Goal: Task Accomplishment & Management: Complete application form

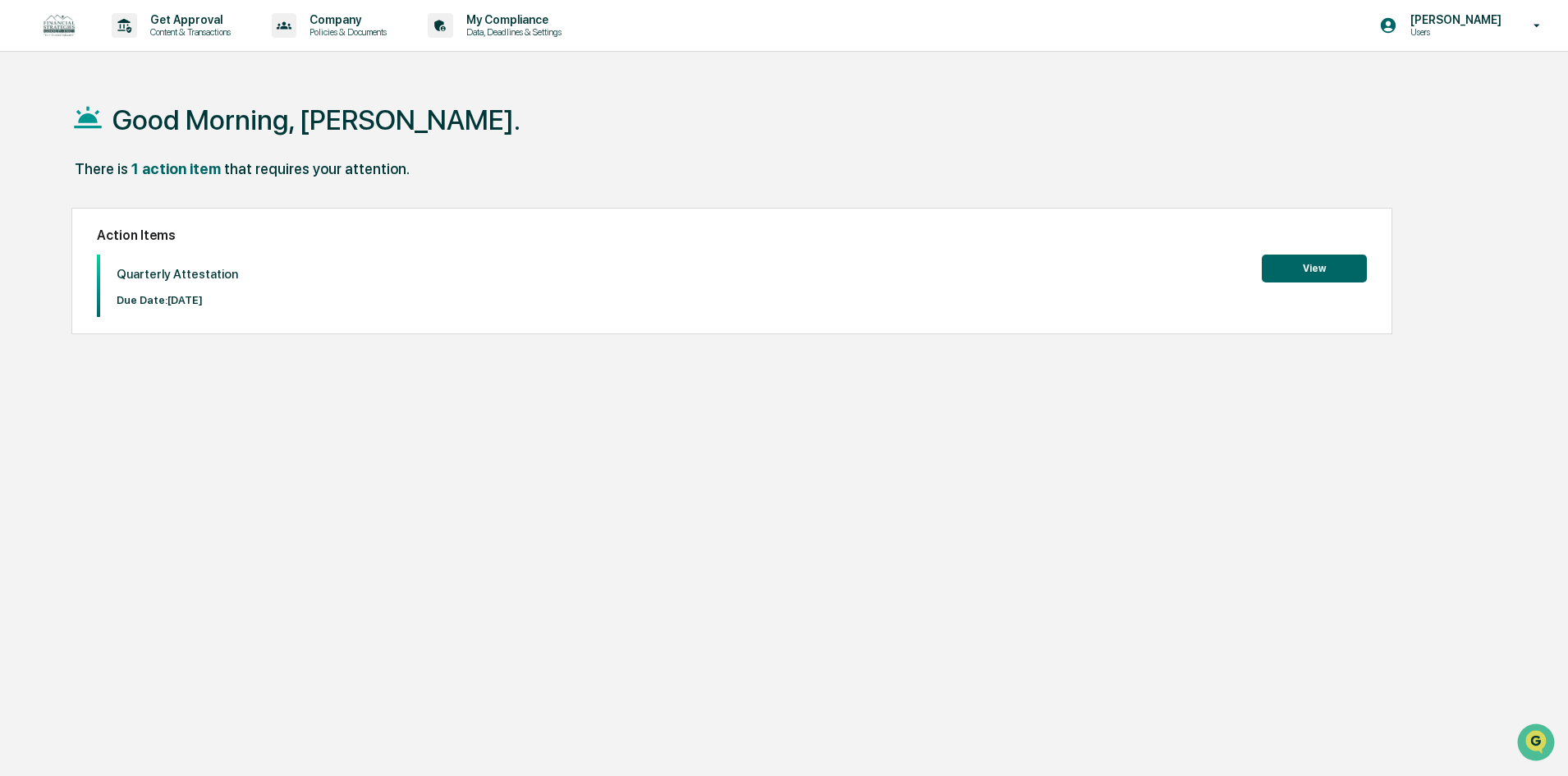
click at [1308, 269] on button "View" at bounding box center [1314, 268] width 105 height 28
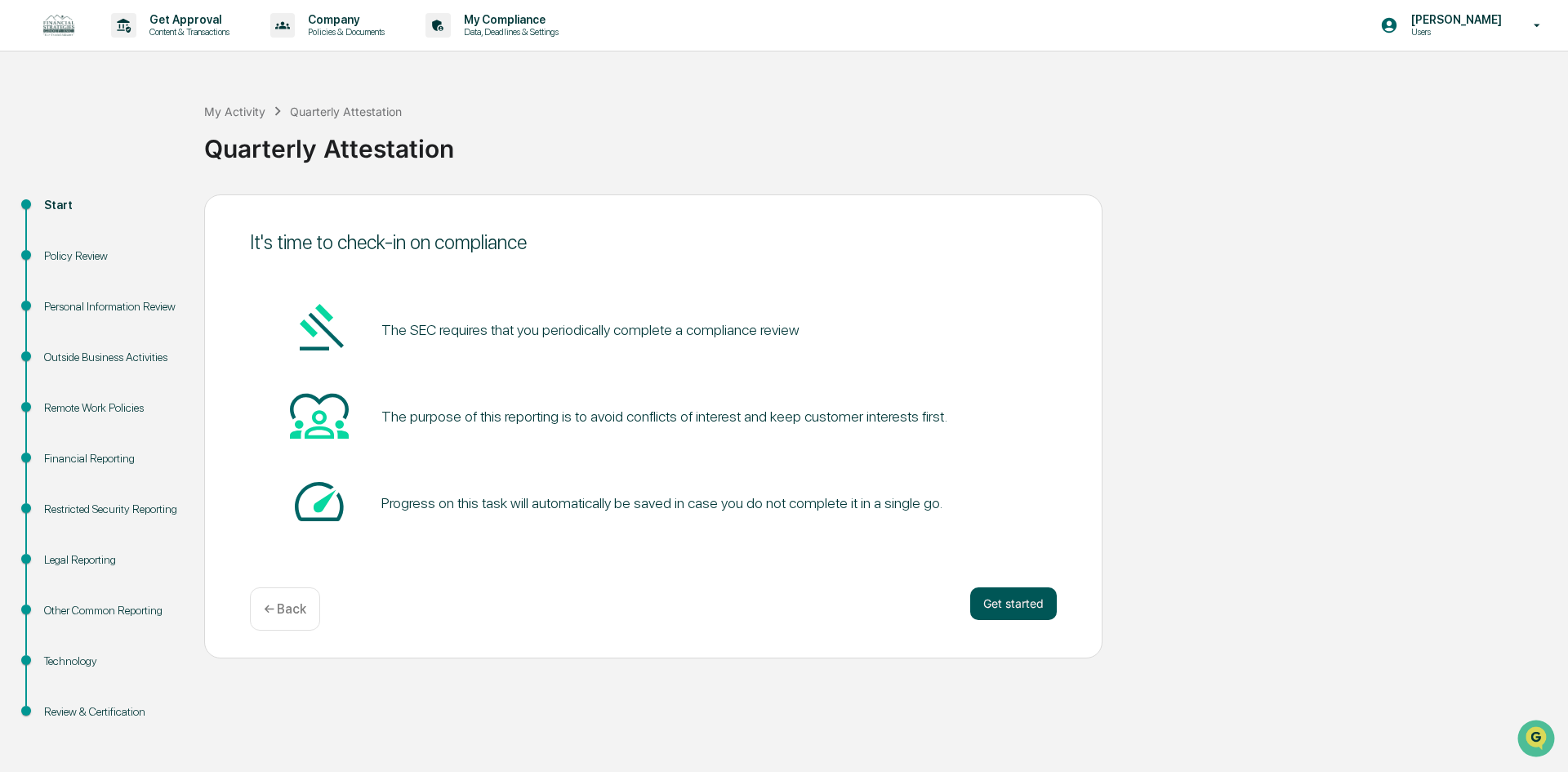
click at [1004, 596] on button "Get started" at bounding box center [1014, 603] width 87 height 33
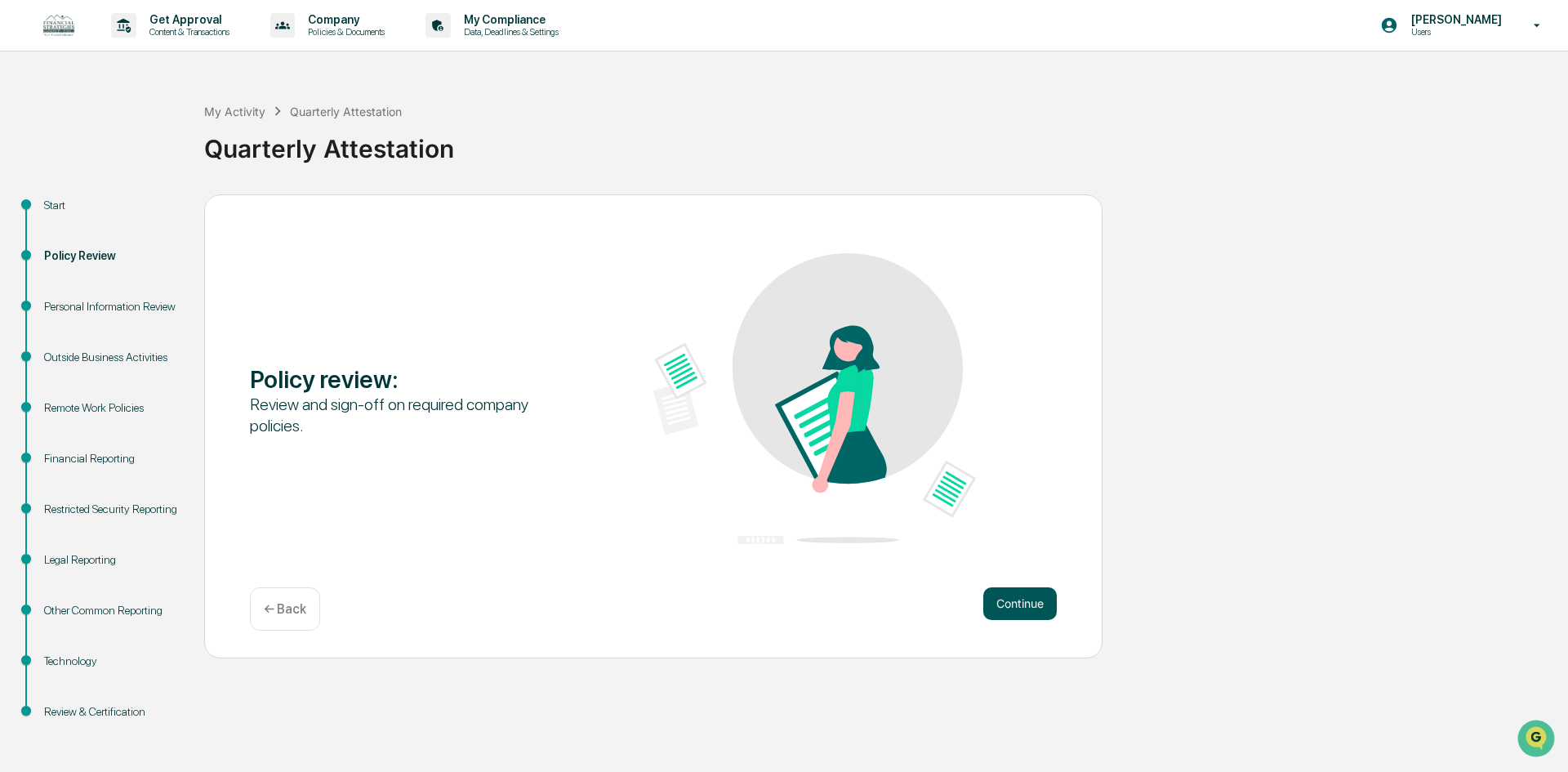
click at [1001, 603] on button "Continue" at bounding box center [1020, 603] width 73 height 33
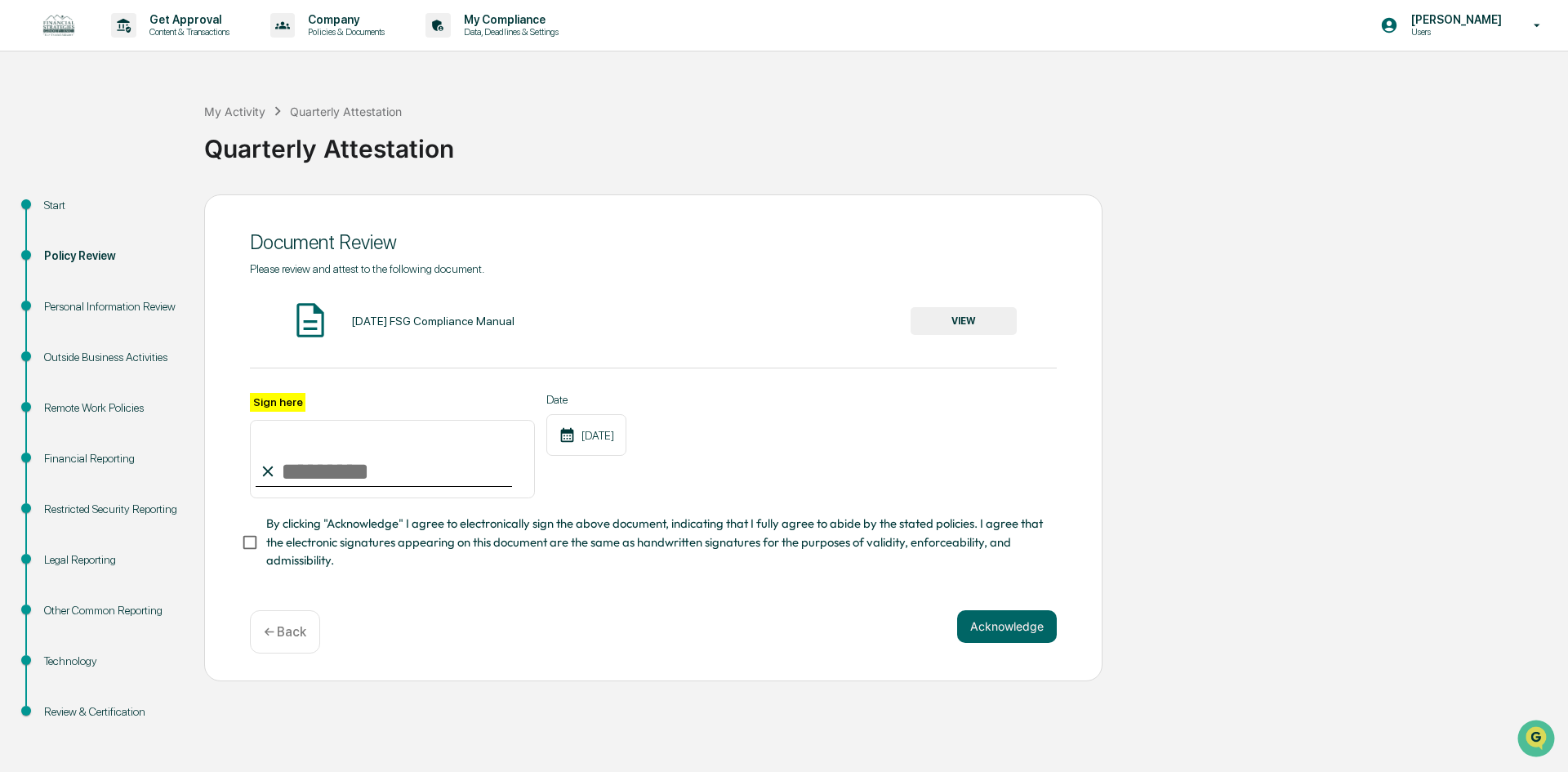
click at [312, 468] on input "Sign here" at bounding box center [392, 459] width 285 height 78
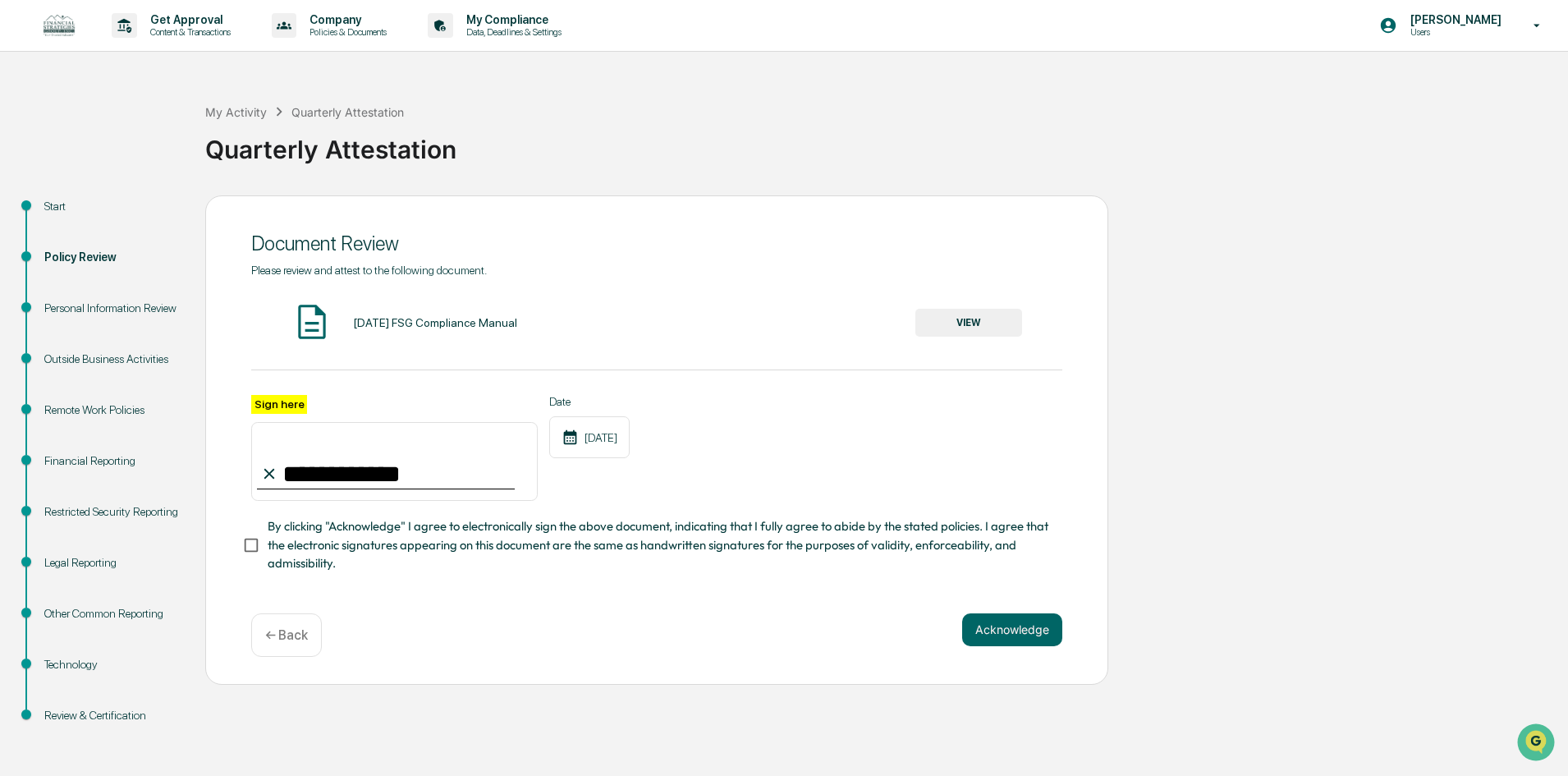
type input "**********"
click at [813, 446] on div "**********" at bounding box center [656, 448] width 811 height 106
click at [961, 326] on button "VIEW" at bounding box center [968, 323] width 106 height 28
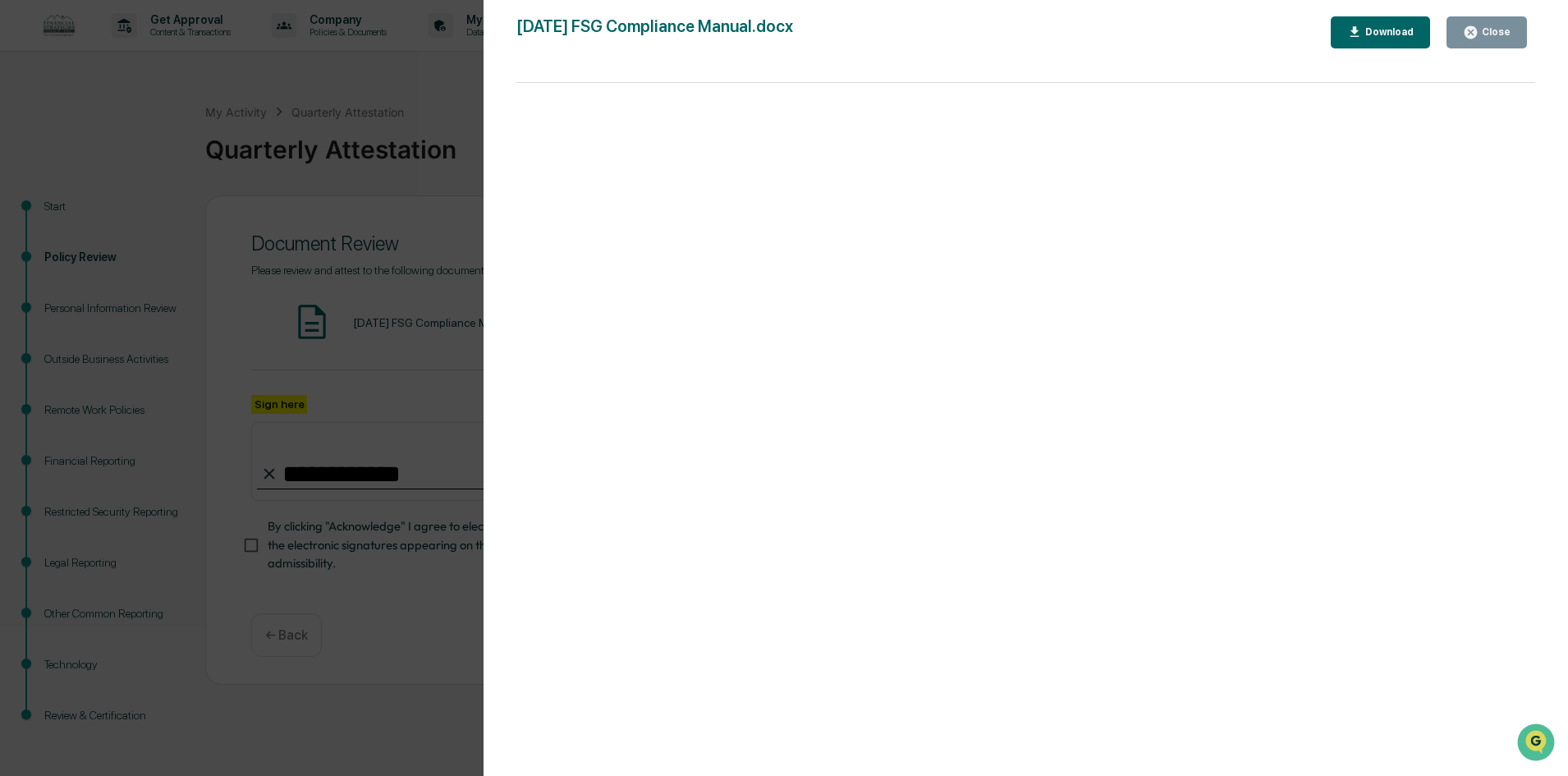
click at [1488, 41] on button "Close" at bounding box center [1486, 32] width 80 height 32
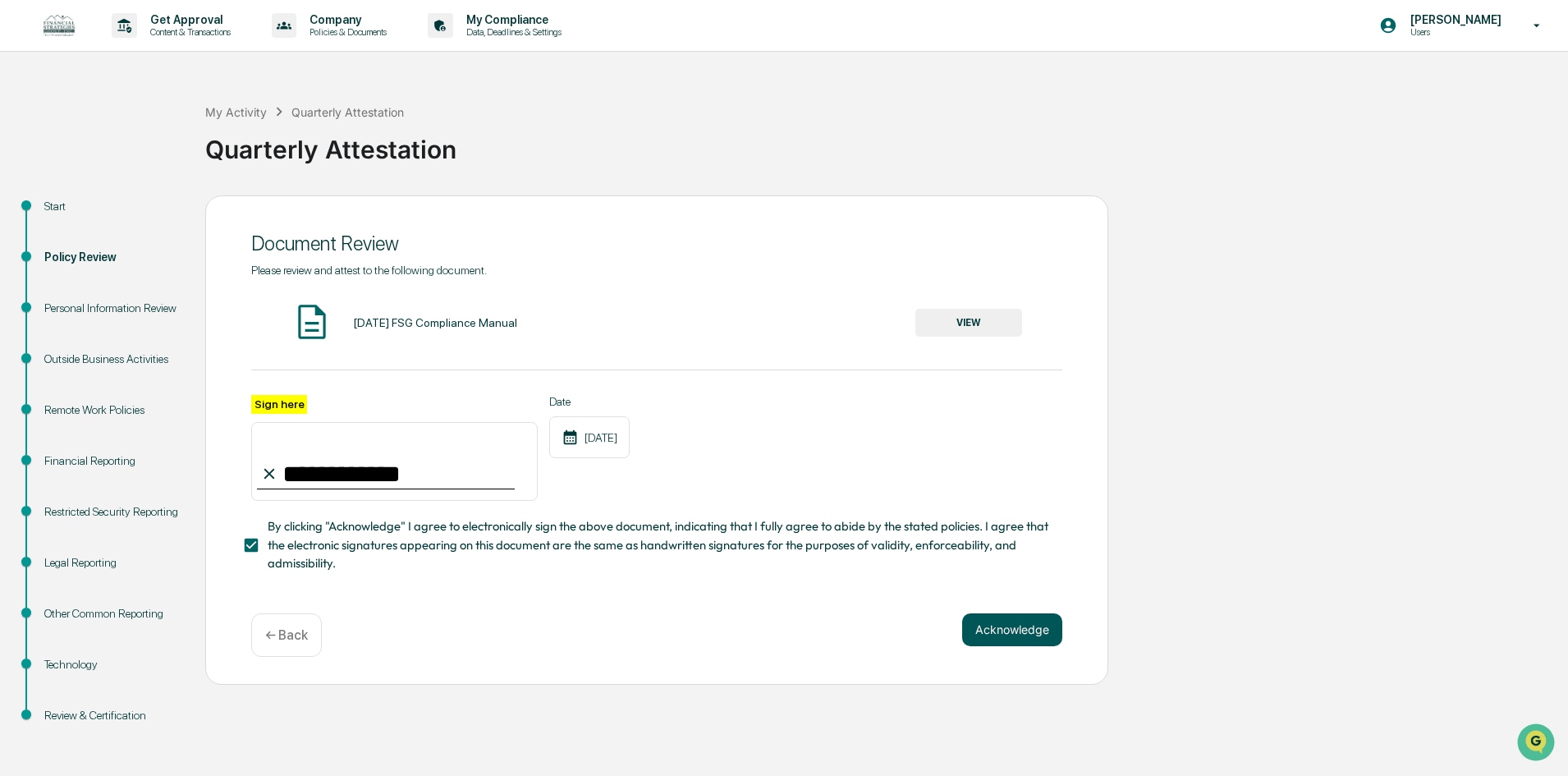
click at [1025, 625] on button "Acknowledge" at bounding box center [1012, 630] width 100 height 33
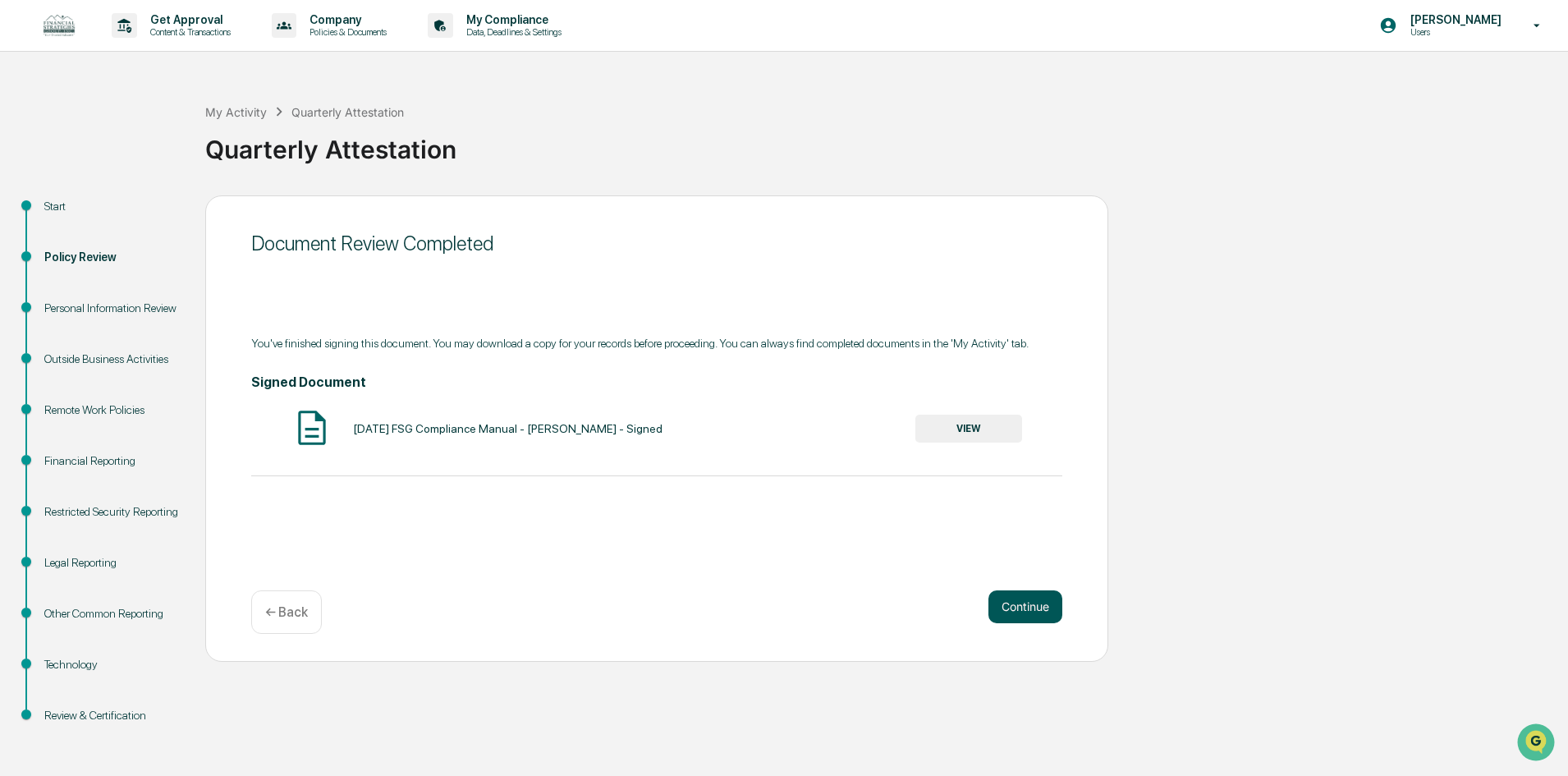
click at [1009, 615] on button "Continue" at bounding box center [1025, 606] width 74 height 33
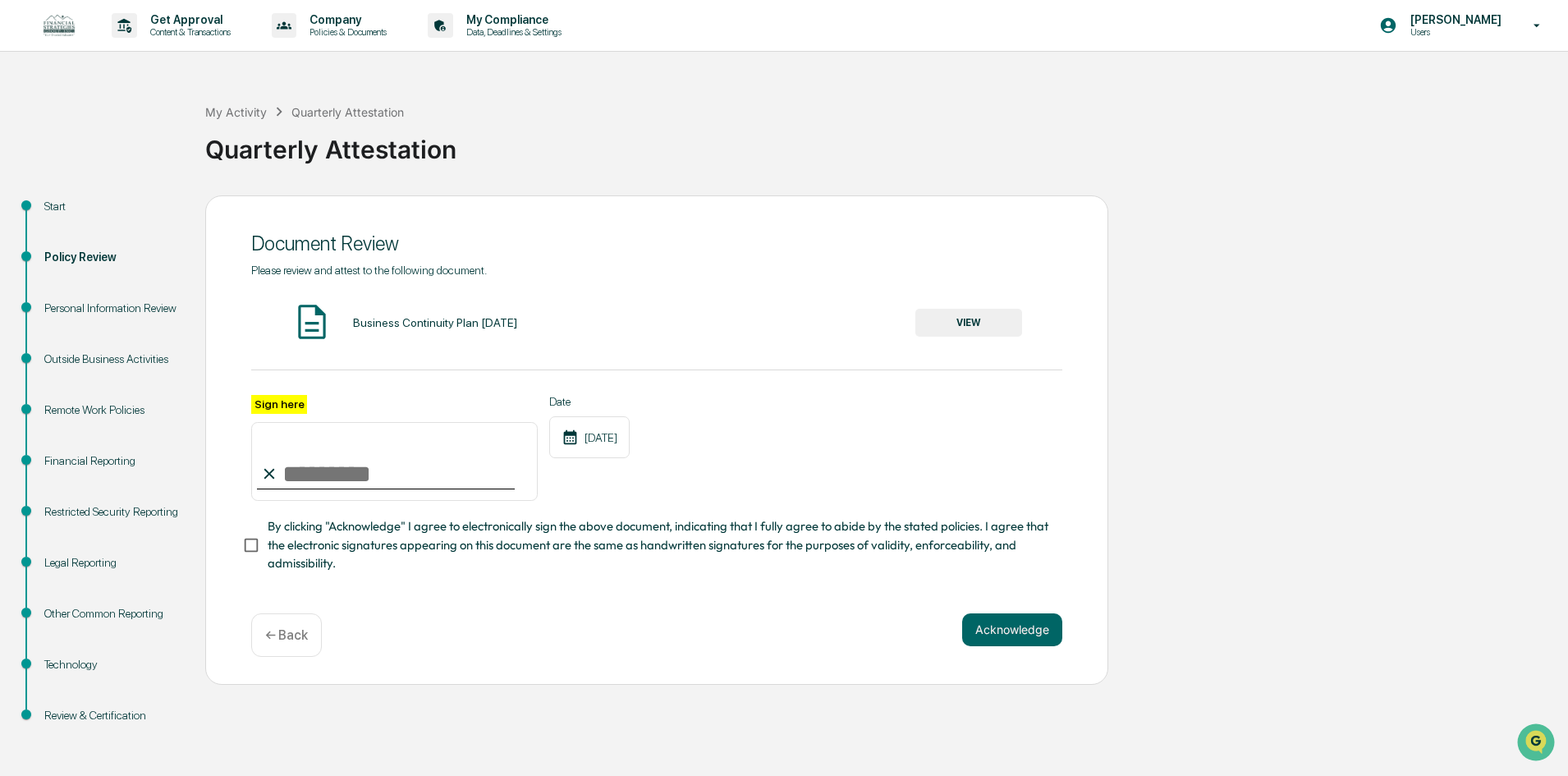
click at [393, 458] on input "Sign here" at bounding box center [394, 461] width 286 height 79
type input "**********"
click at [752, 448] on div "**********" at bounding box center [656, 448] width 811 height 106
click at [949, 327] on button "VIEW" at bounding box center [968, 323] width 106 height 28
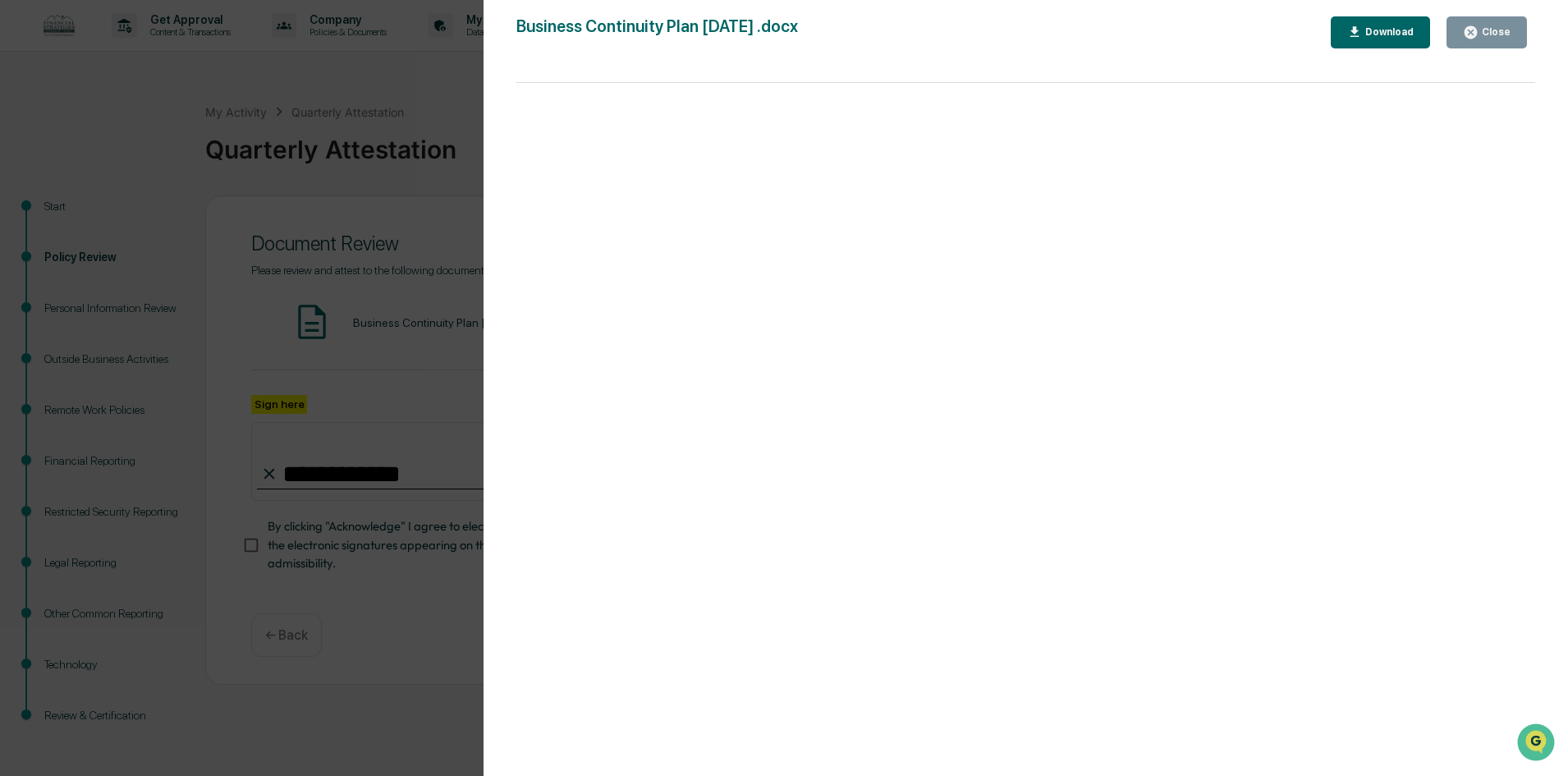
click at [1485, 39] on div "Close" at bounding box center [1486, 32] width 48 height 16
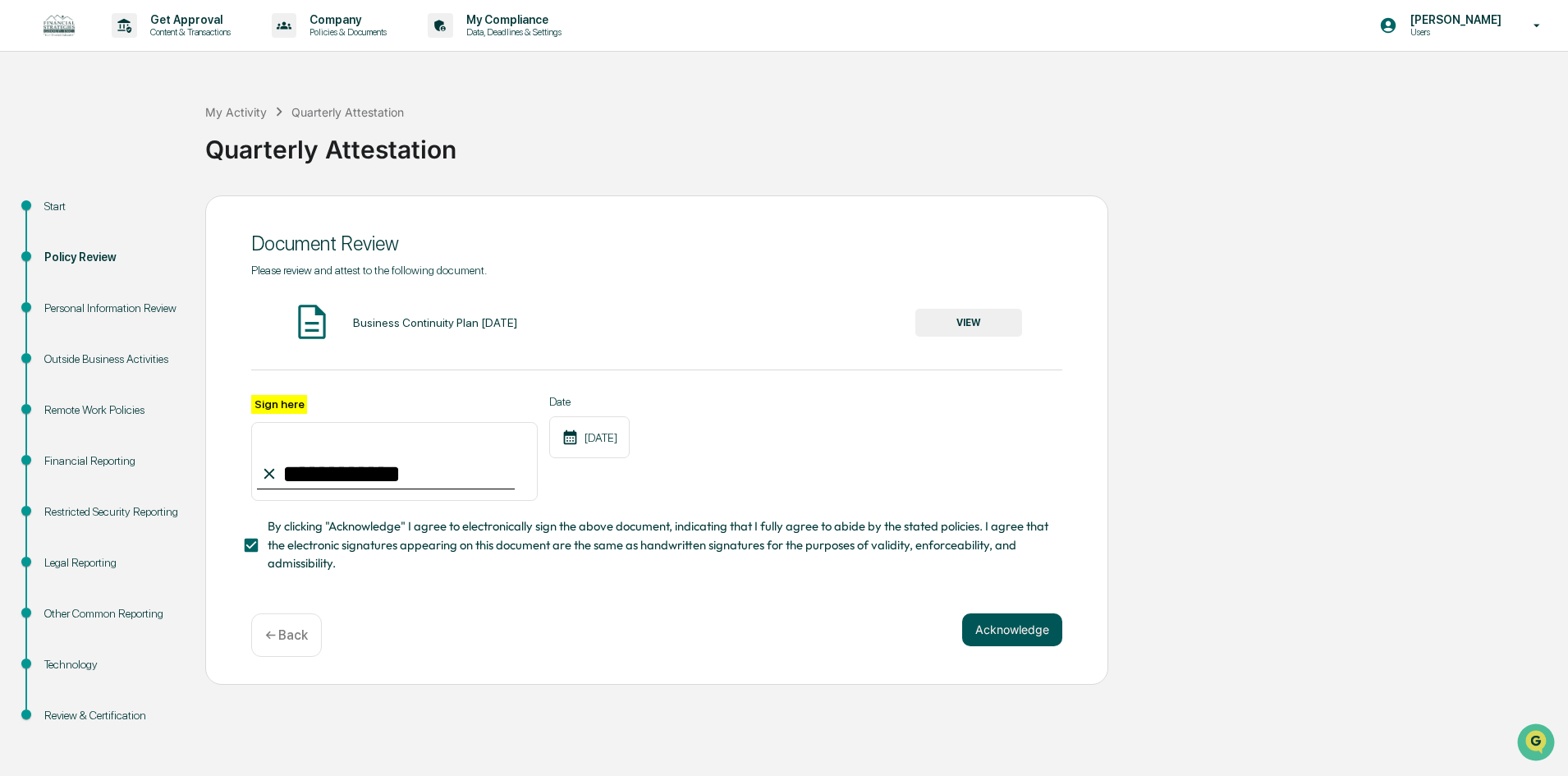
click at [1020, 638] on button "Acknowledge" at bounding box center [1012, 630] width 100 height 33
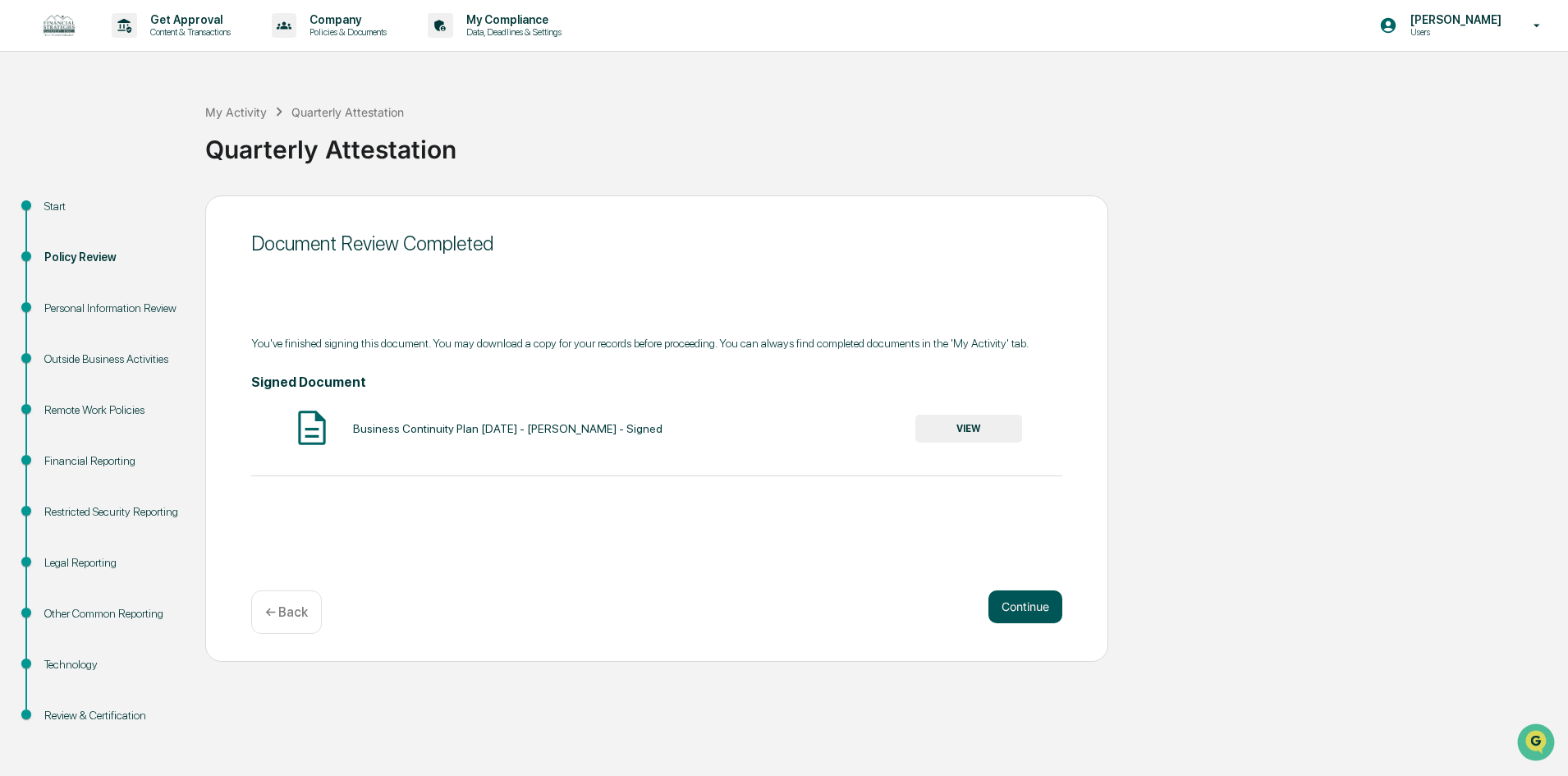
click at [1027, 598] on button "Continue" at bounding box center [1025, 606] width 74 height 33
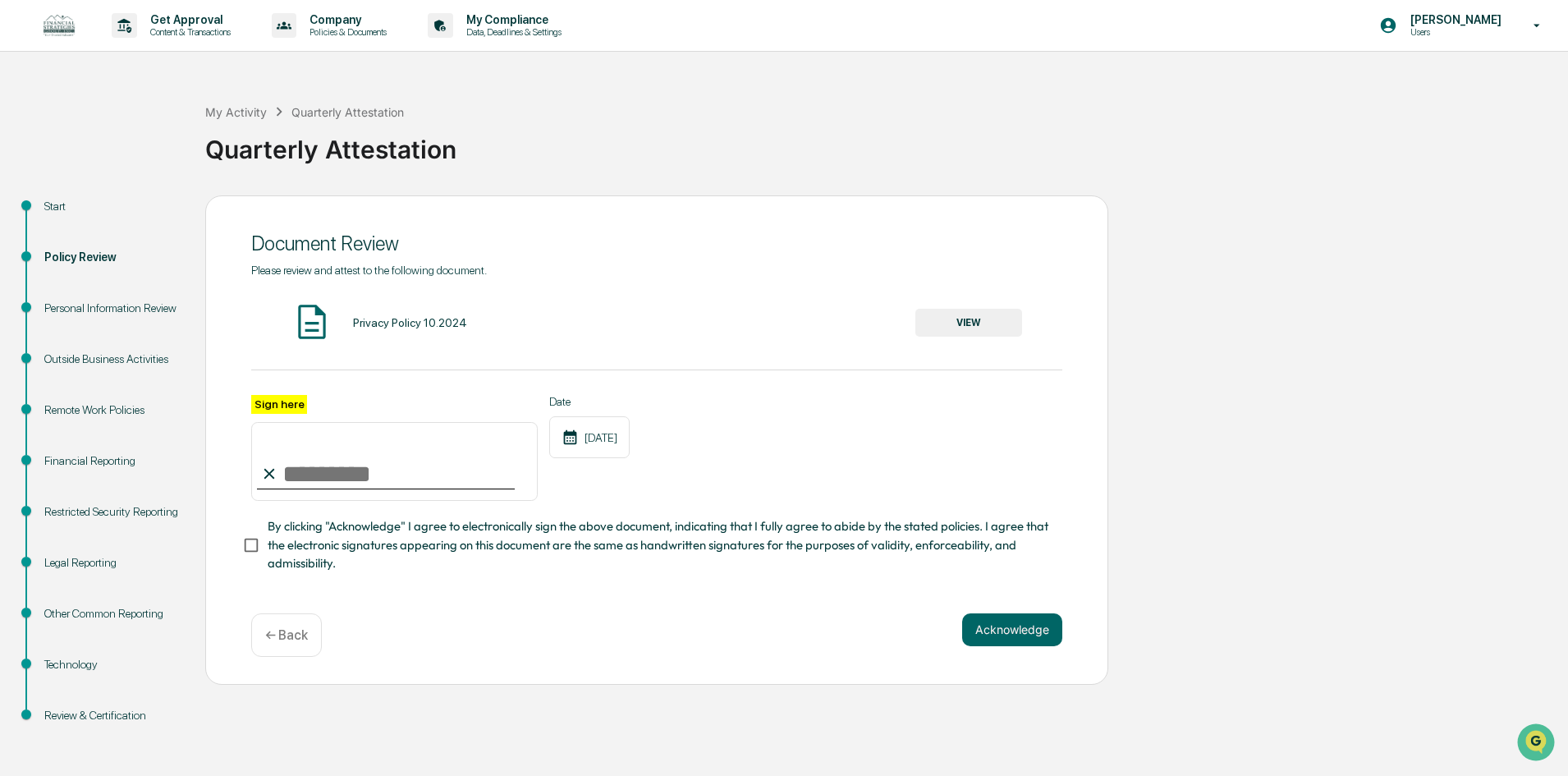
click at [335, 463] on input "Sign here" at bounding box center [394, 461] width 286 height 79
type input "**********"
click at [971, 311] on button "VIEW" at bounding box center [968, 323] width 106 height 28
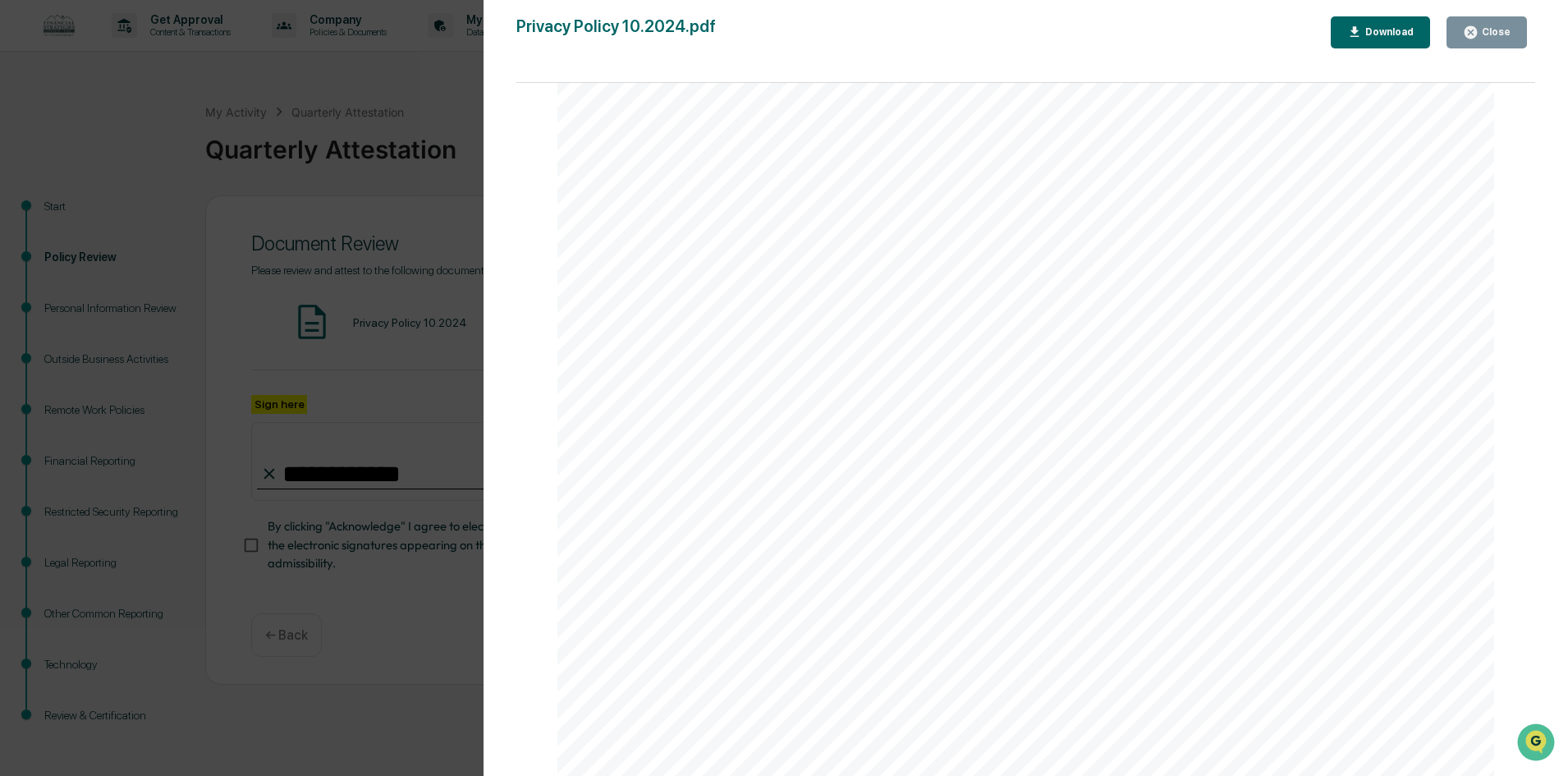
scroll to position [1825, 0]
click at [1494, 15] on div "Version History [DATE] 06:44 PM [PERSON_NAME] Privacy Policy 10.2024.pdf Close …" at bounding box center [1026, 404] width 1085 height 809
click at [1462, 33] on button "Close" at bounding box center [1486, 32] width 80 height 32
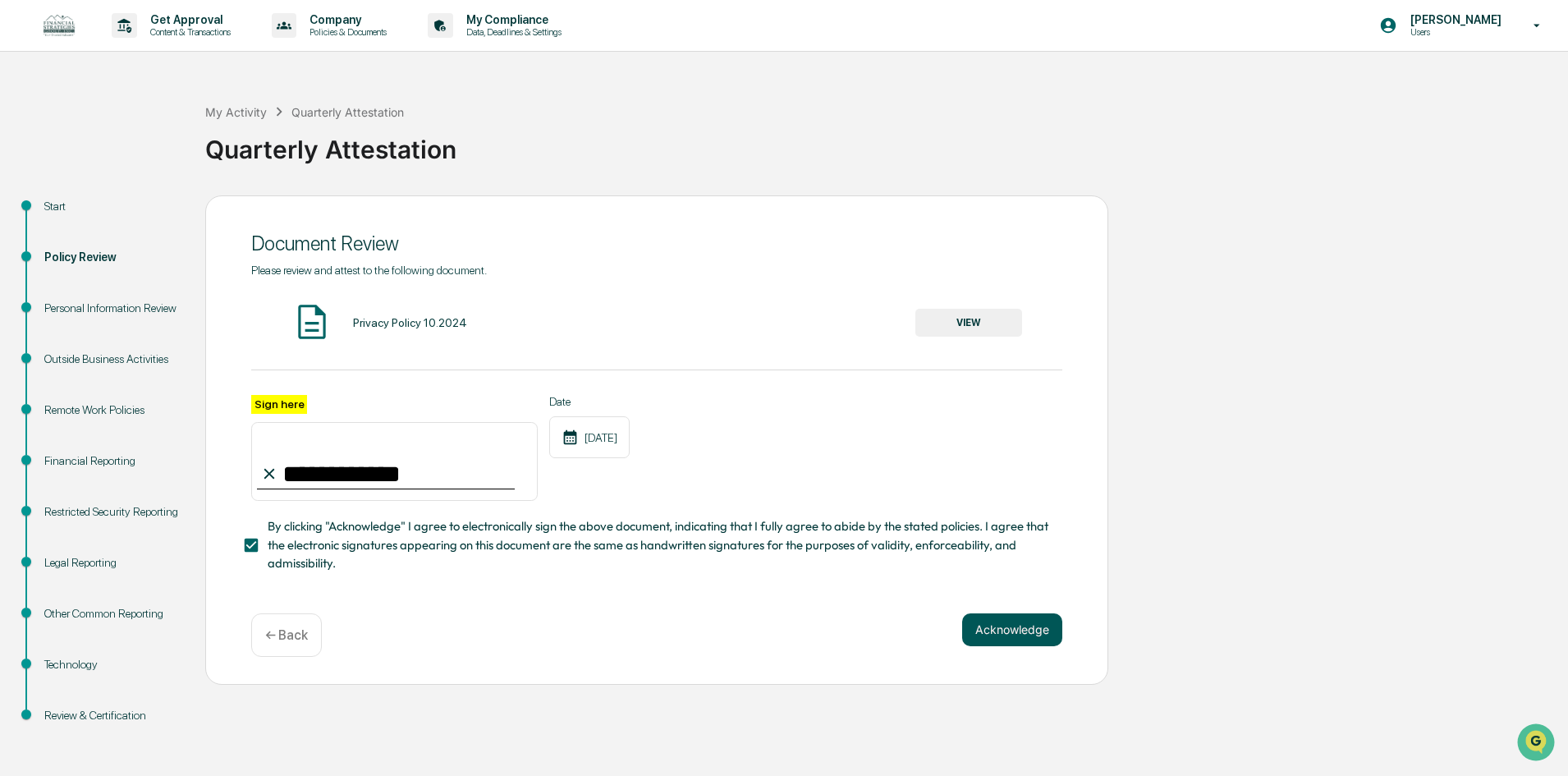
click at [1007, 633] on button "Acknowledge" at bounding box center [1012, 630] width 100 height 33
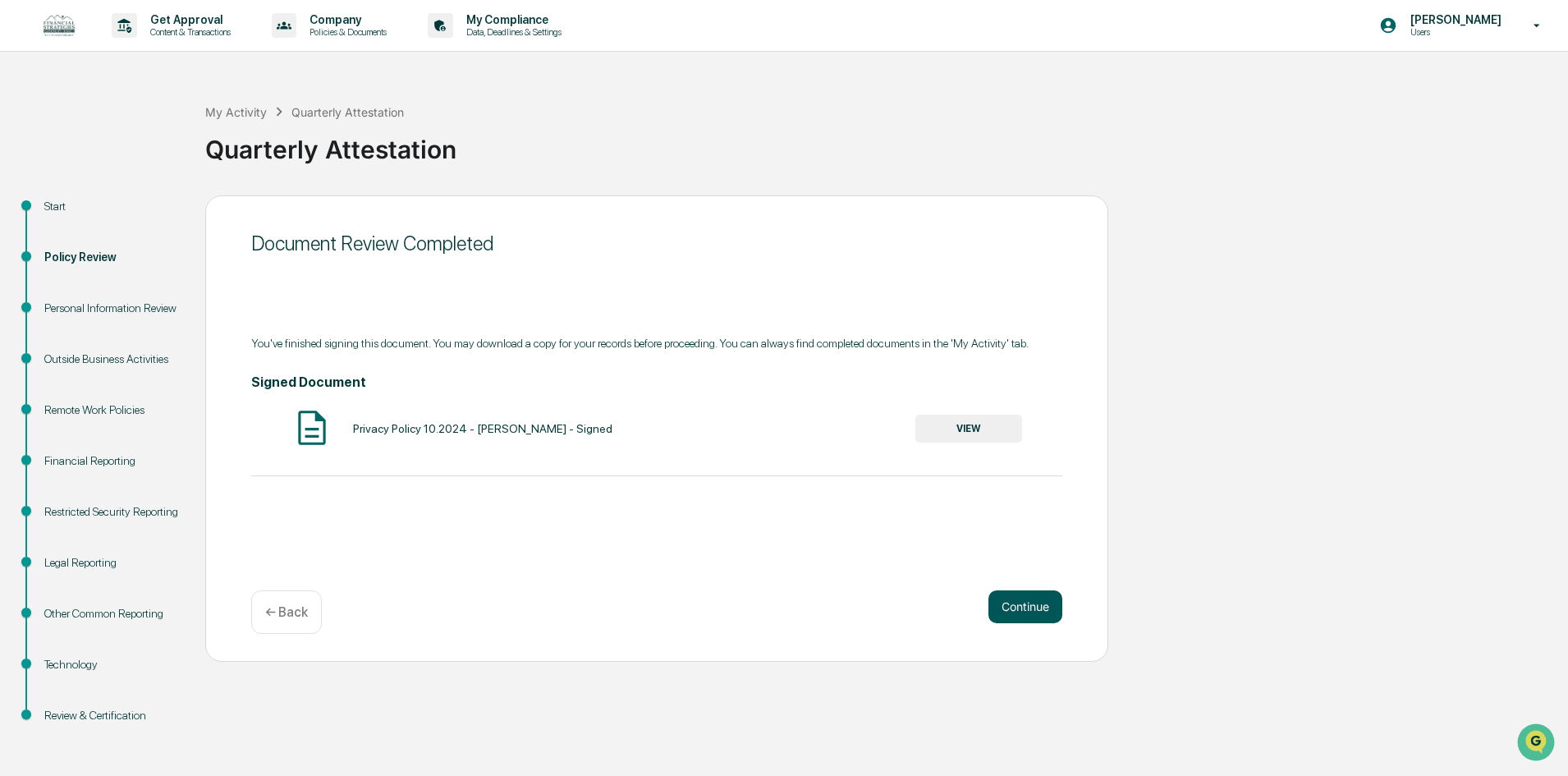
click at [1017, 608] on button "Continue" at bounding box center [1025, 606] width 74 height 33
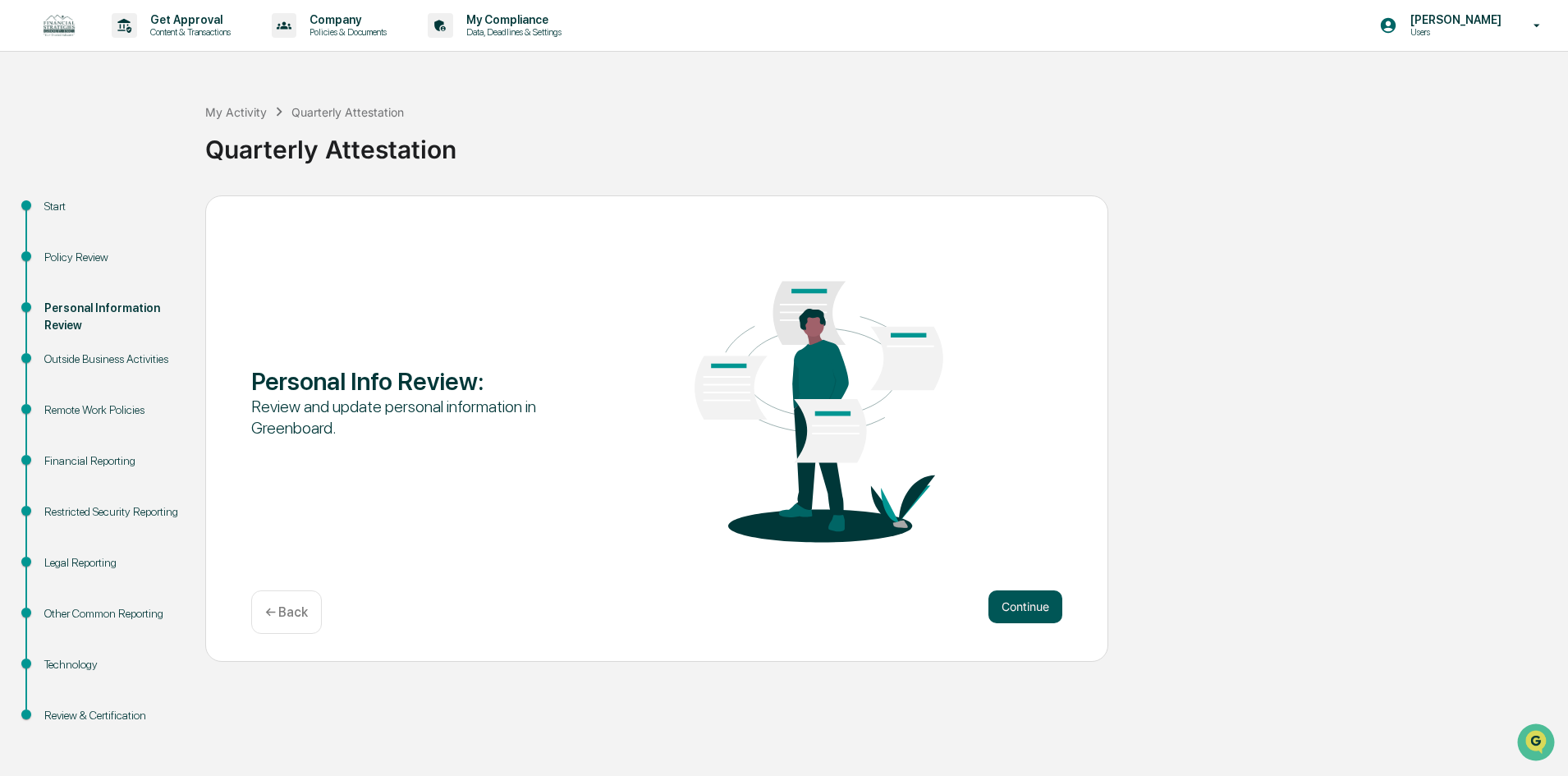
click at [1013, 601] on button "Continue" at bounding box center [1025, 606] width 74 height 33
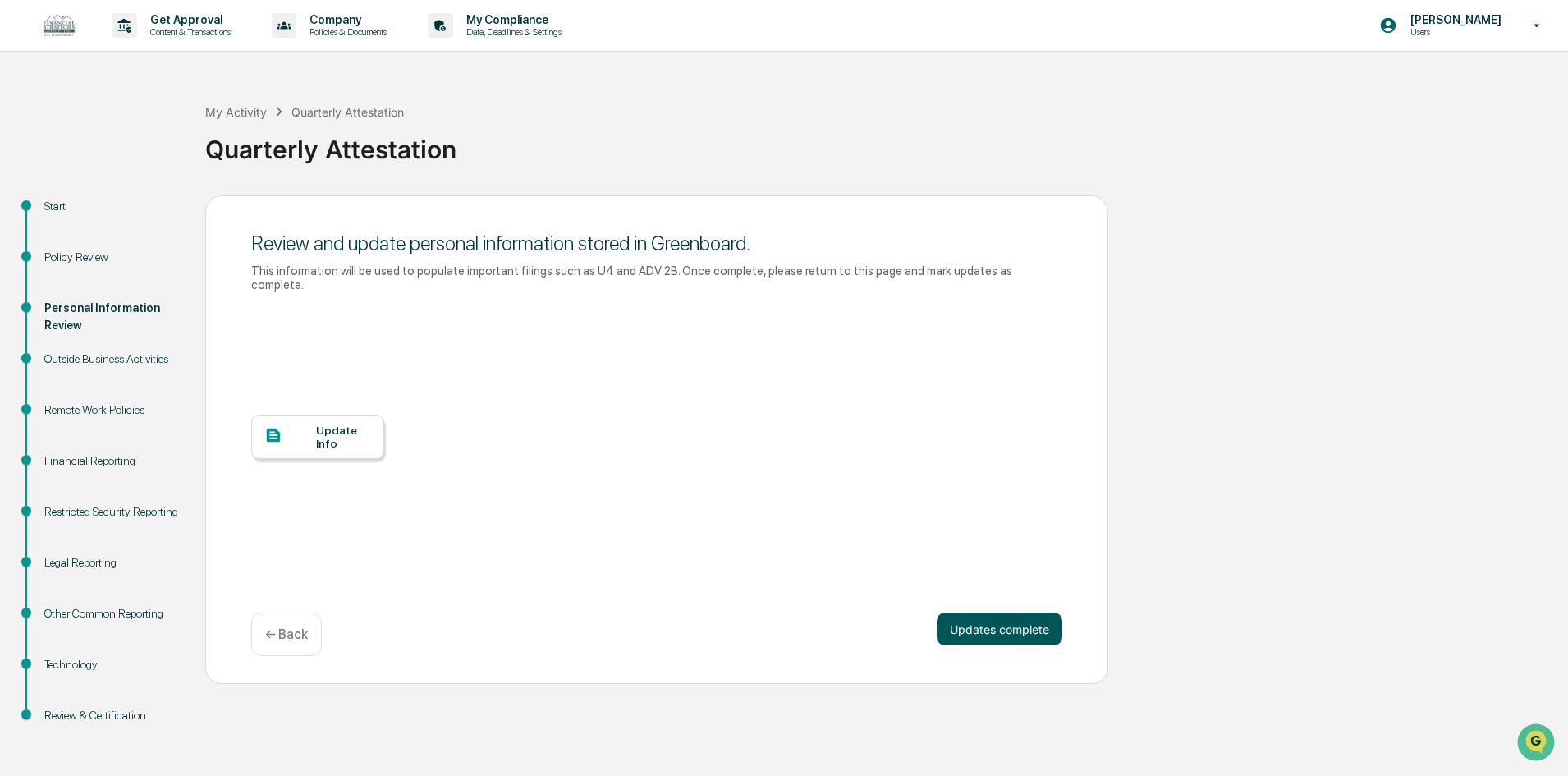
click at [1016, 615] on button "Updates complete" at bounding box center [999, 629] width 125 height 33
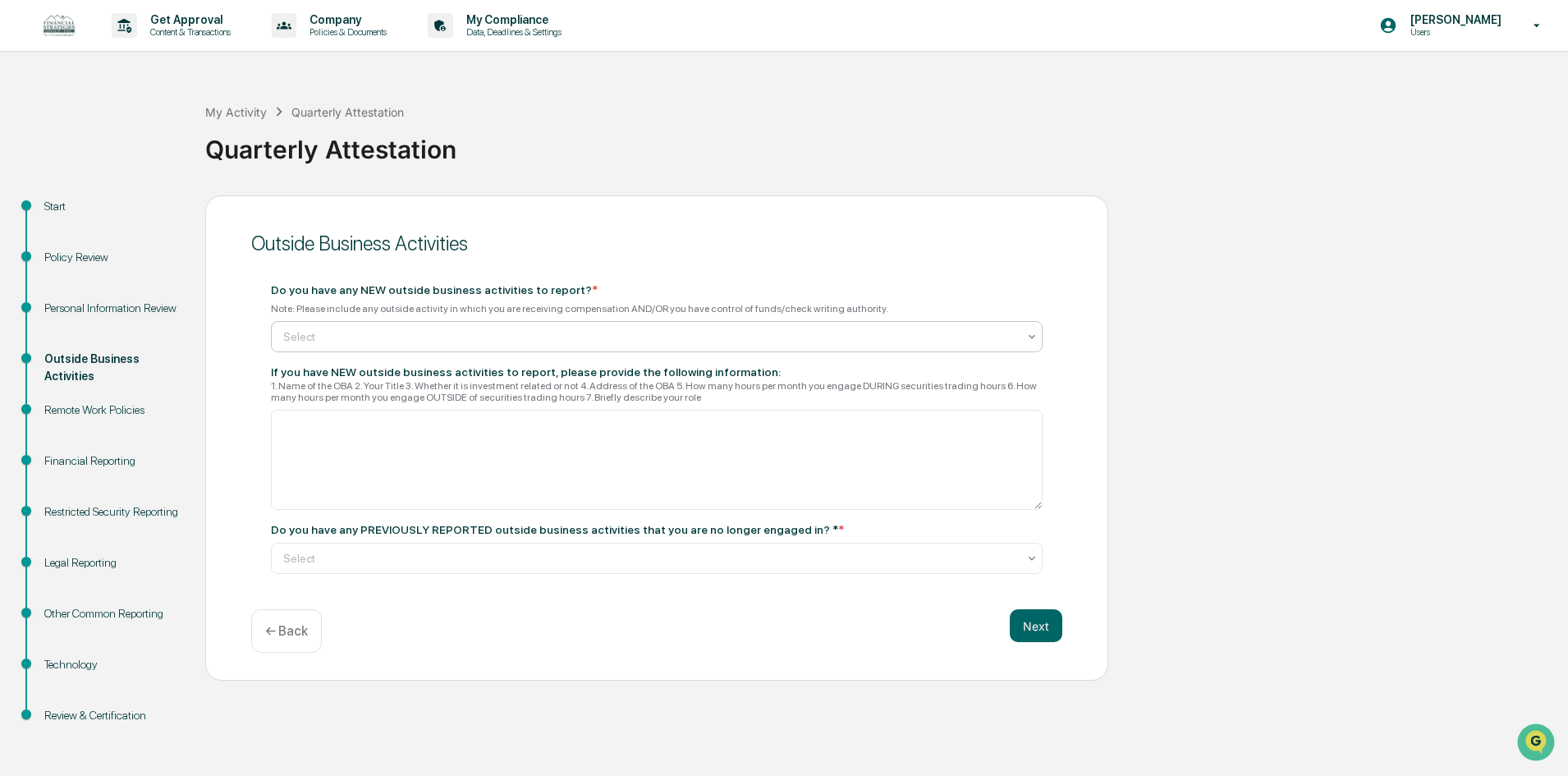
click at [352, 337] on div at bounding box center [650, 337] width 734 height 16
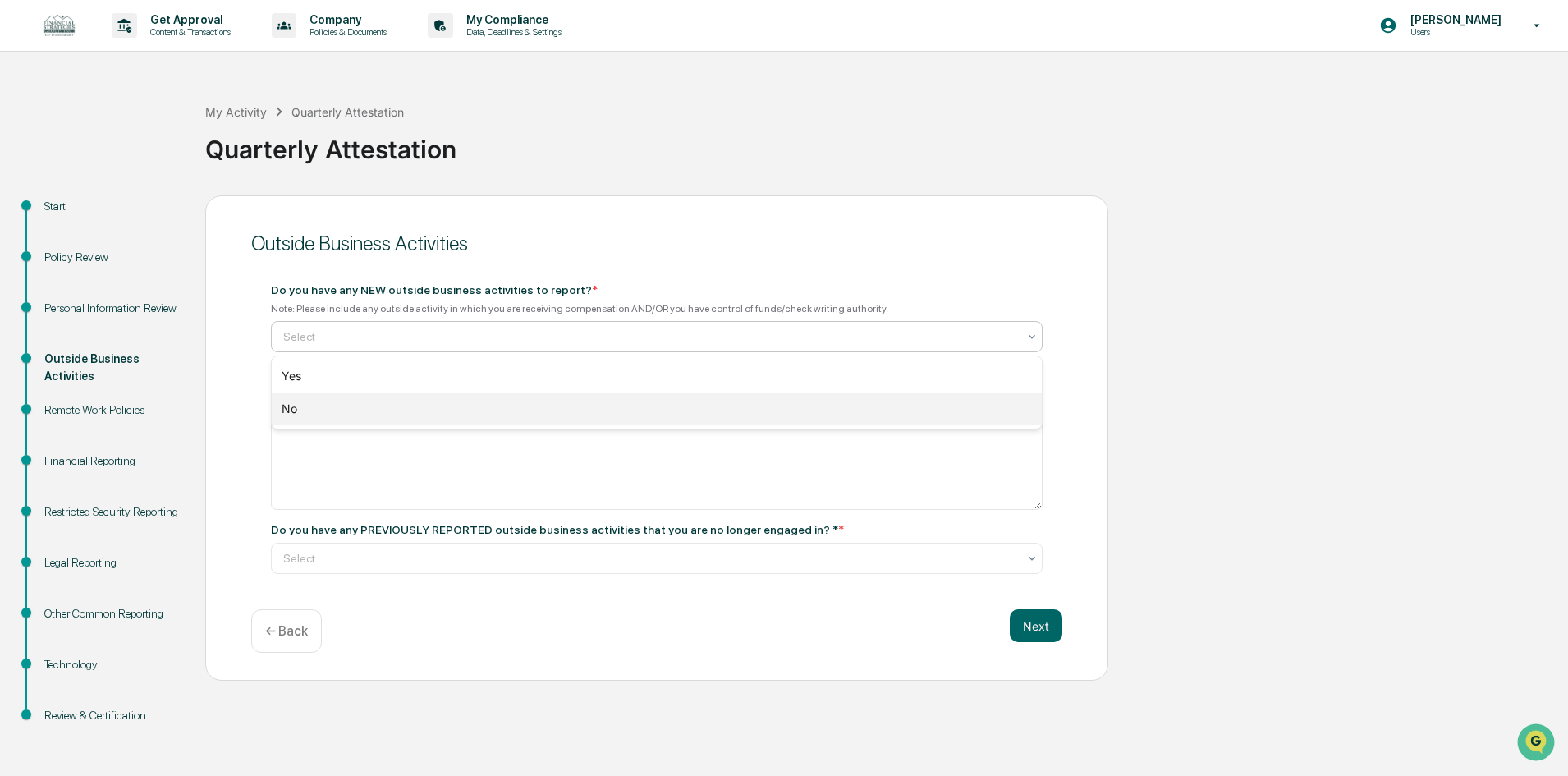
click at [320, 401] on div "No" at bounding box center [656, 409] width 770 height 33
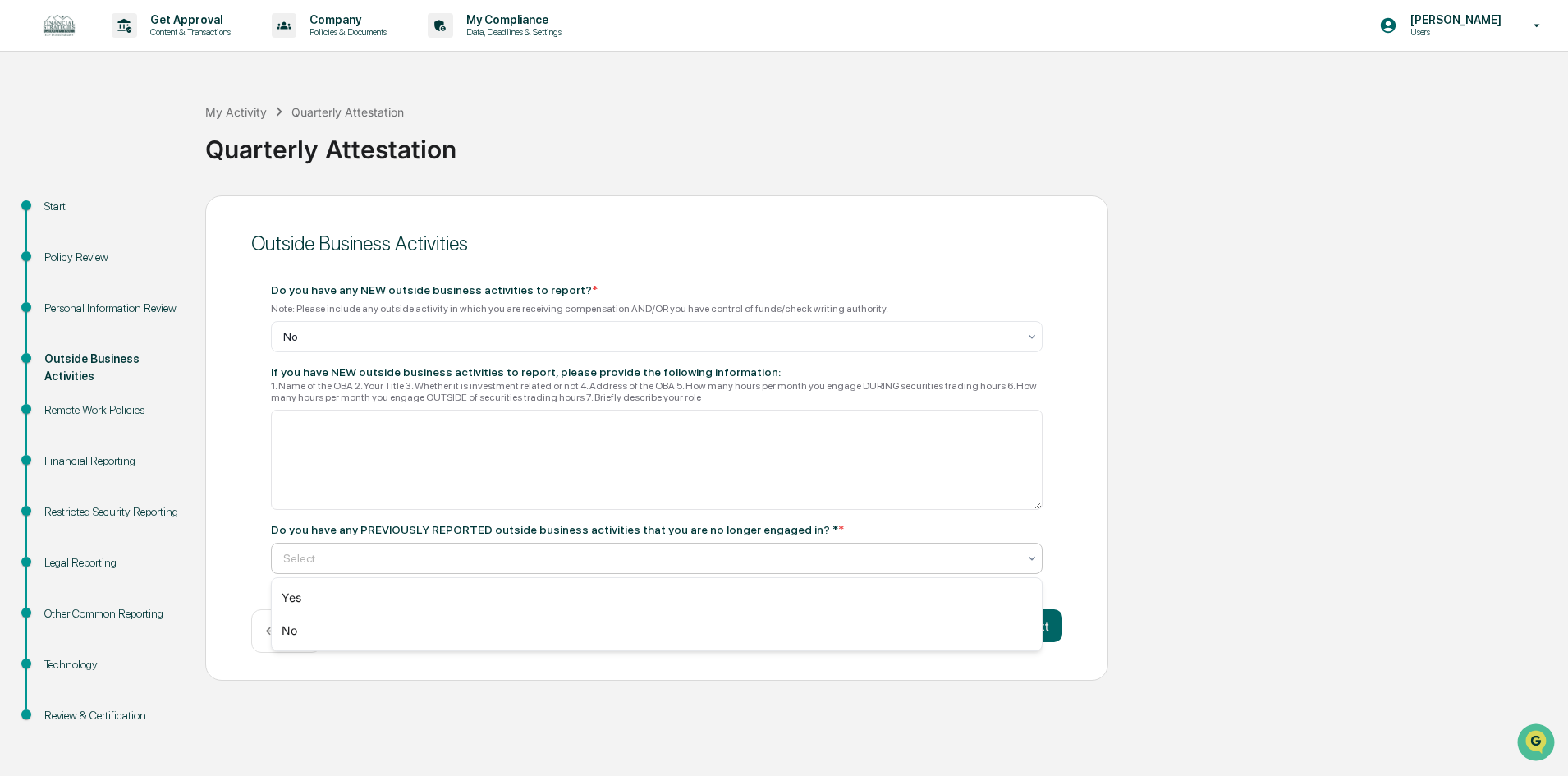
click at [369, 557] on div at bounding box center [650, 558] width 734 height 16
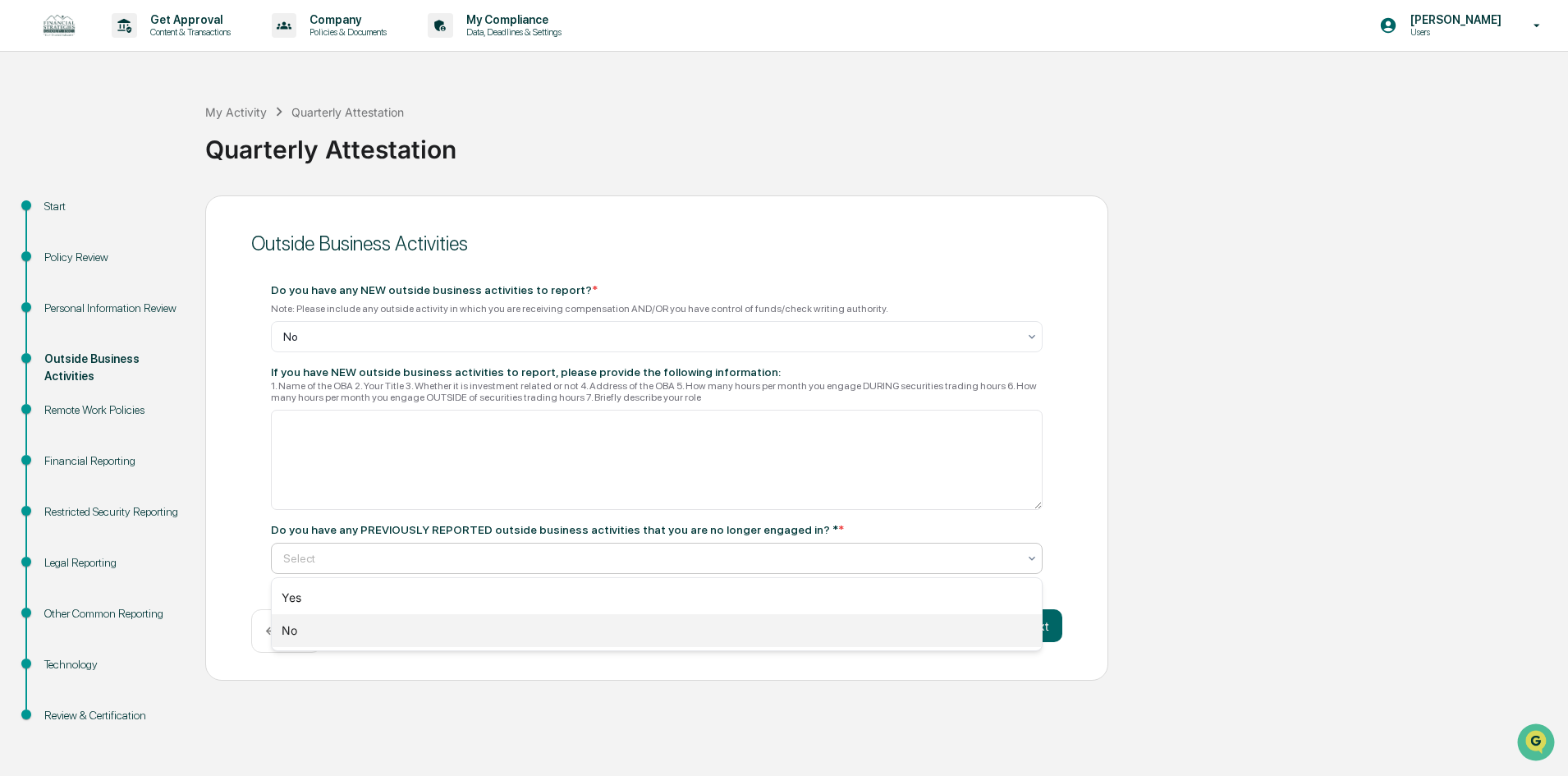
click at [354, 622] on div "No" at bounding box center [656, 631] width 770 height 33
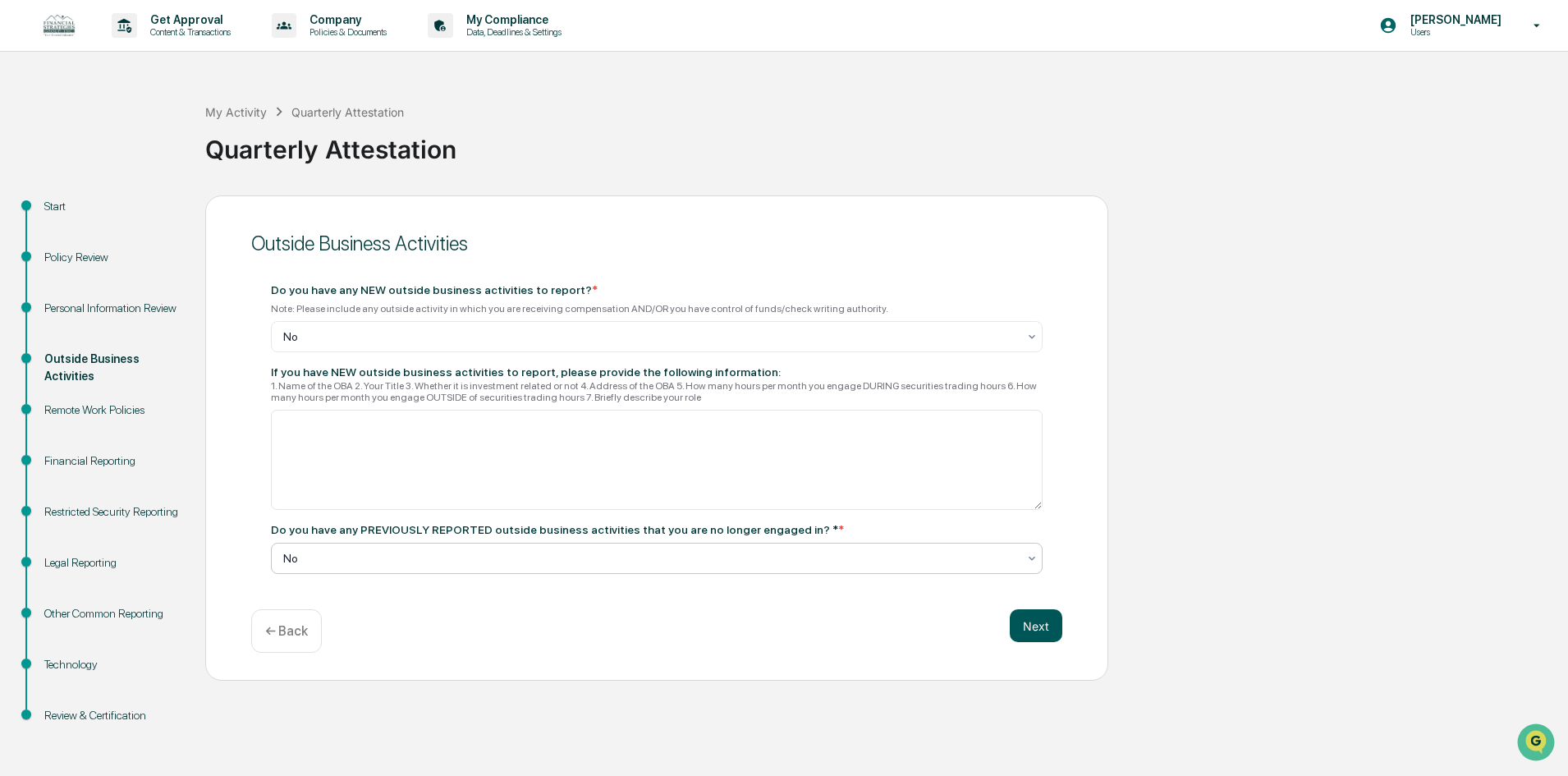
click at [1028, 623] on button "Next" at bounding box center [1035, 625] width 53 height 33
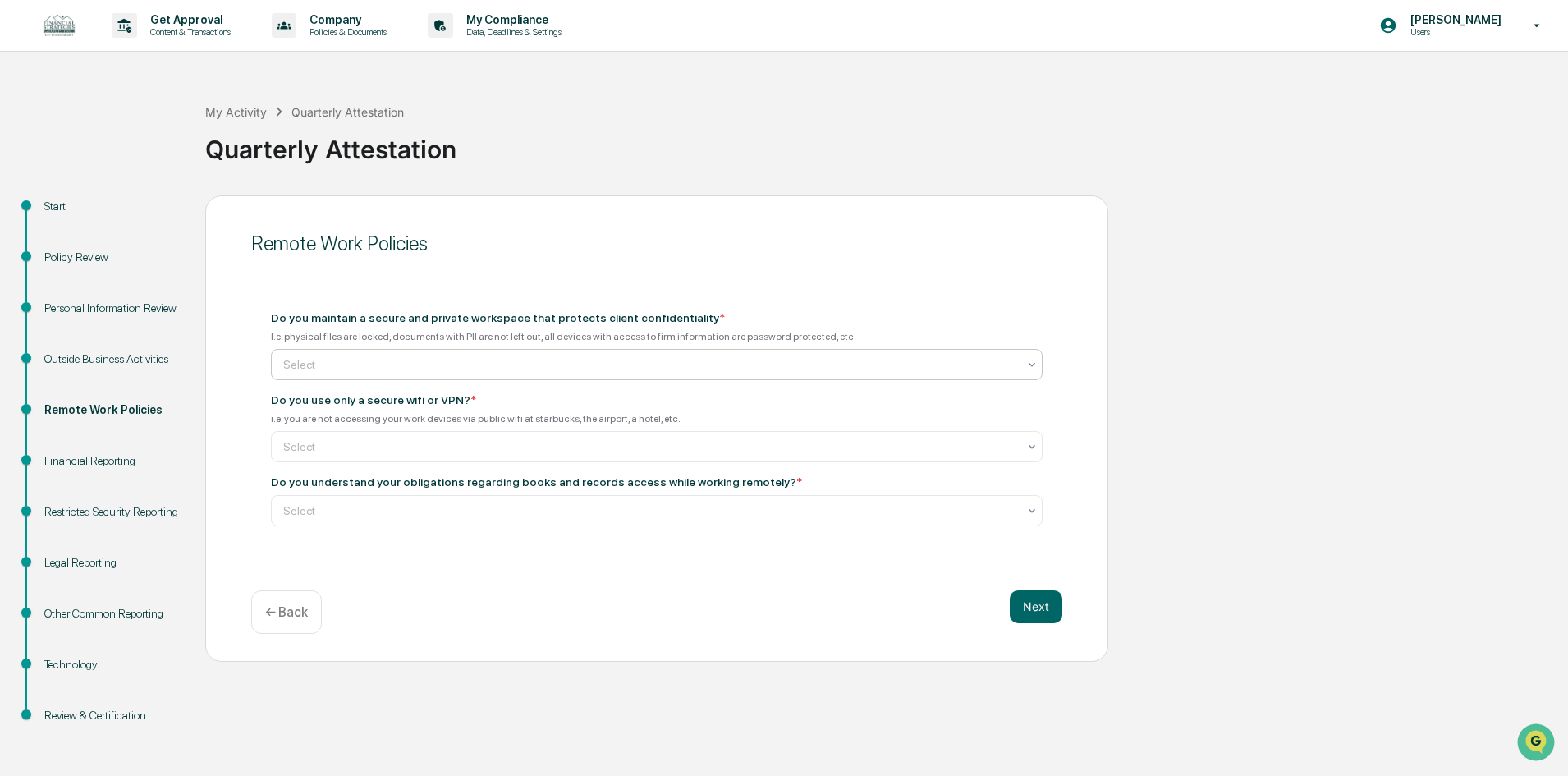
click at [361, 363] on div at bounding box center [650, 364] width 734 height 16
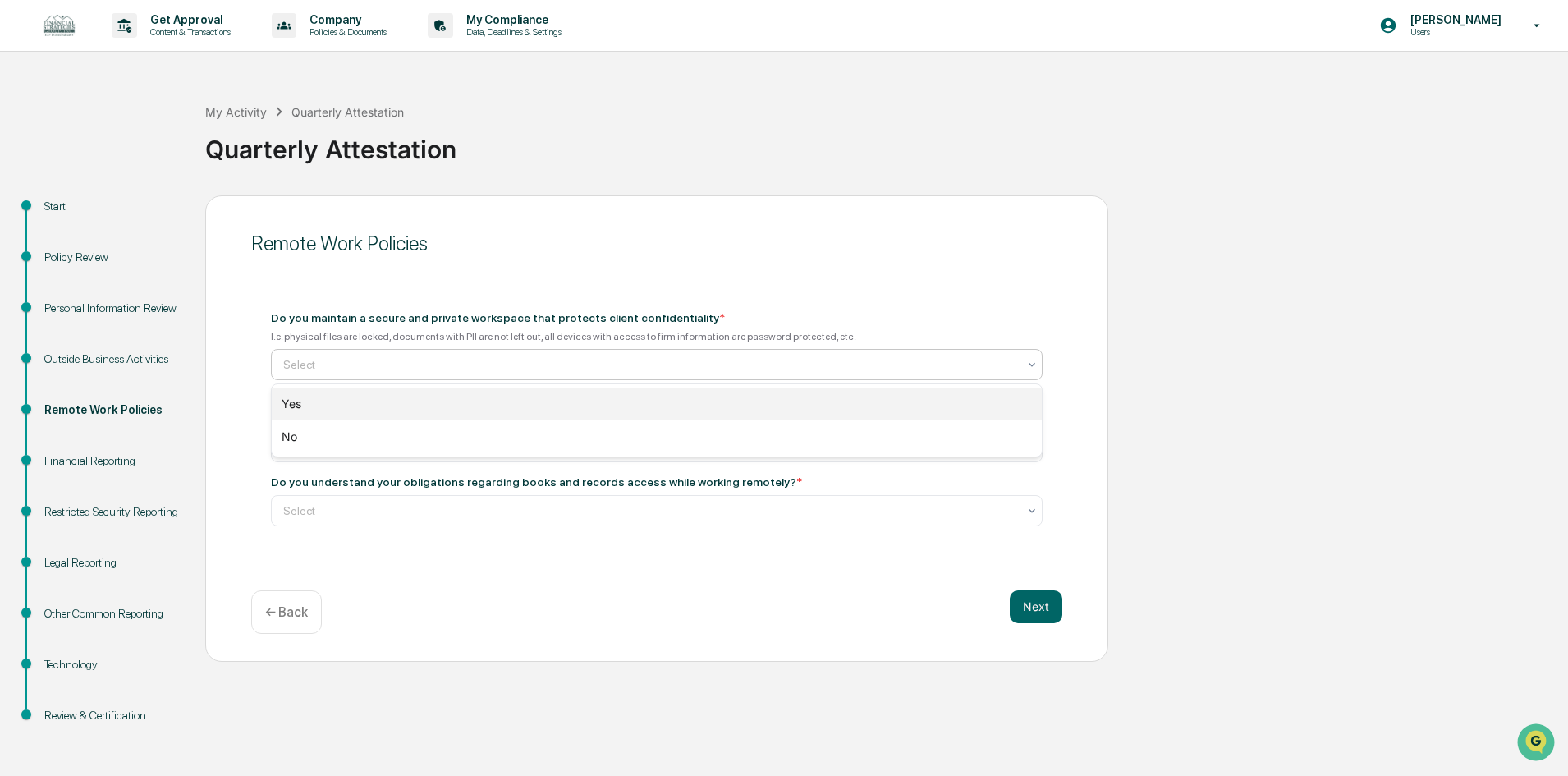
click at [345, 403] on div "Yes" at bounding box center [656, 404] width 770 height 33
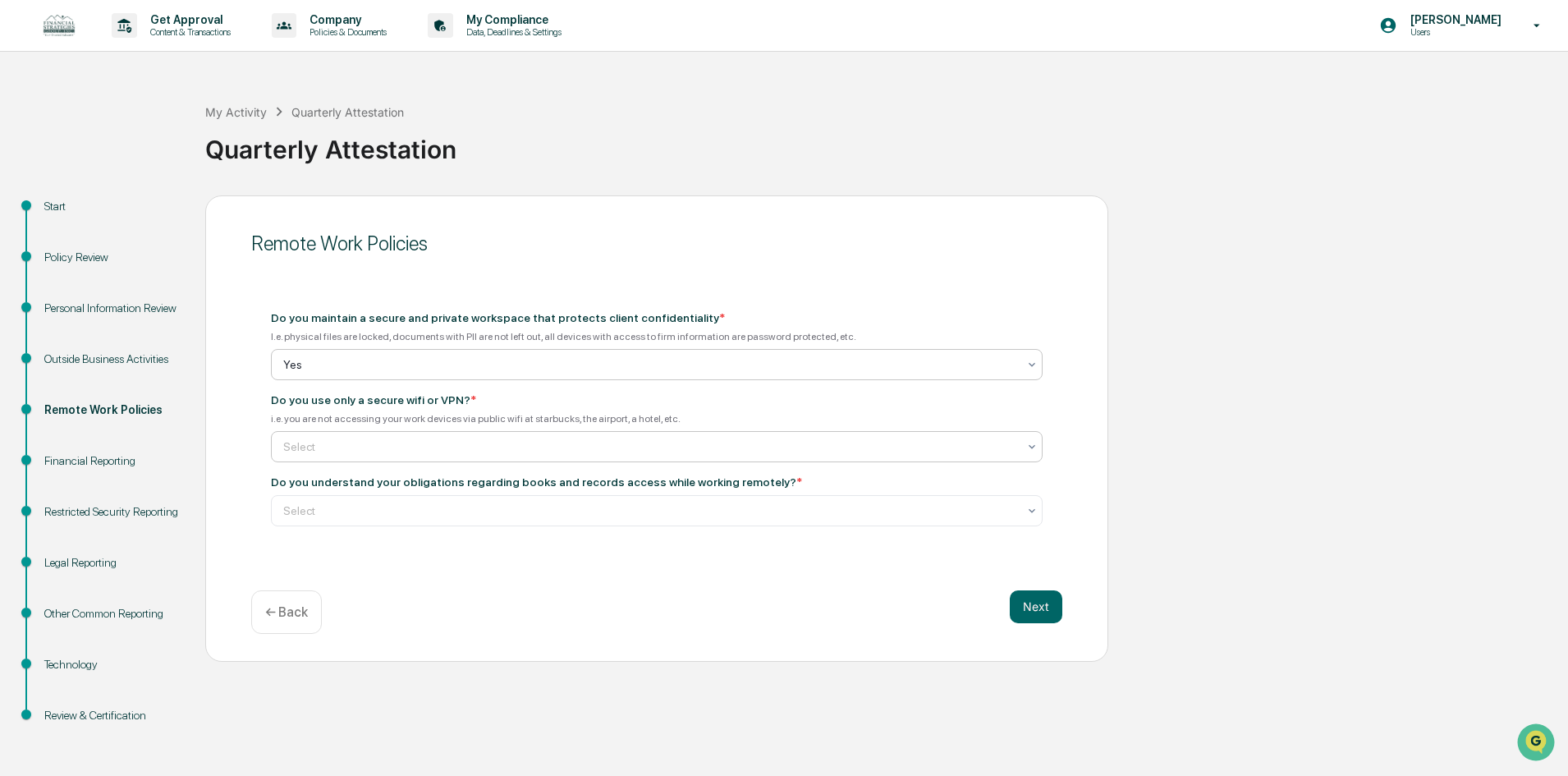
click at [364, 446] on div at bounding box center [650, 446] width 734 height 16
click at [350, 490] on div "Yes" at bounding box center [656, 486] width 770 height 33
click at [416, 516] on div at bounding box center [650, 510] width 734 height 16
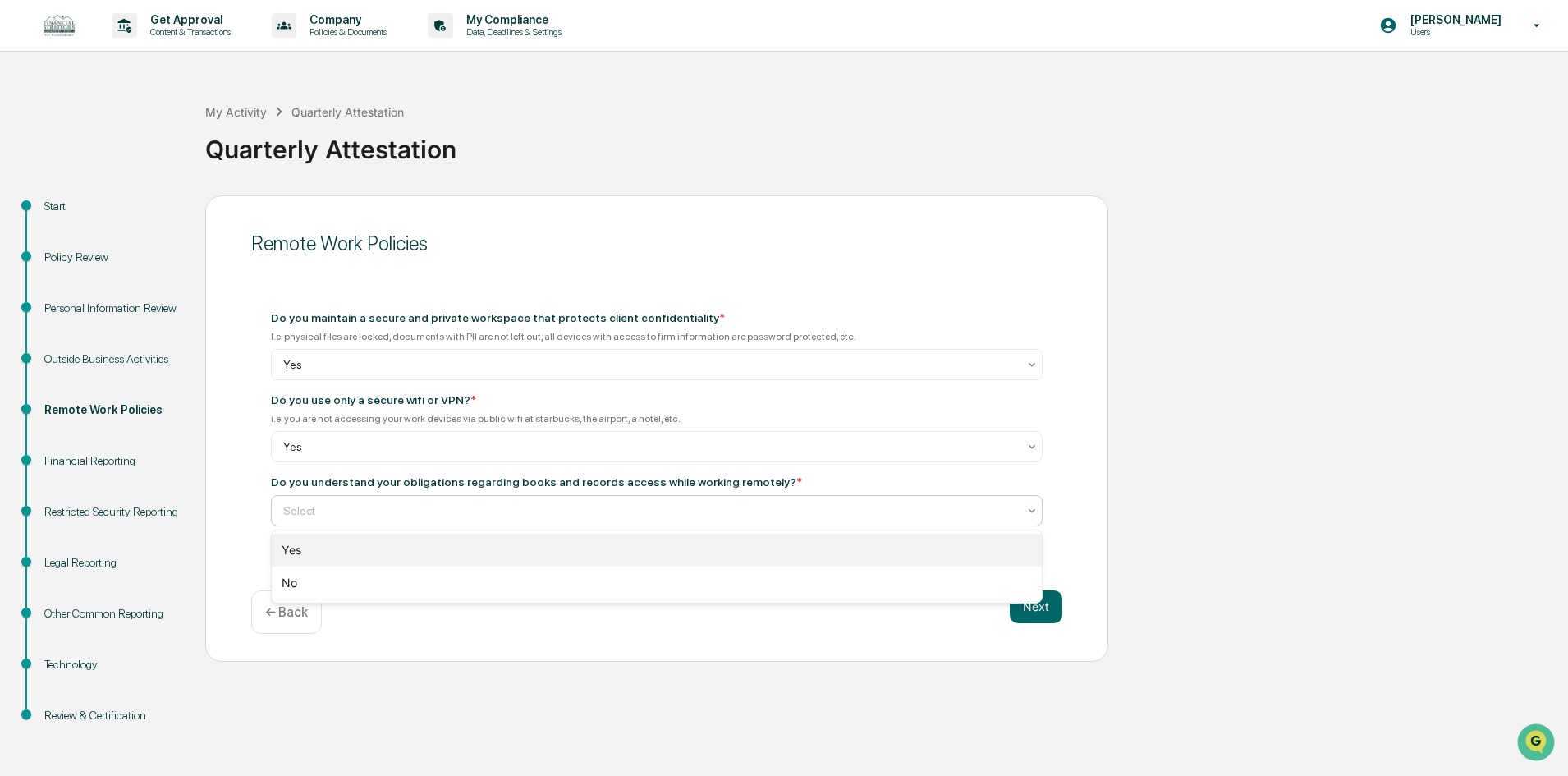
click at [300, 547] on div "Yes" at bounding box center [656, 550] width 770 height 33
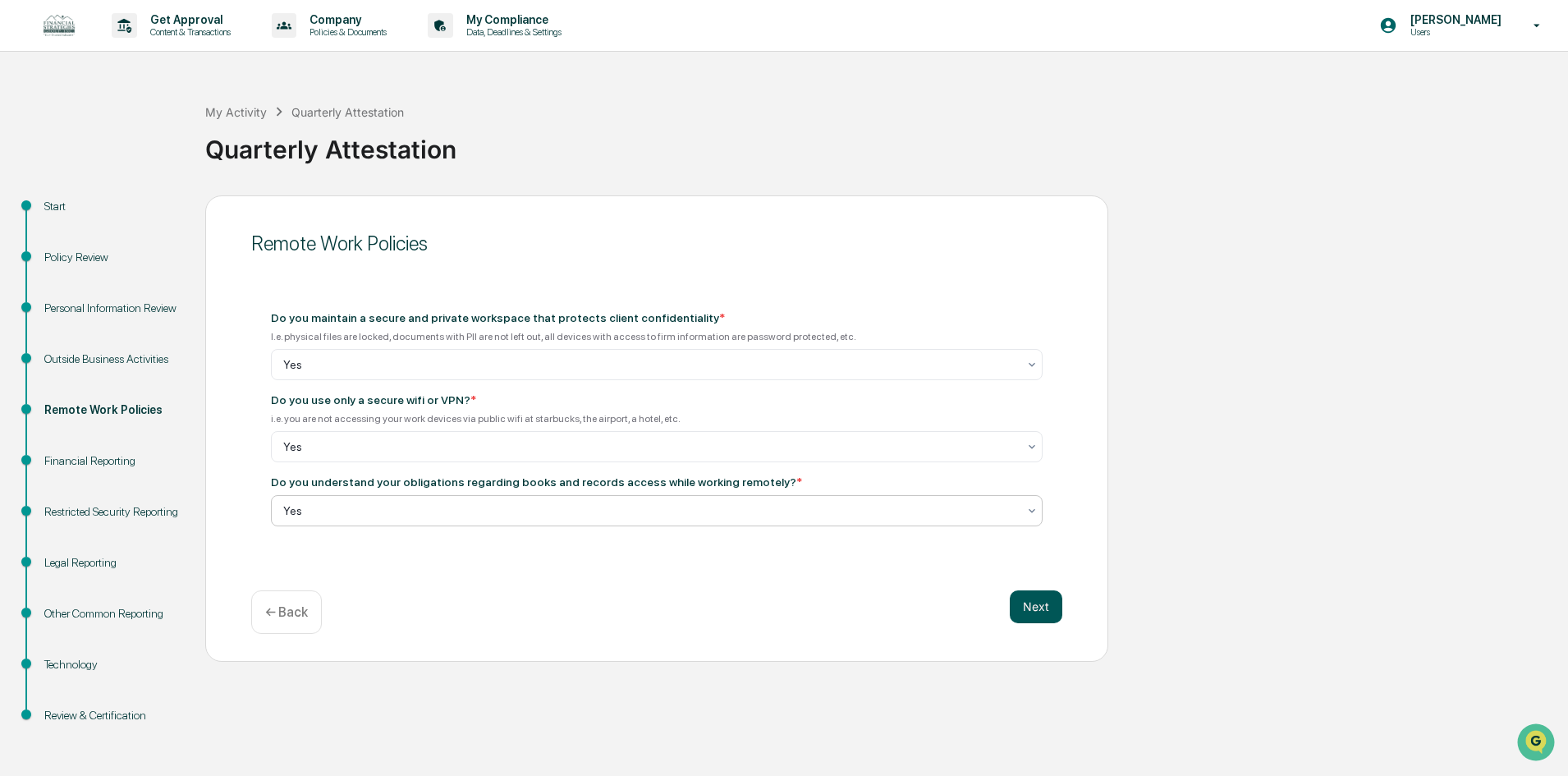
click at [1043, 611] on button "Next" at bounding box center [1035, 606] width 53 height 33
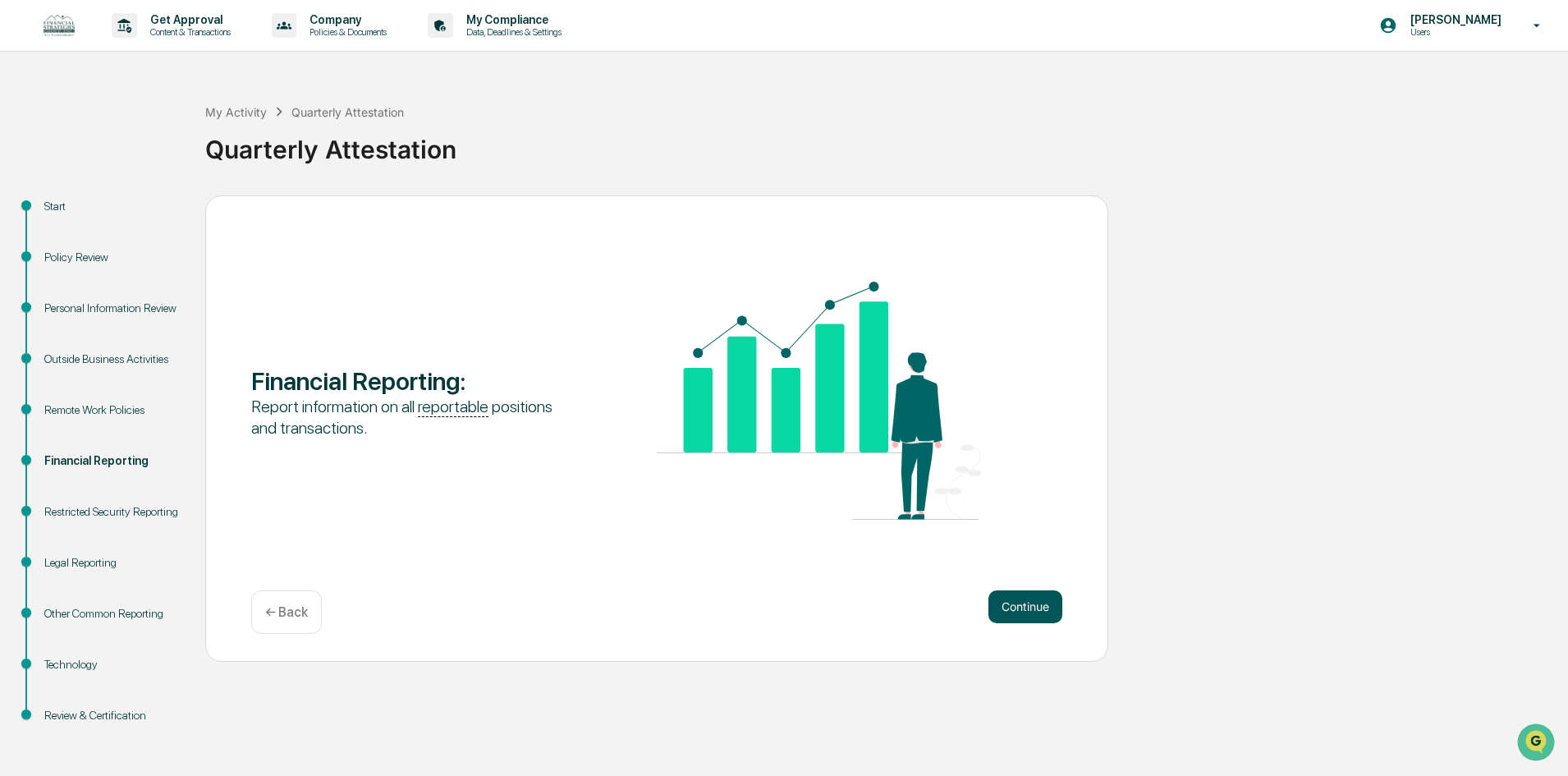
click at [1028, 609] on button "Continue" at bounding box center [1025, 606] width 74 height 33
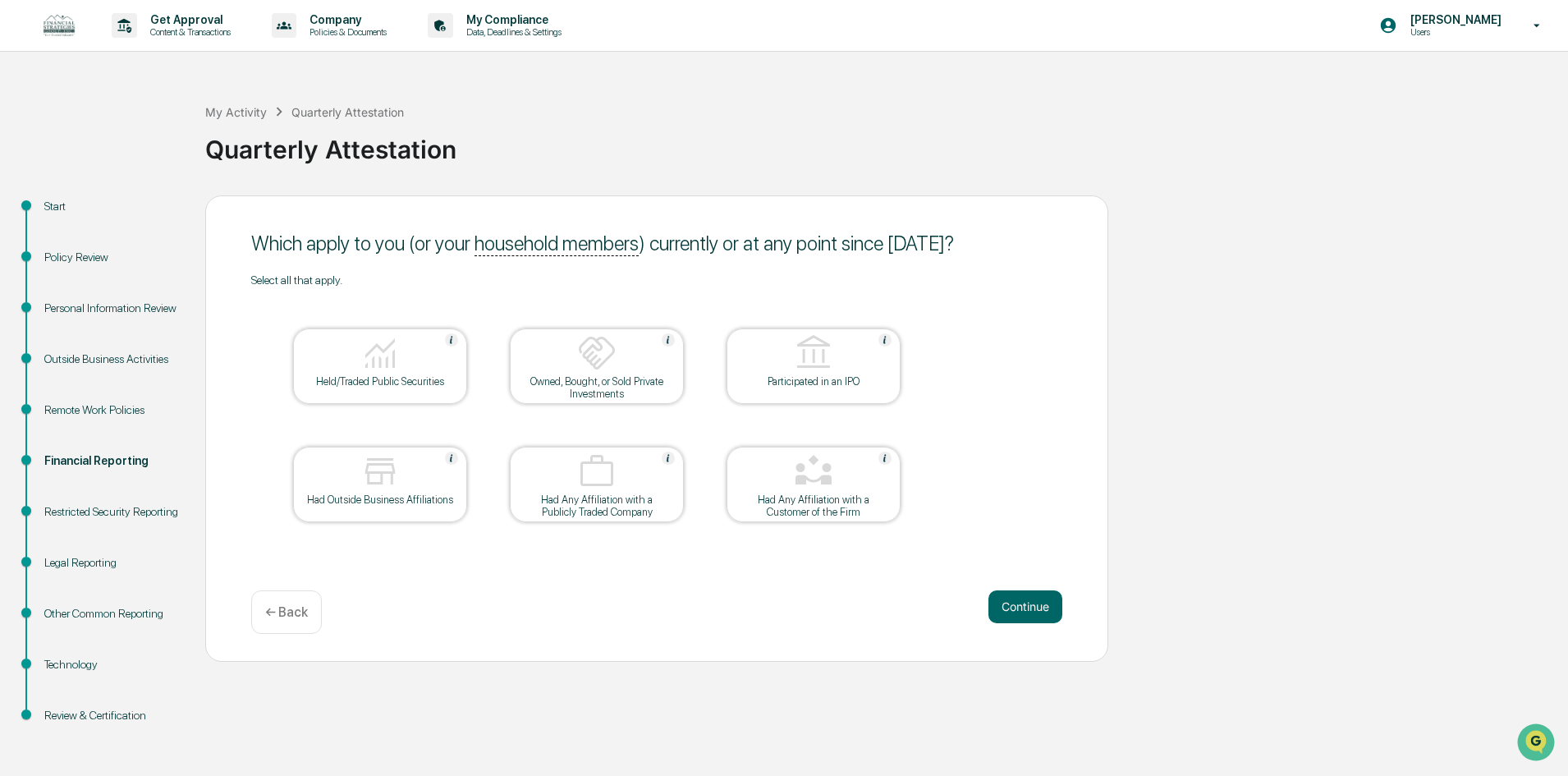
click at [373, 370] on img at bounding box center [381, 353] width 40 height 40
click at [801, 492] on div at bounding box center [814, 472] width 164 height 42
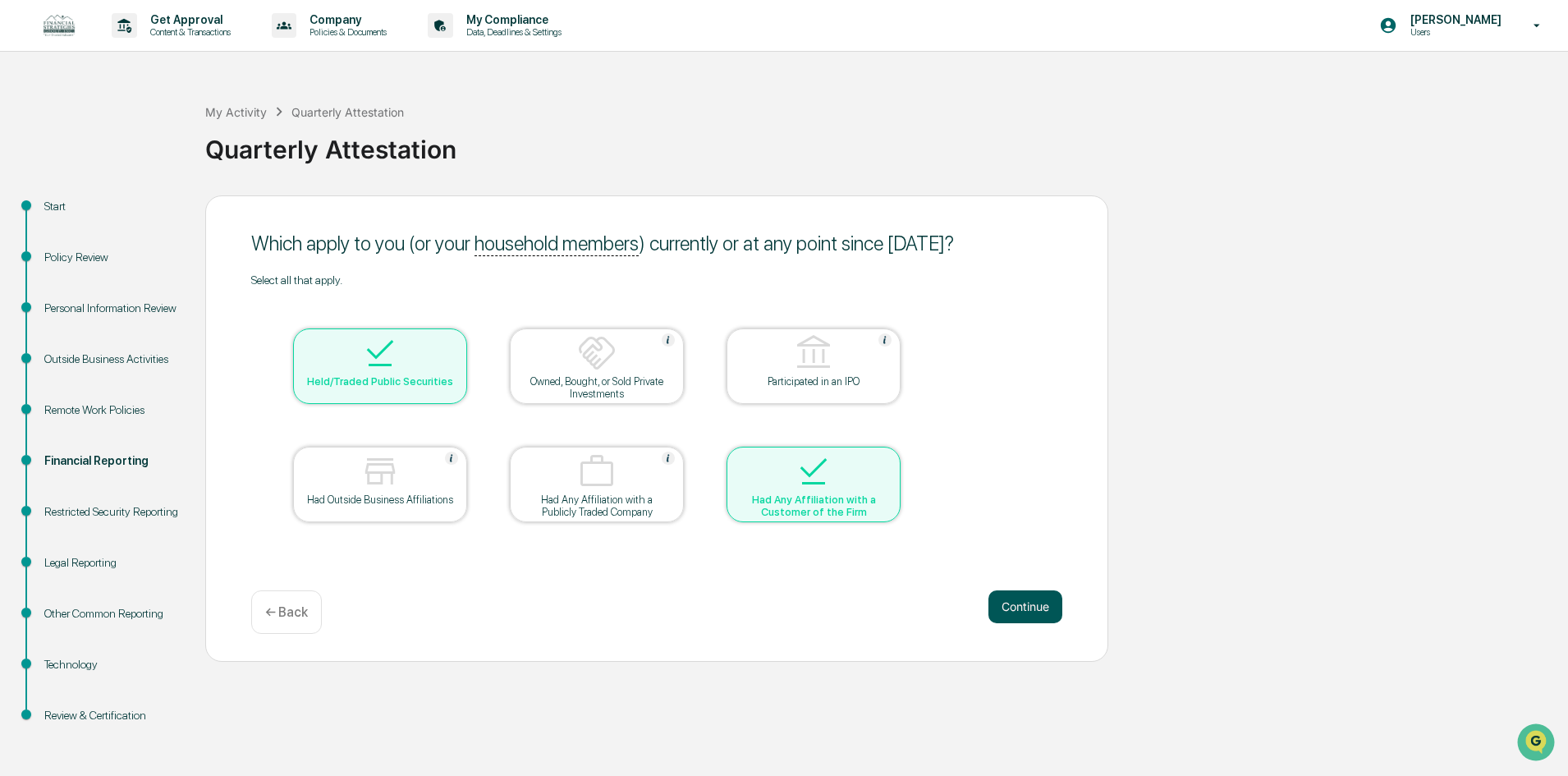
click at [1009, 609] on button "Continue" at bounding box center [1025, 606] width 74 height 33
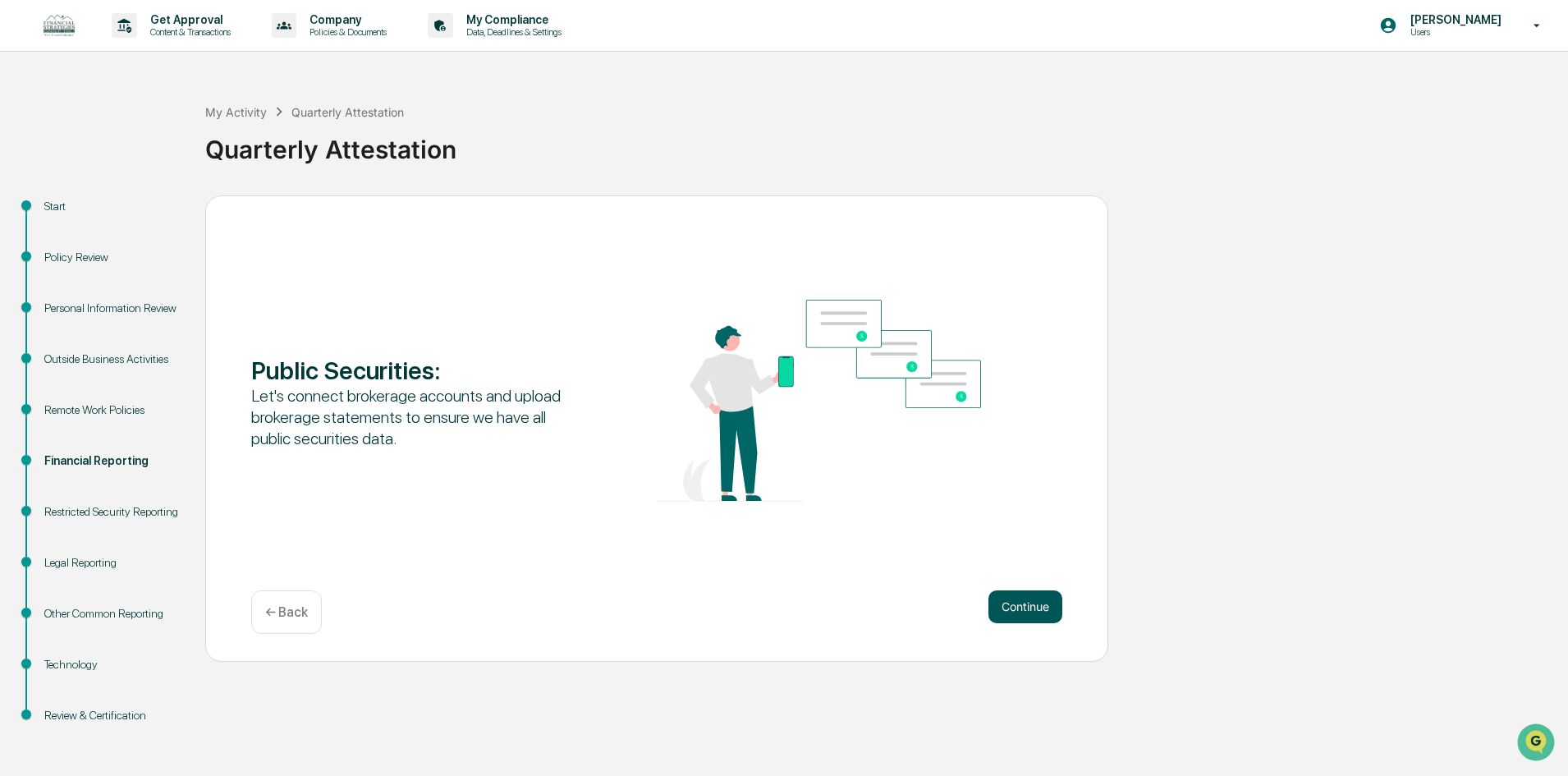
click at [1021, 603] on button "Continue" at bounding box center [1025, 606] width 74 height 33
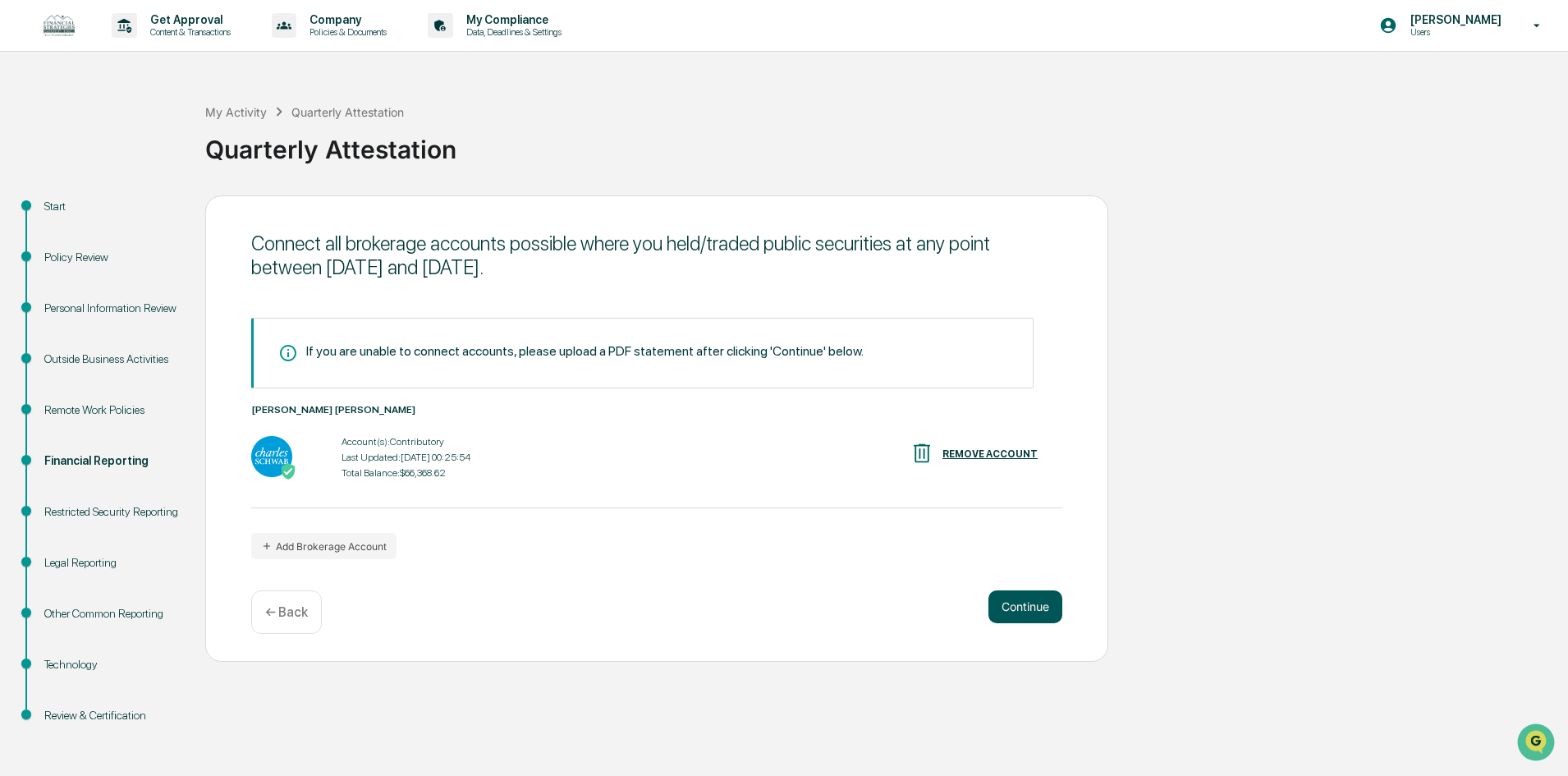
click at [1010, 598] on button "Continue" at bounding box center [1025, 606] width 74 height 33
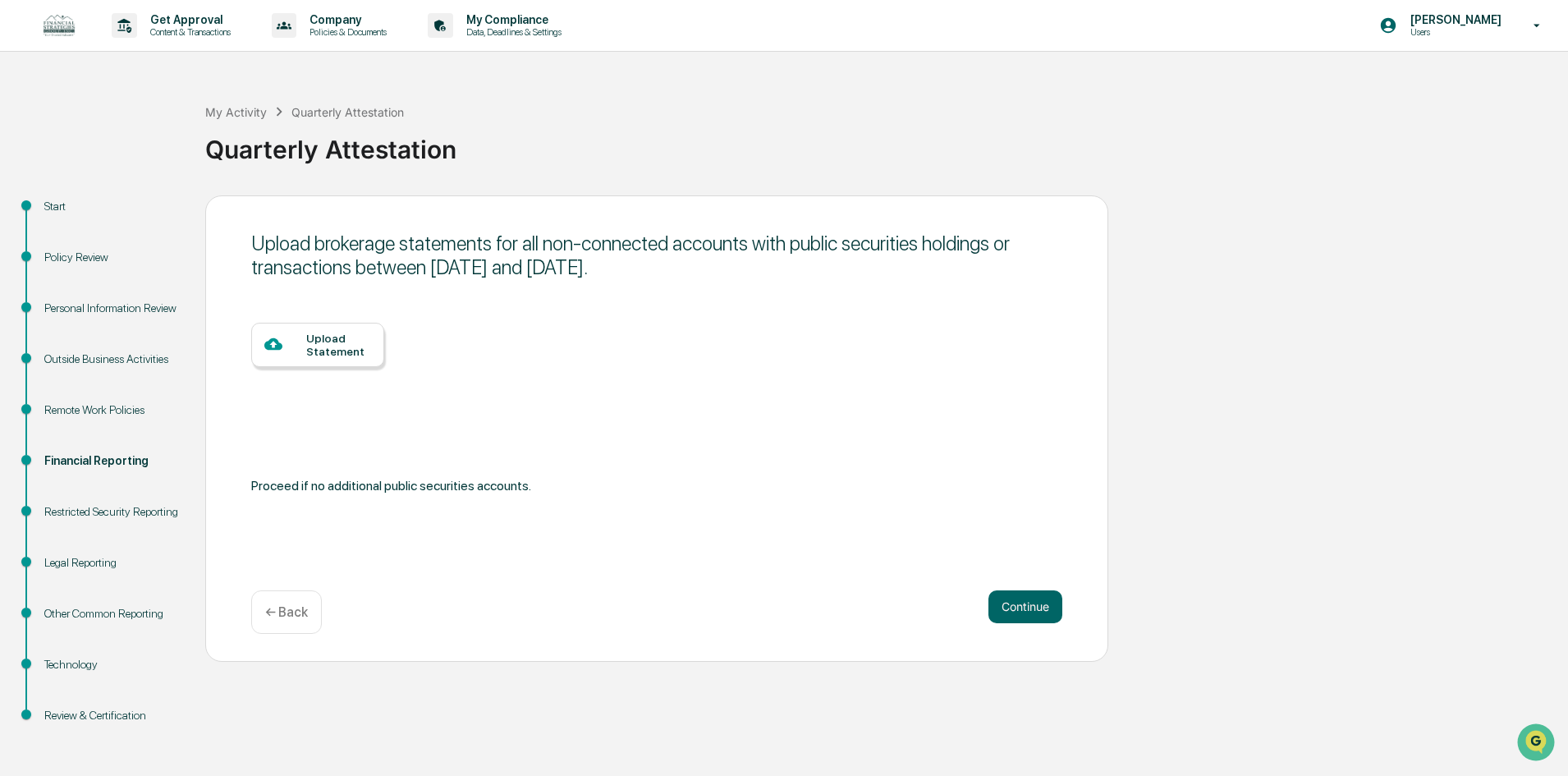
click at [280, 606] on p "← Back" at bounding box center [286, 612] width 42 height 16
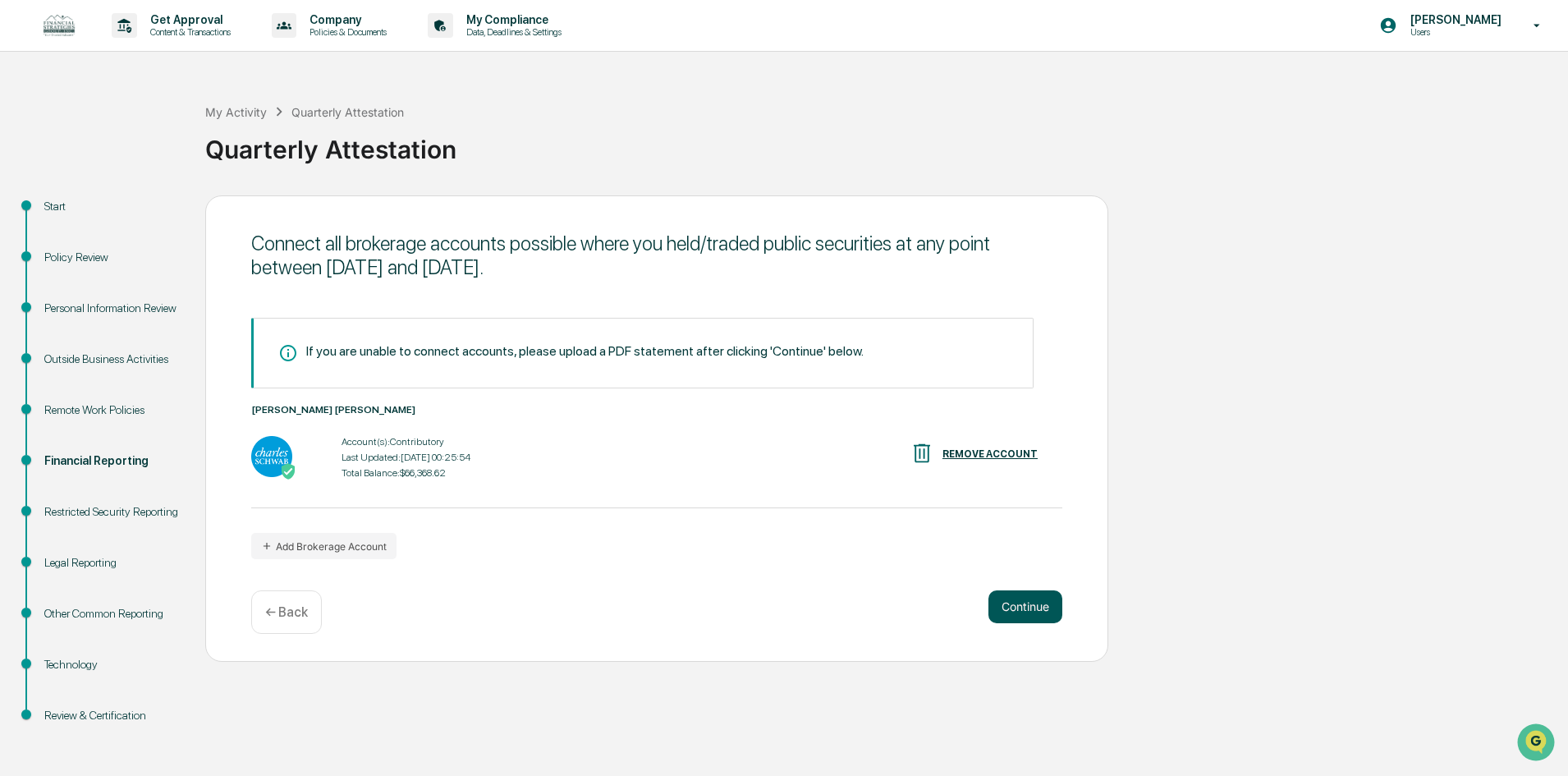
click at [1037, 607] on button "Continue" at bounding box center [1025, 606] width 74 height 33
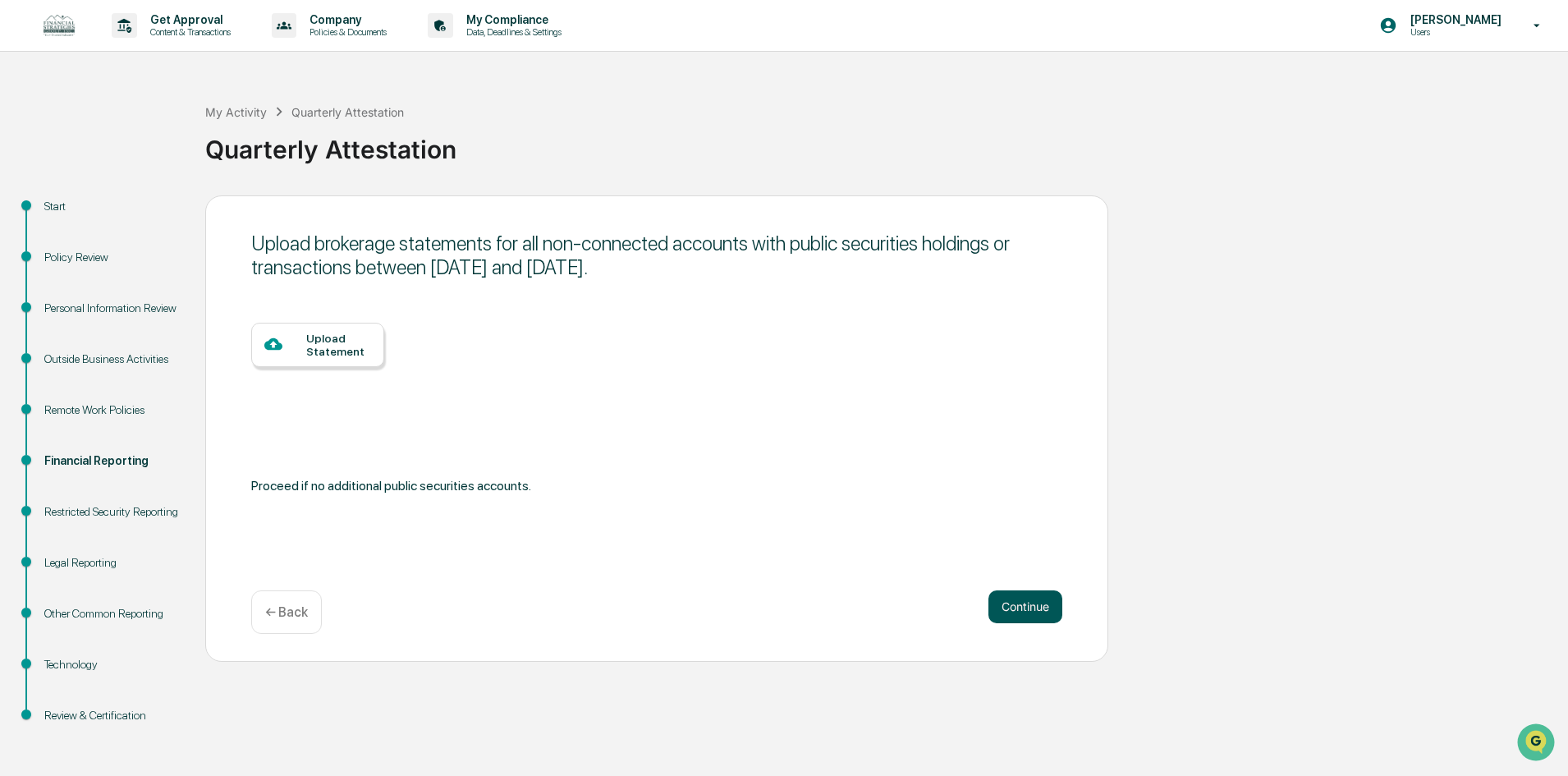
click at [1017, 609] on button "Continue" at bounding box center [1025, 606] width 74 height 33
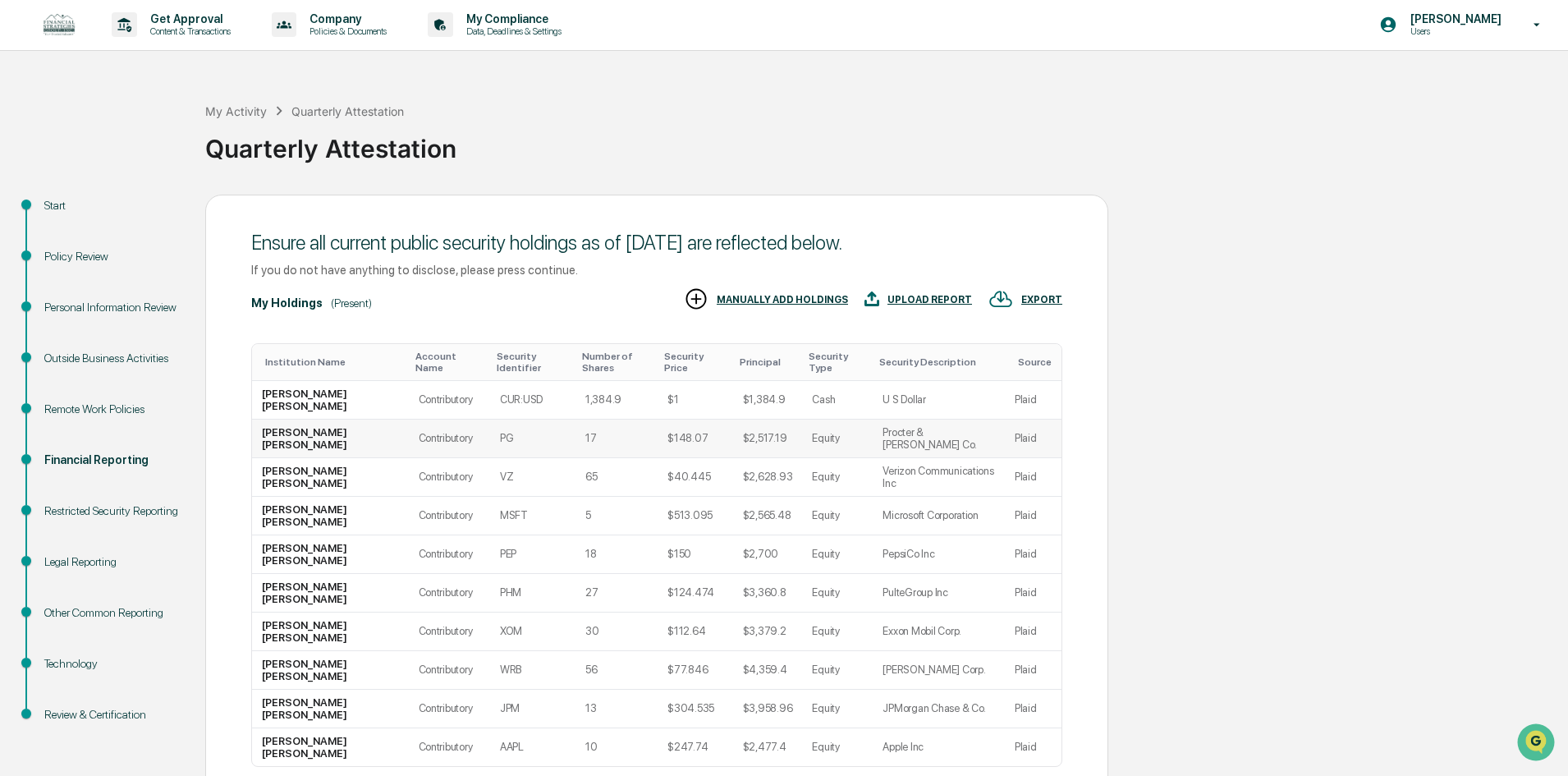
scroll to position [0, 0]
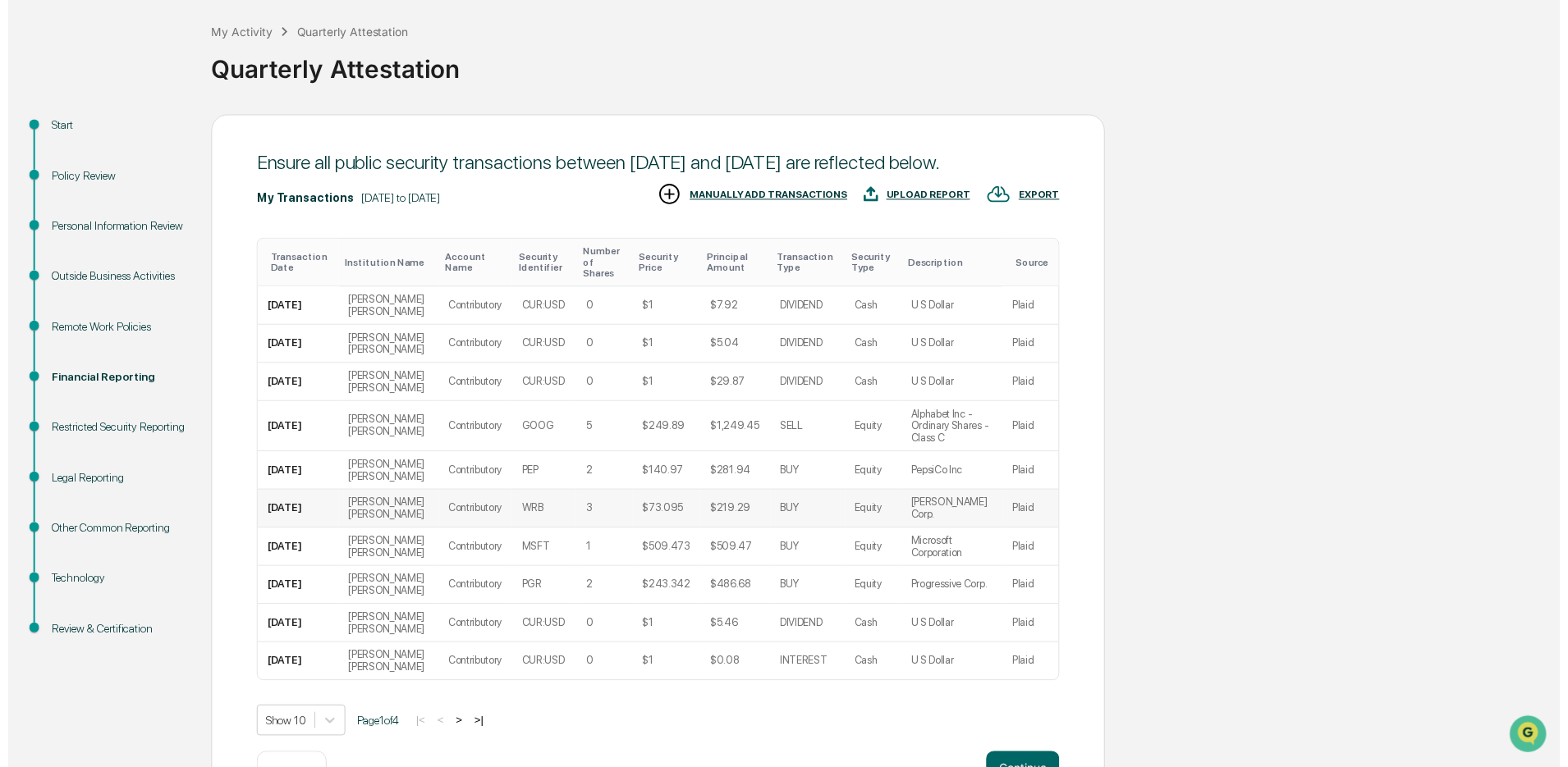
scroll to position [148, 0]
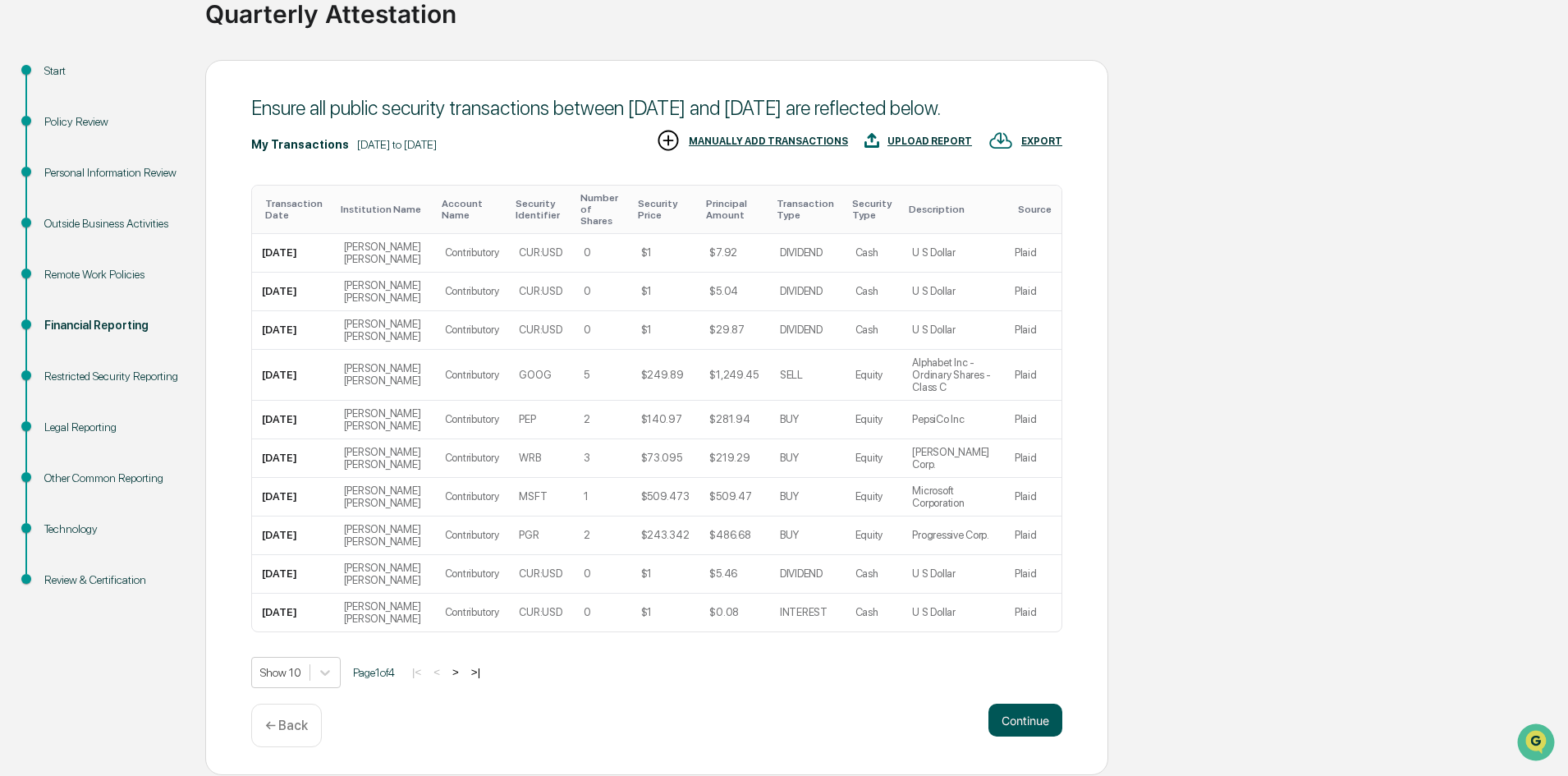
click at [1028, 718] on button "Continue" at bounding box center [1025, 720] width 74 height 33
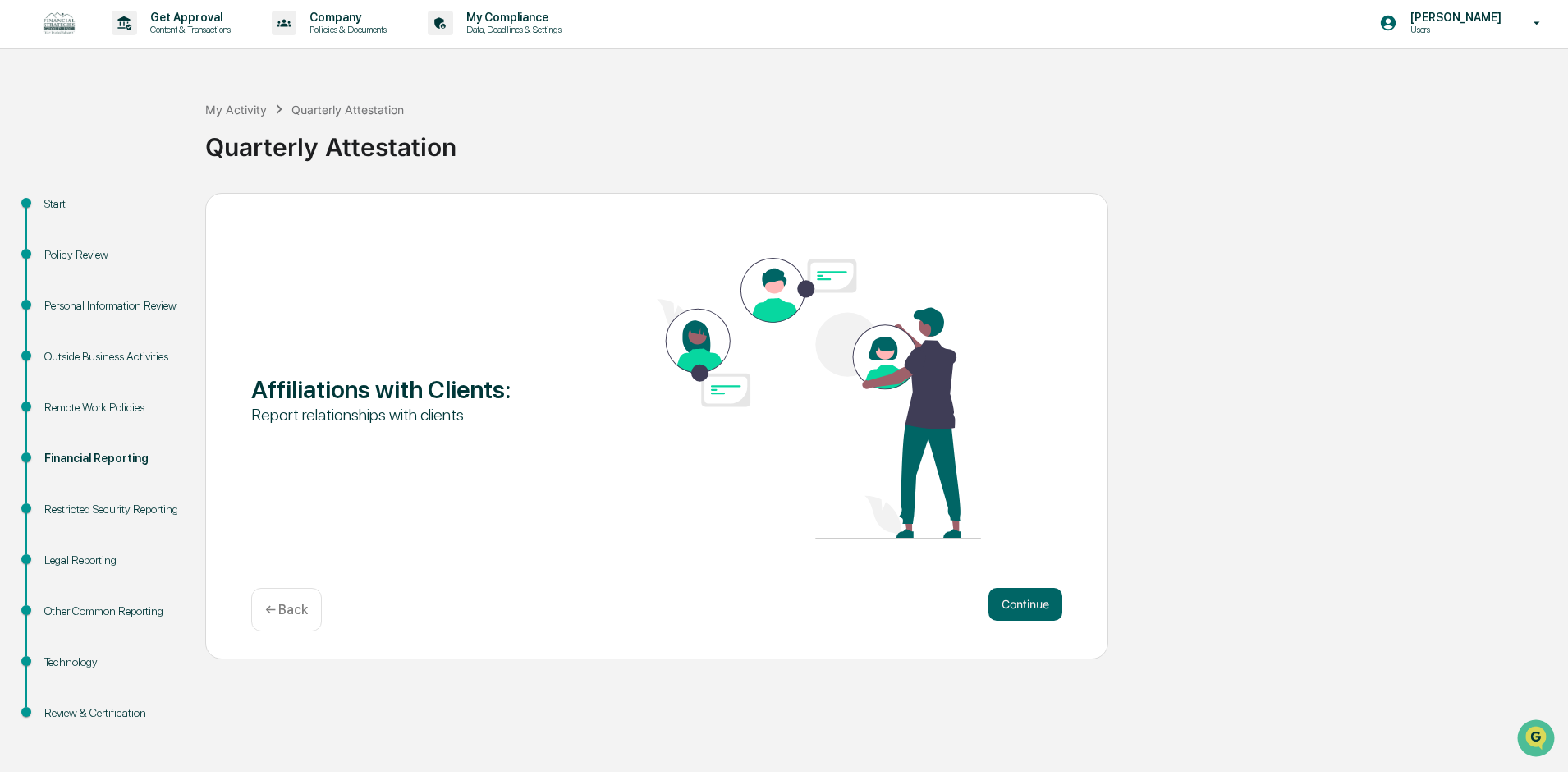
scroll to position [1, 0]
click at [994, 603] on button "Continue" at bounding box center [1025, 606] width 74 height 33
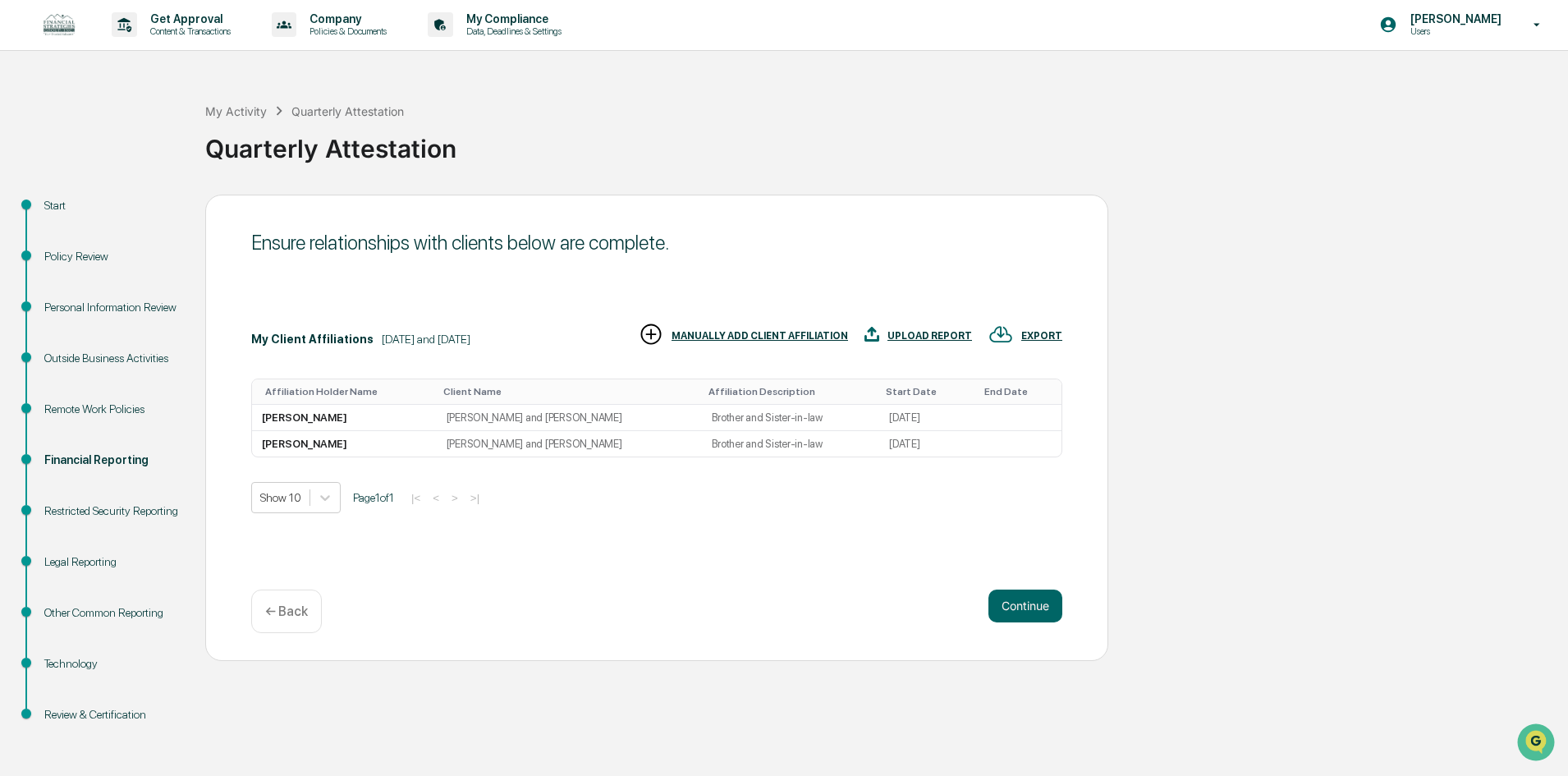
click at [739, 334] on div "MANUALLY ADD CLIENT AFFILIATION" at bounding box center [759, 336] width 176 height 11
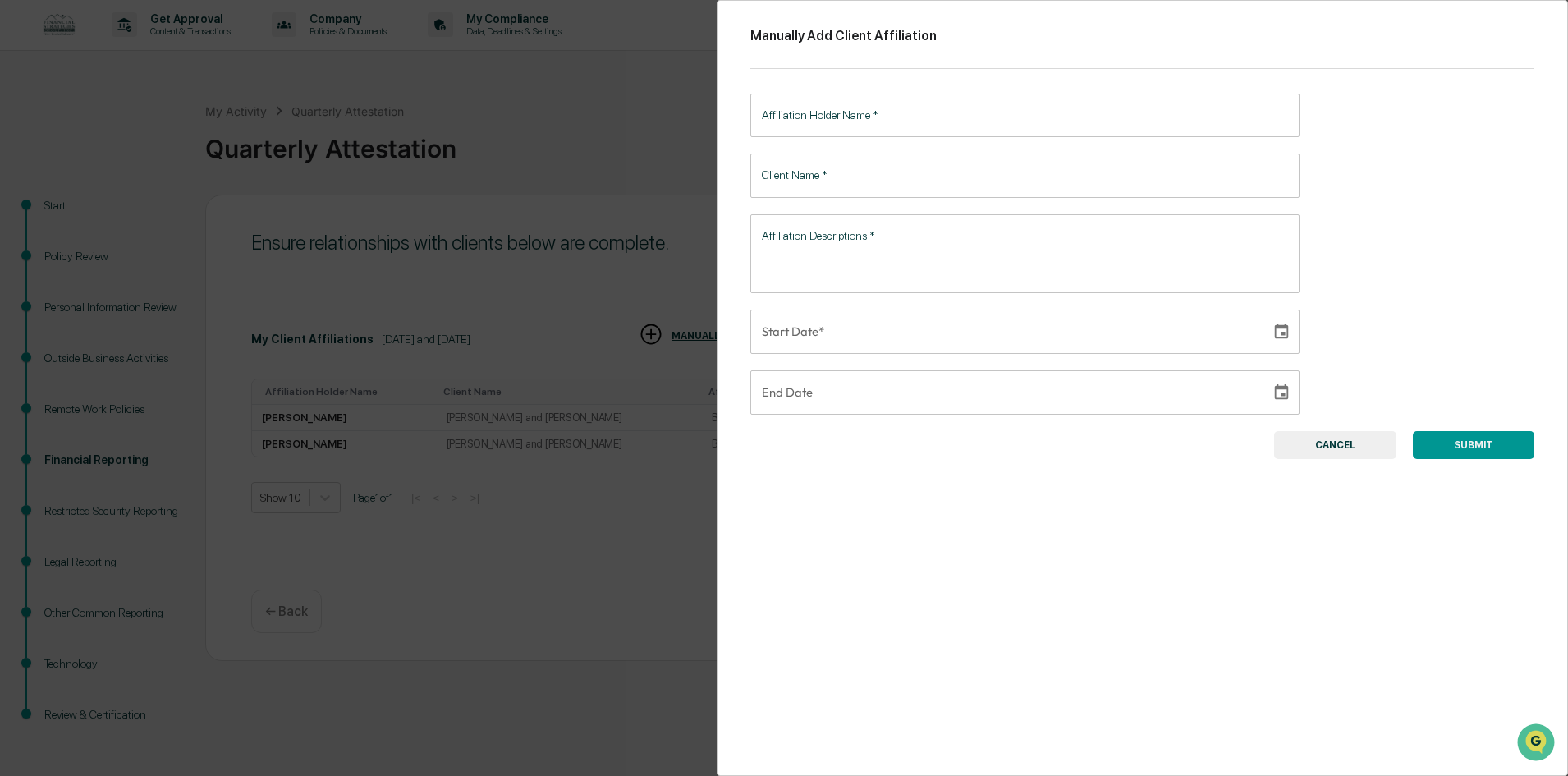
click at [812, 119] on input "Affiliation Holder Name   *" at bounding box center [1025, 115] width 549 height 43
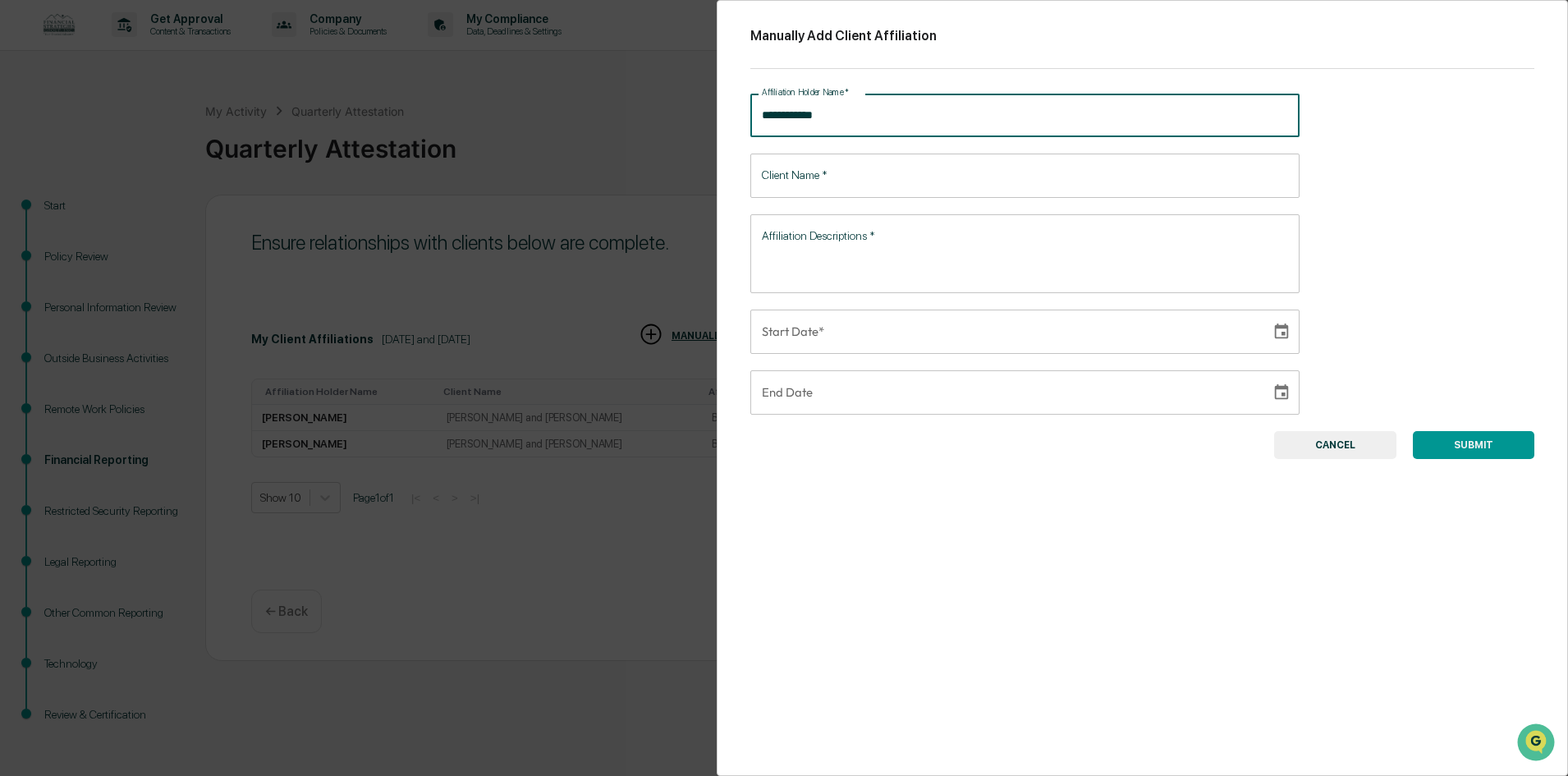
type input "**********"
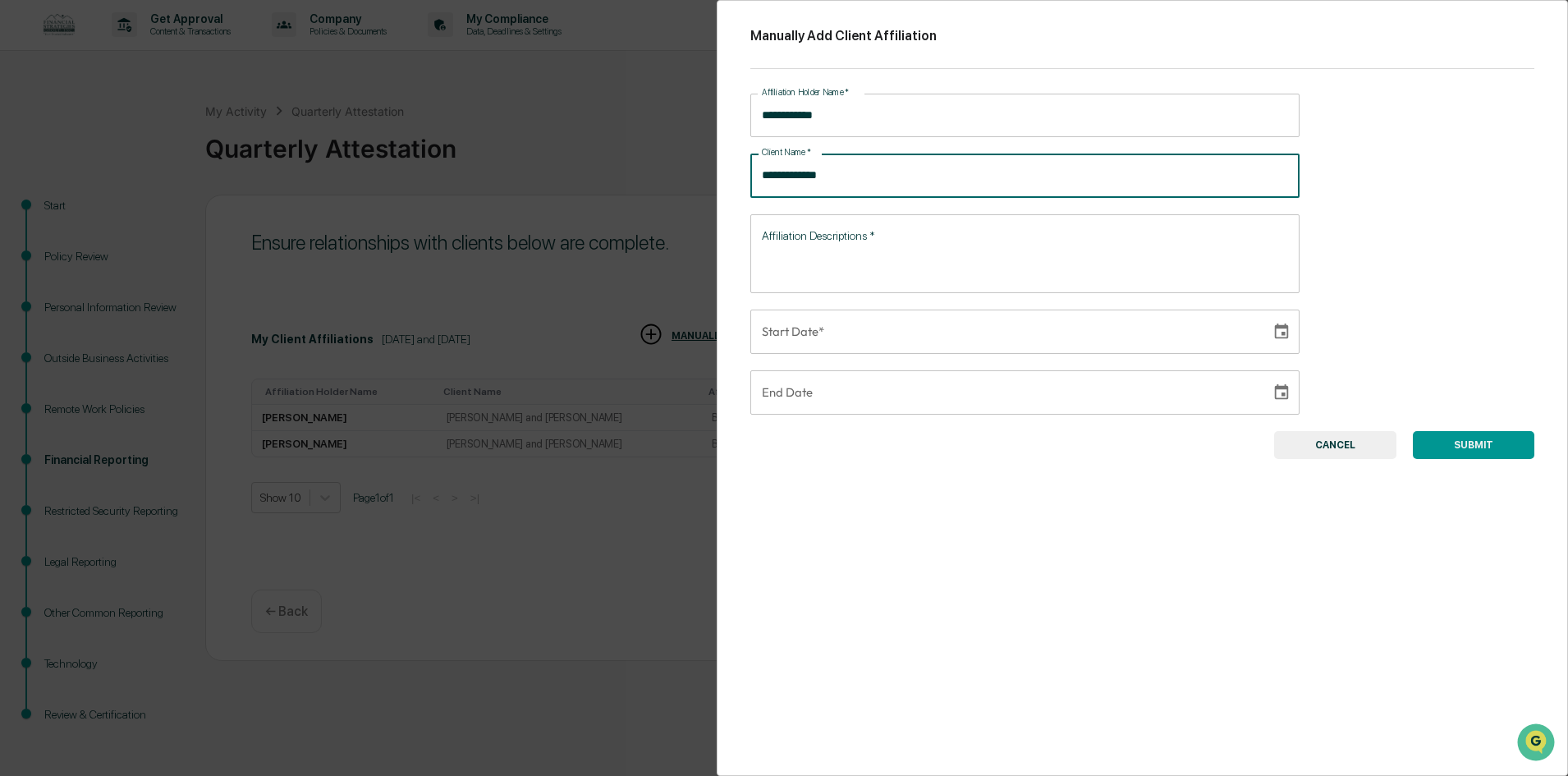
type input "**********"
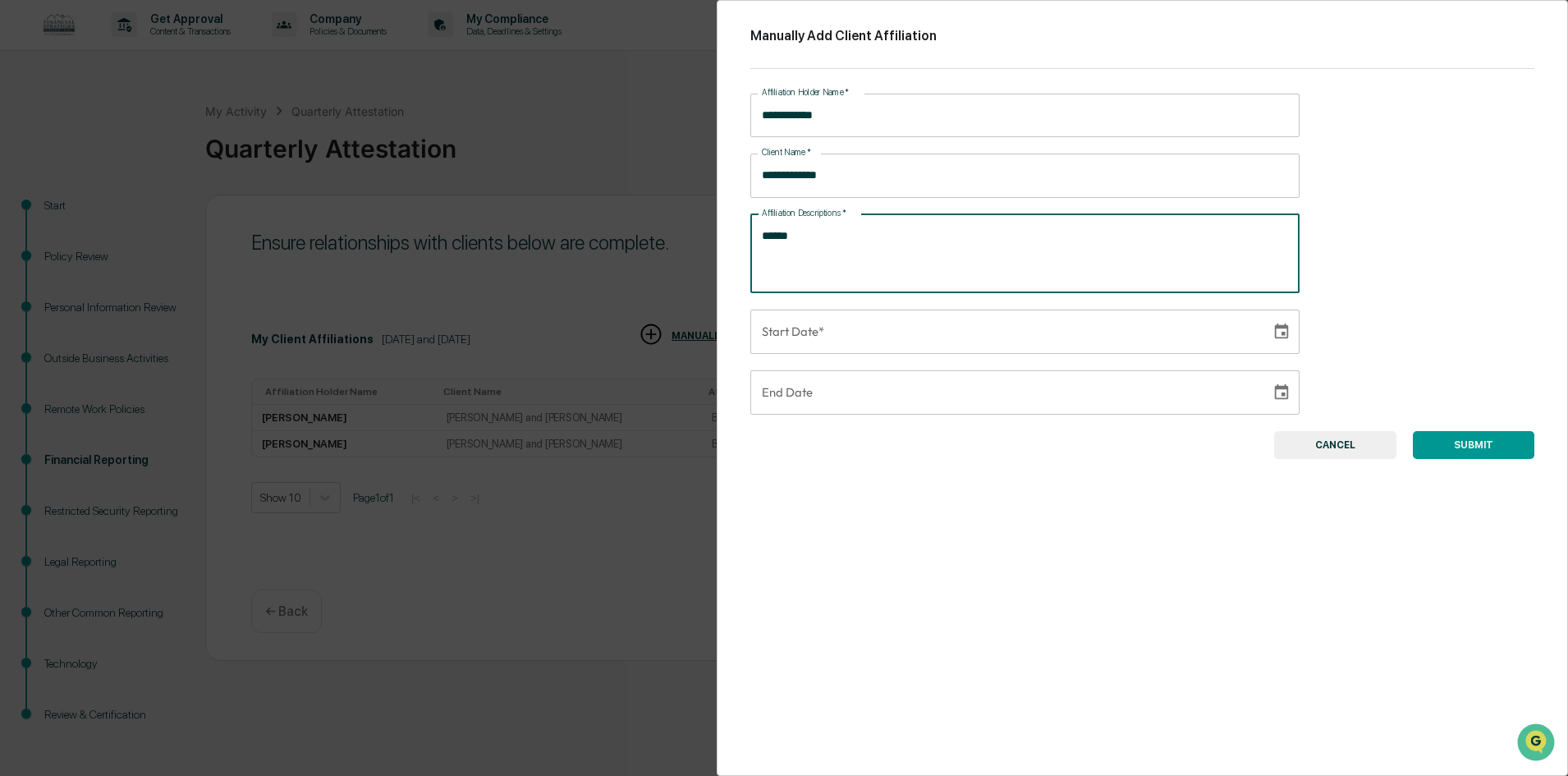
type textarea "******"
click at [1062, 324] on input "**********" at bounding box center [1005, 331] width 509 height 44
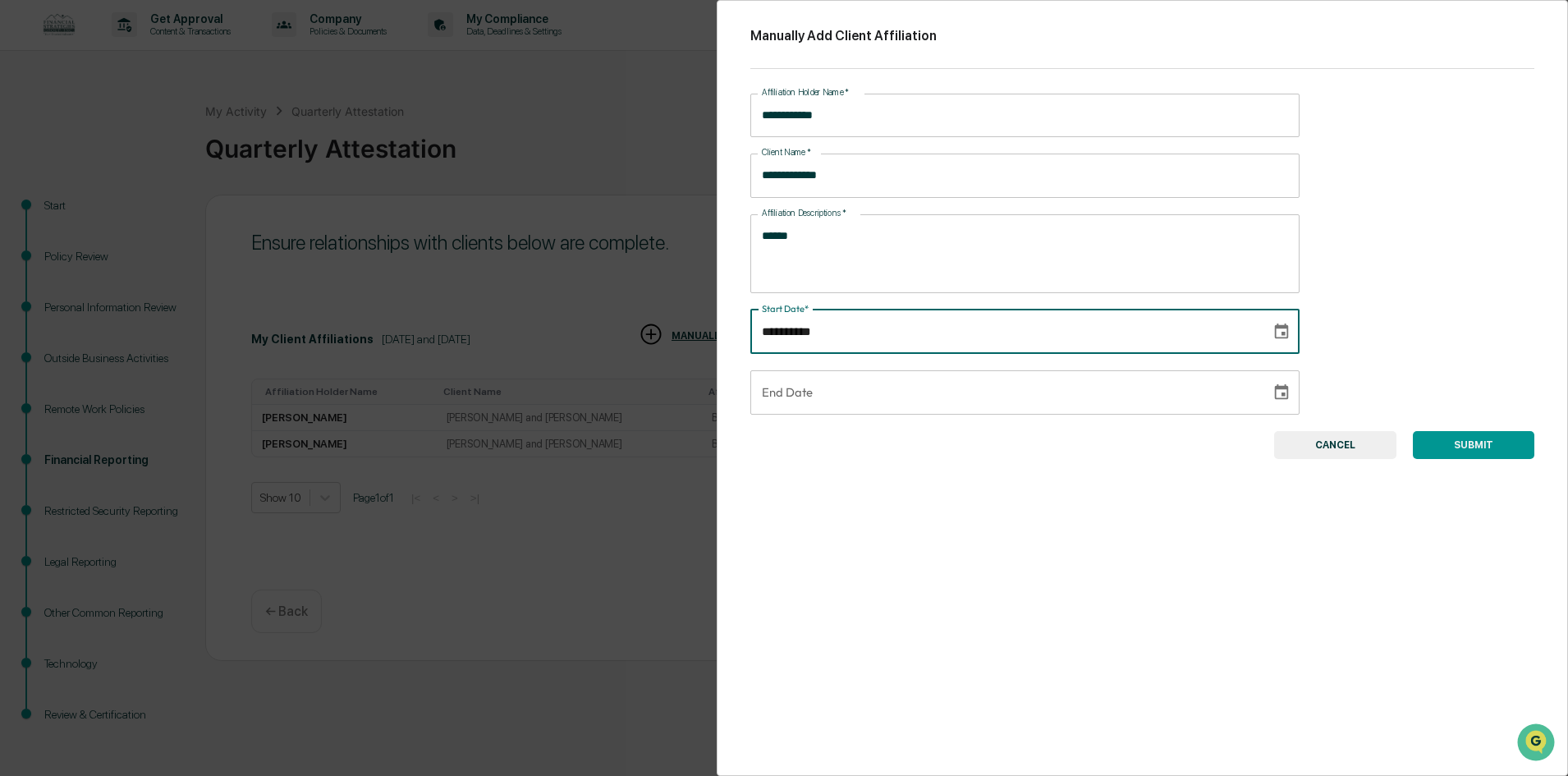
type input "**********"
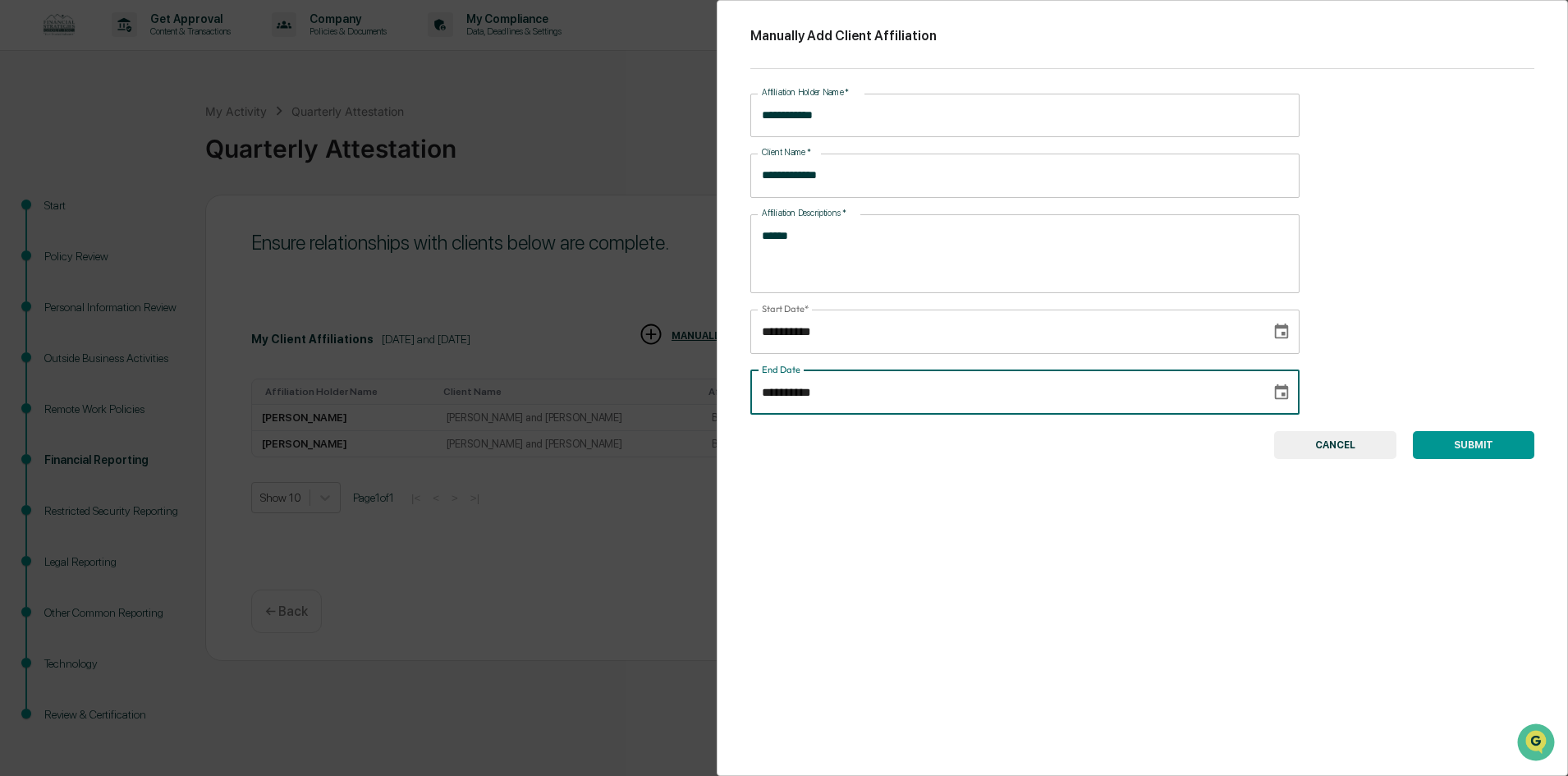
click at [899, 410] on input "**********" at bounding box center [1005, 392] width 509 height 44
click at [1453, 437] on button "SUBMIT" at bounding box center [1474, 445] width 121 height 28
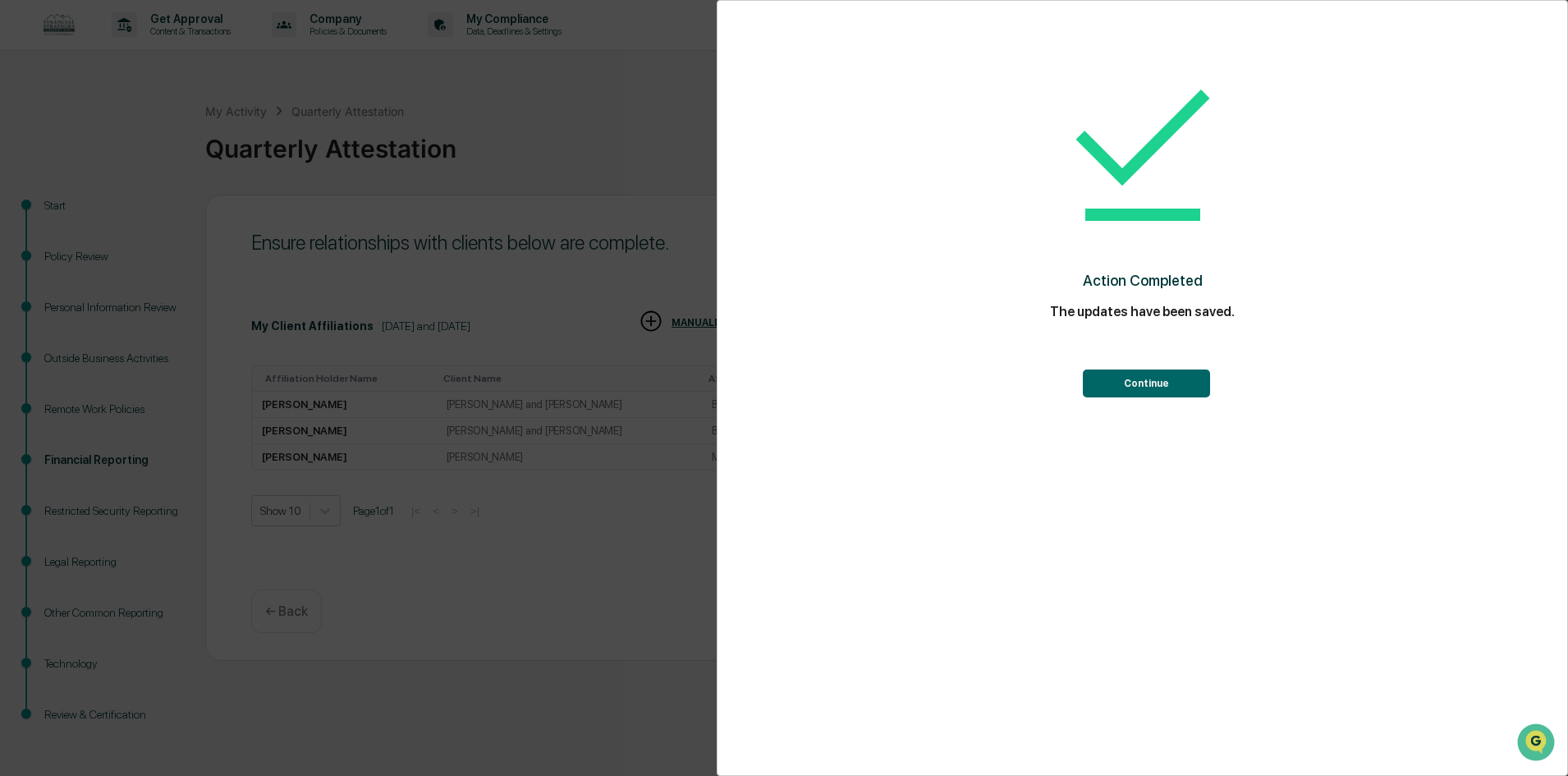
click at [1138, 383] on button "Continue" at bounding box center [1146, 383] width 127 height 28
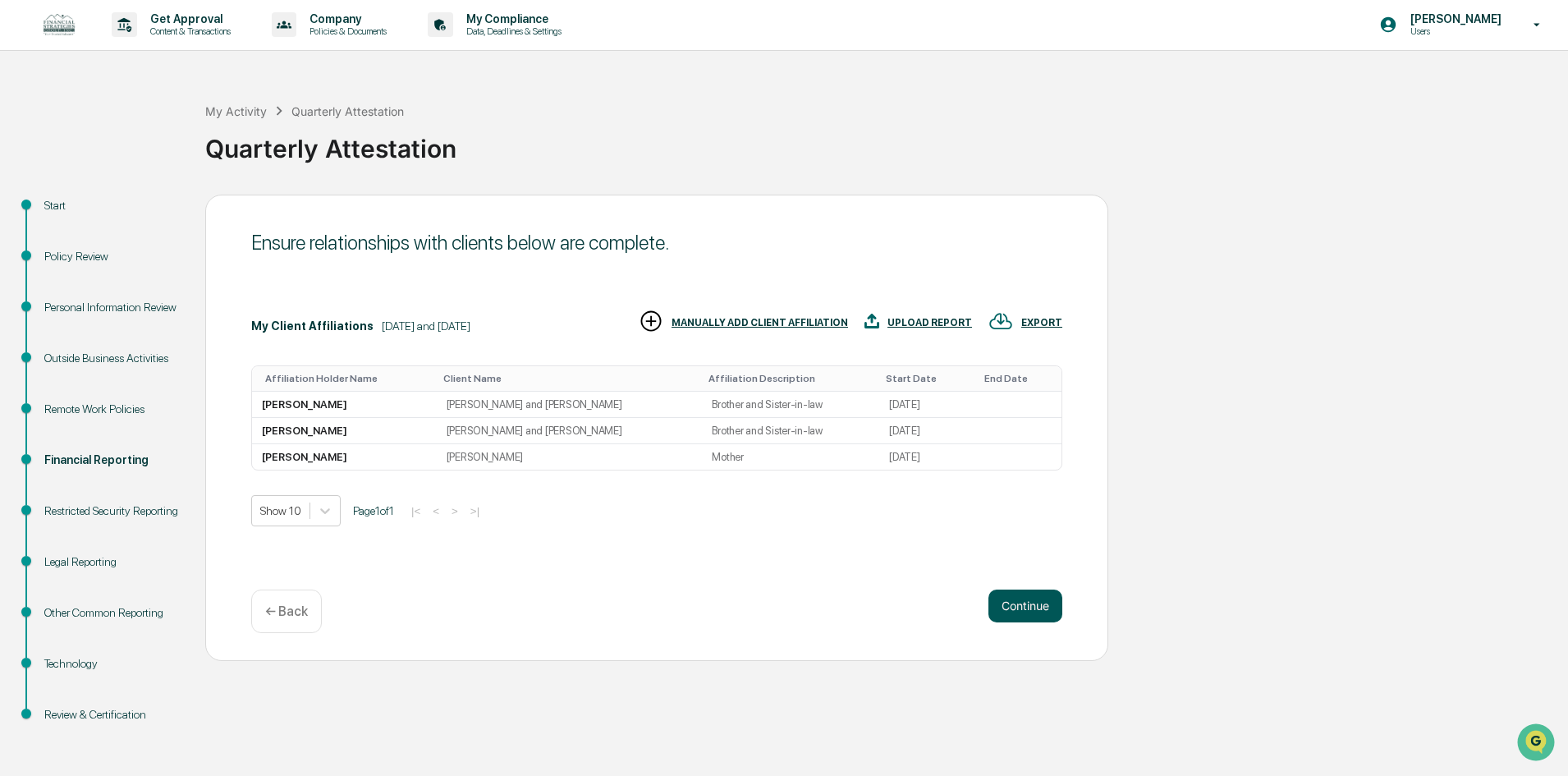
click at [1013, 604] on button "Continue" at bounding box center [1025, 606] width 74 height 33
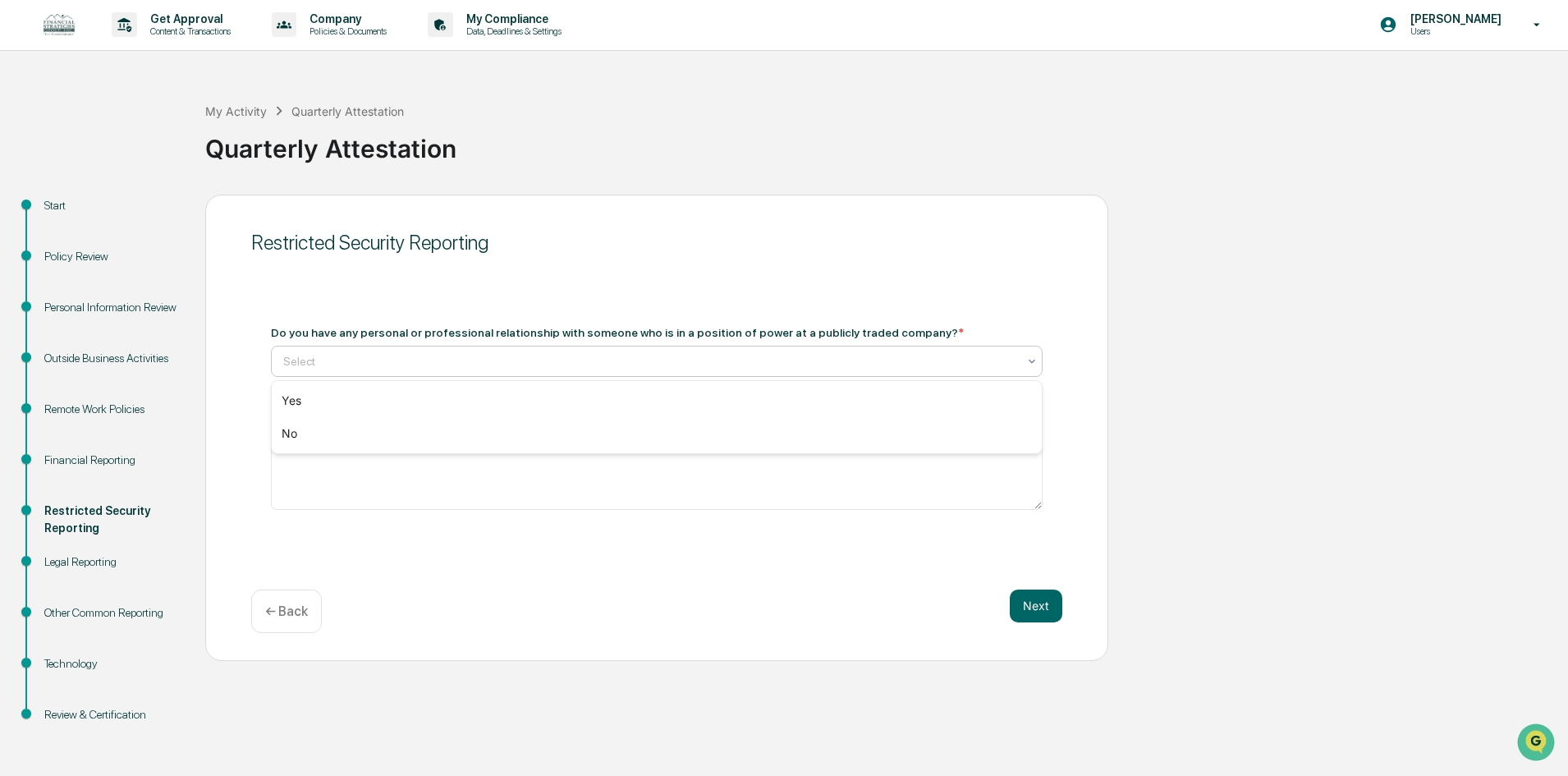
click at [434, 359] on div at bounding box center [650, 361] width 734 height 16
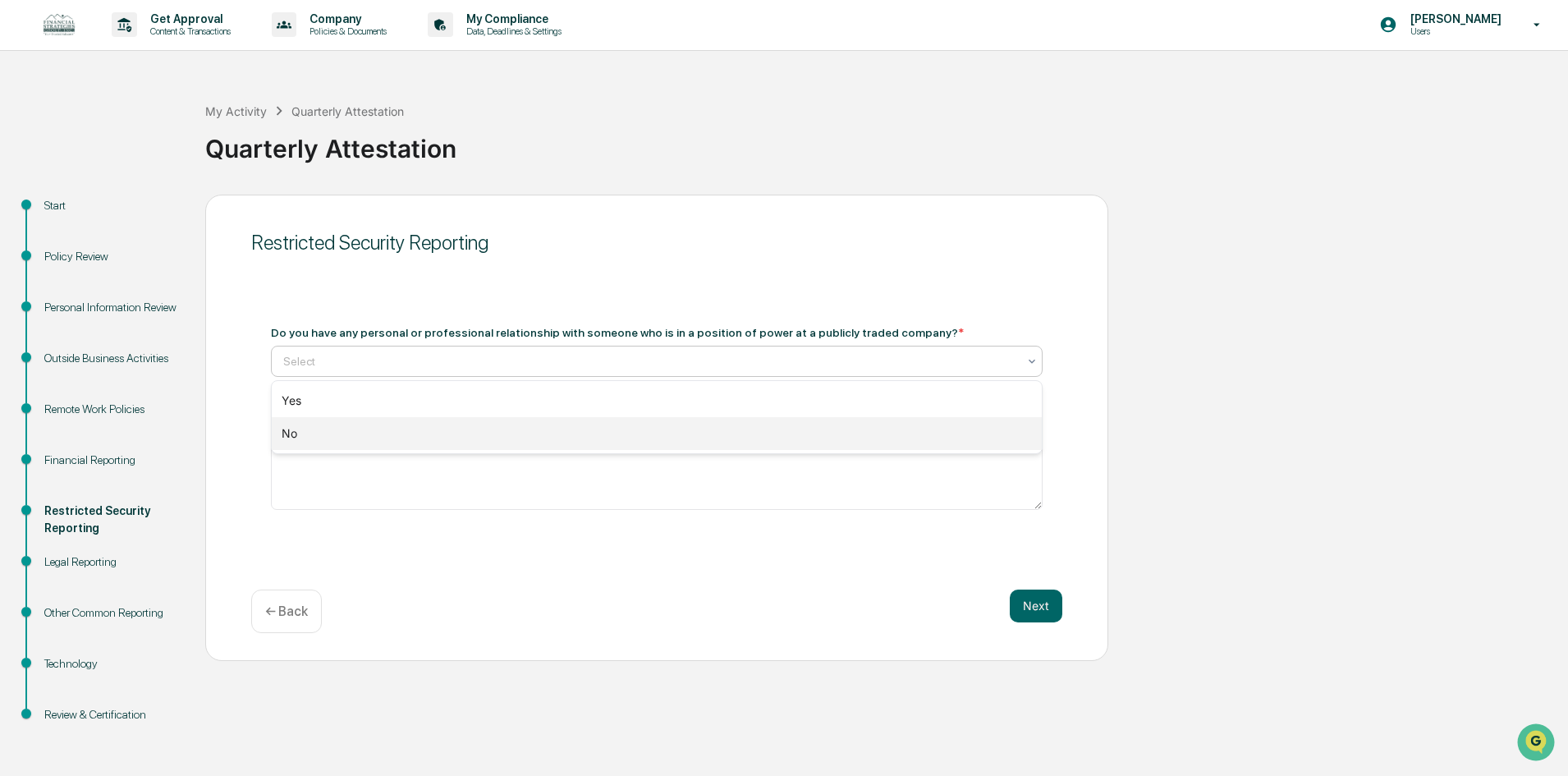
click at [312, 423] on div "No" at bounding box center [656, 433] width 770 height 33
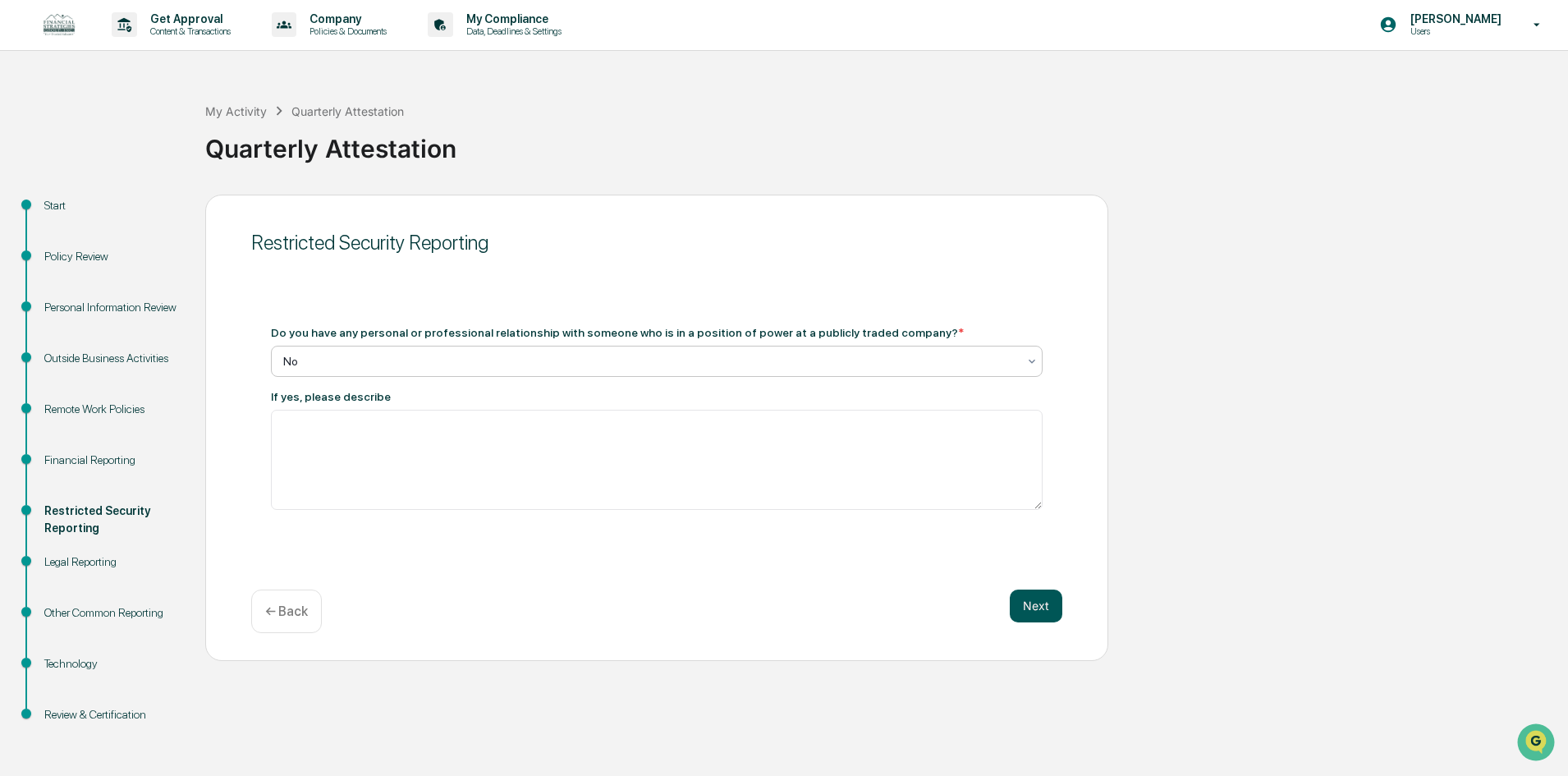
click at [1052, 603] on button "Next" at bounding box center [1035, 606] width 53 height 33
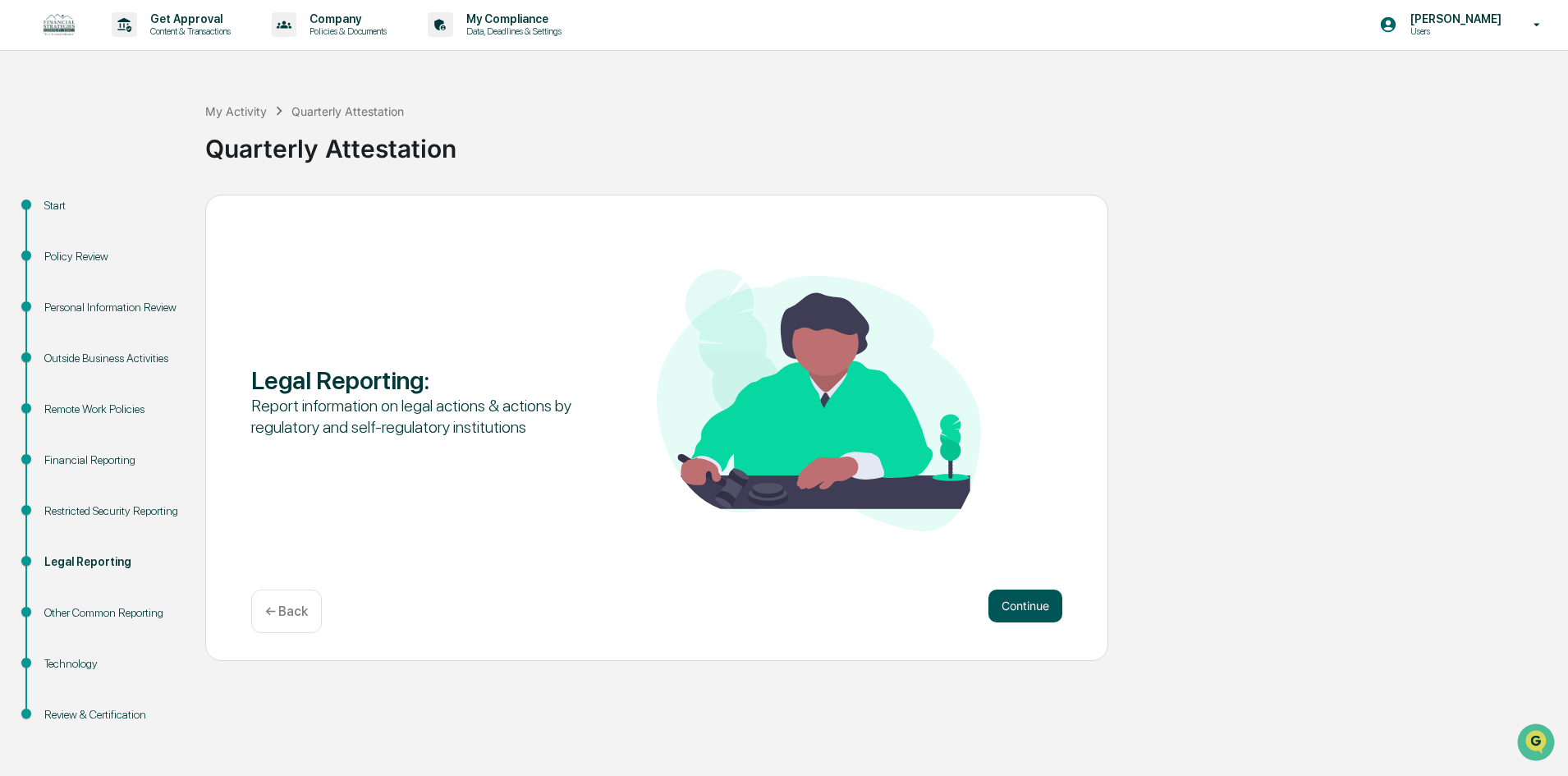
click at [1020, 604] on button "Continue" at bounding box center [1025, 606] width 74 height 33
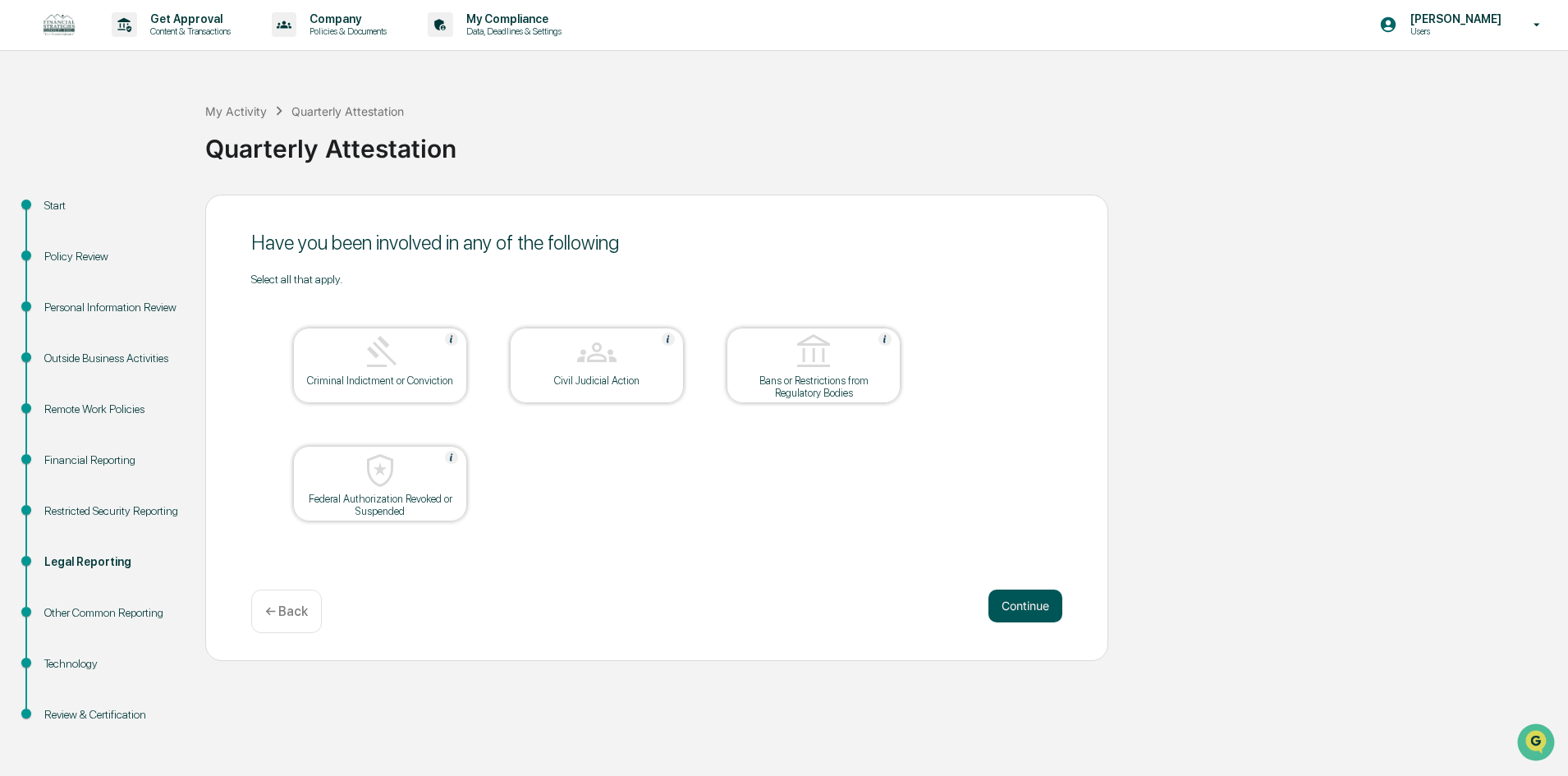
click at [1015, 601] on button "Continue" at bounding box center [1025, 606] width 74 height 33
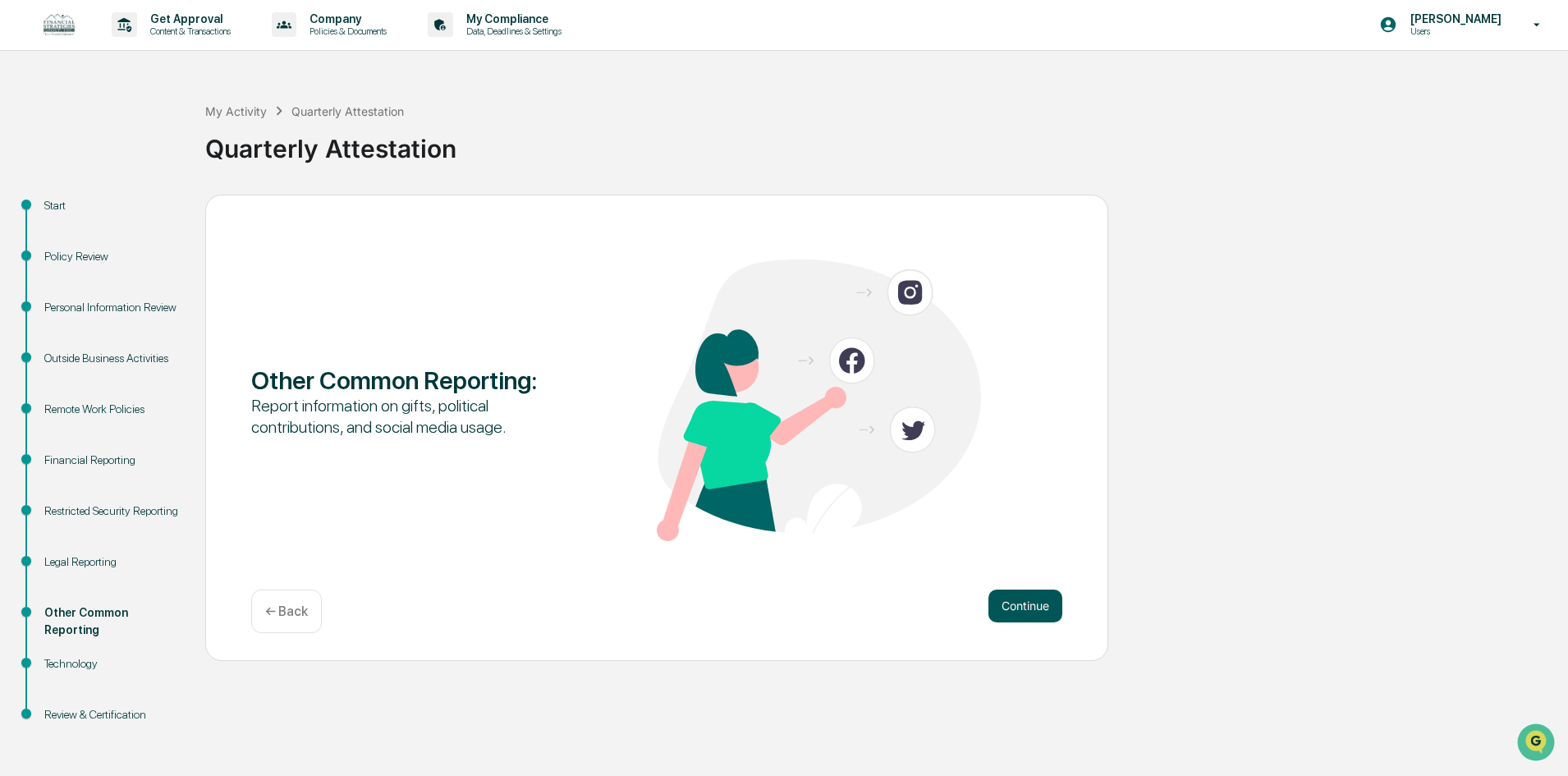
click at [1014, 608] on button "Continue" at bounding box center [1025, 606] width 74 height 33
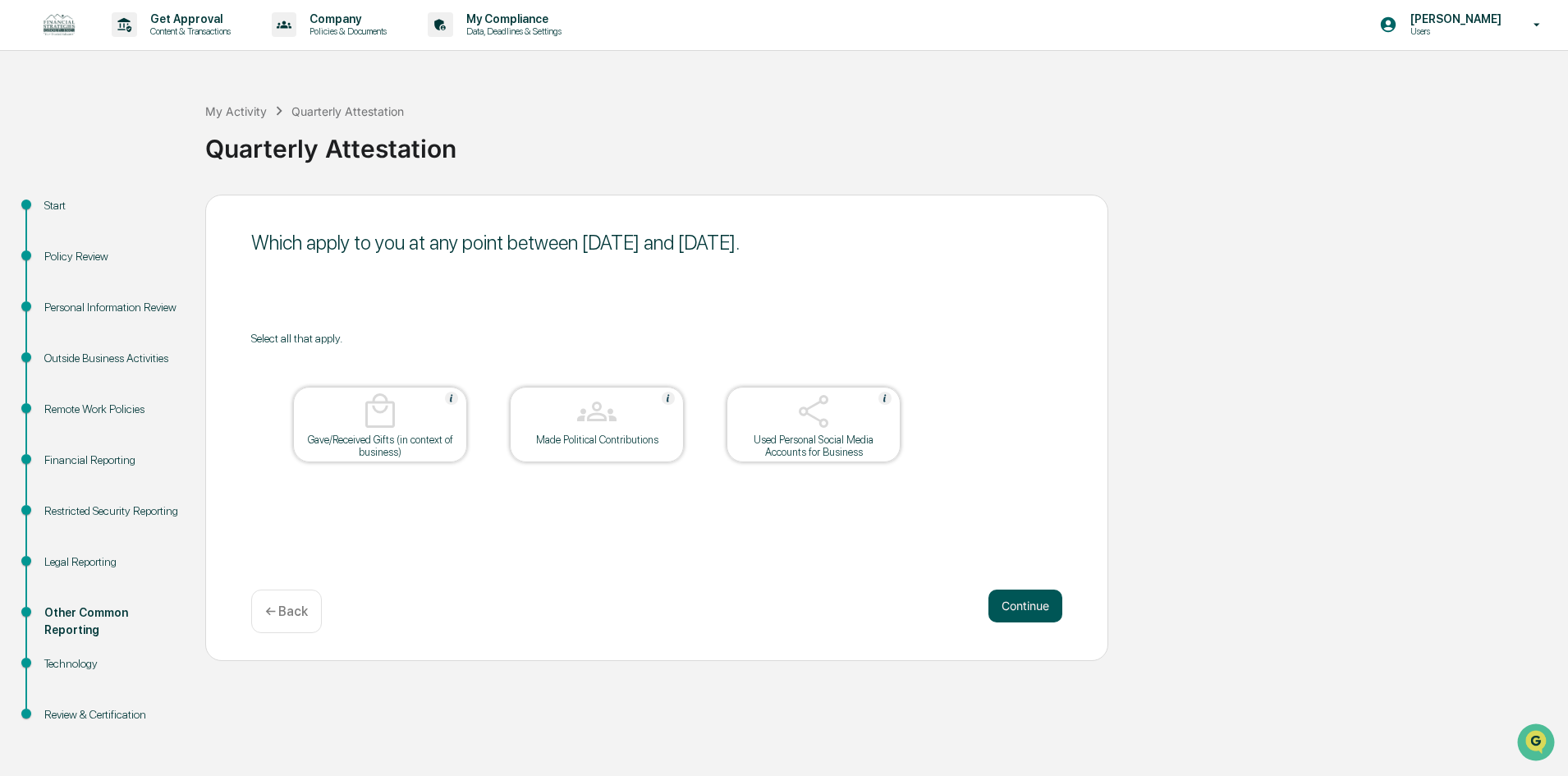
click at [1021, 611] on button "Continue" at bounding box center [1025, 606] width 74 height 33
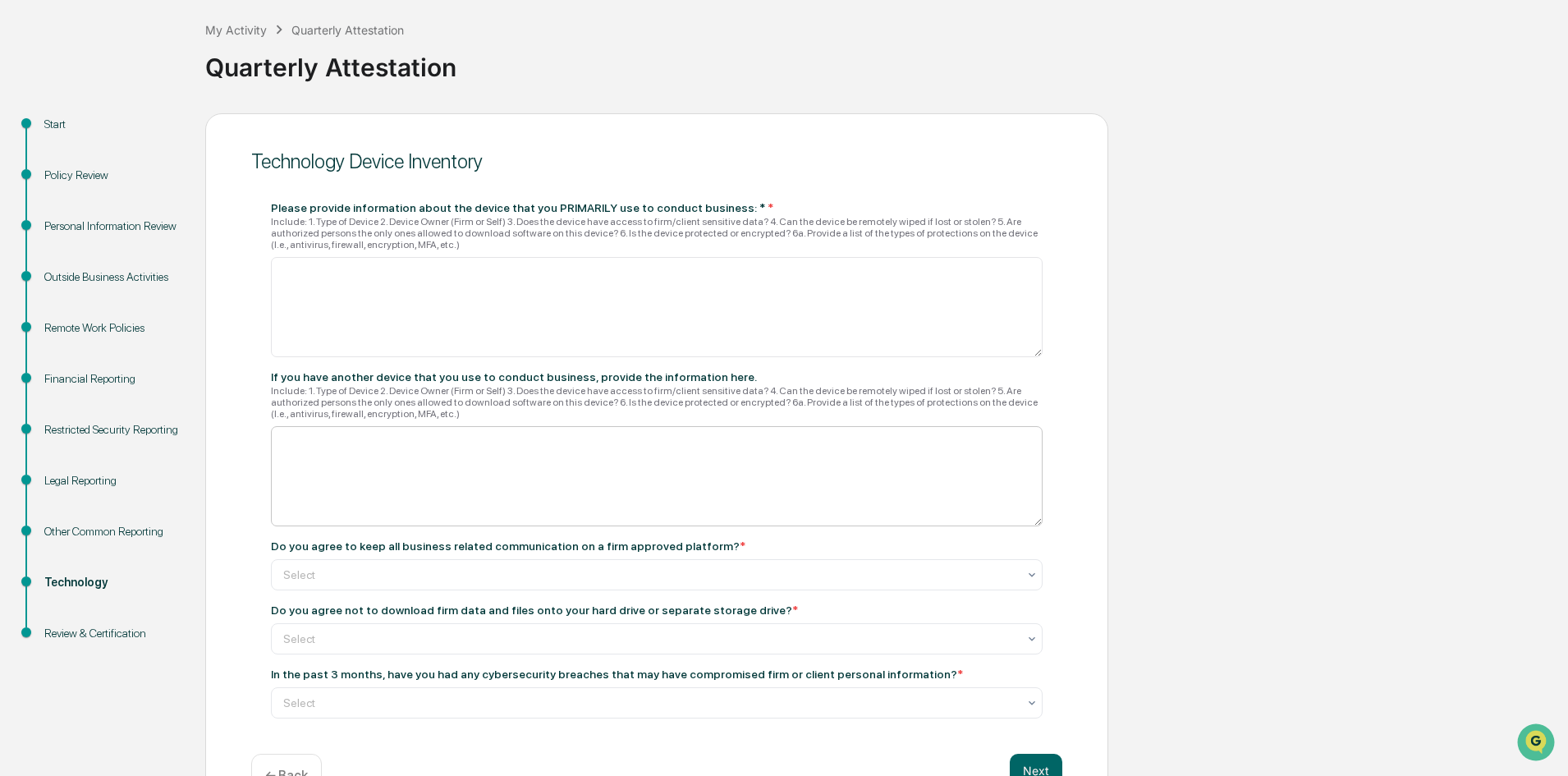
scroll to position [132, 0]
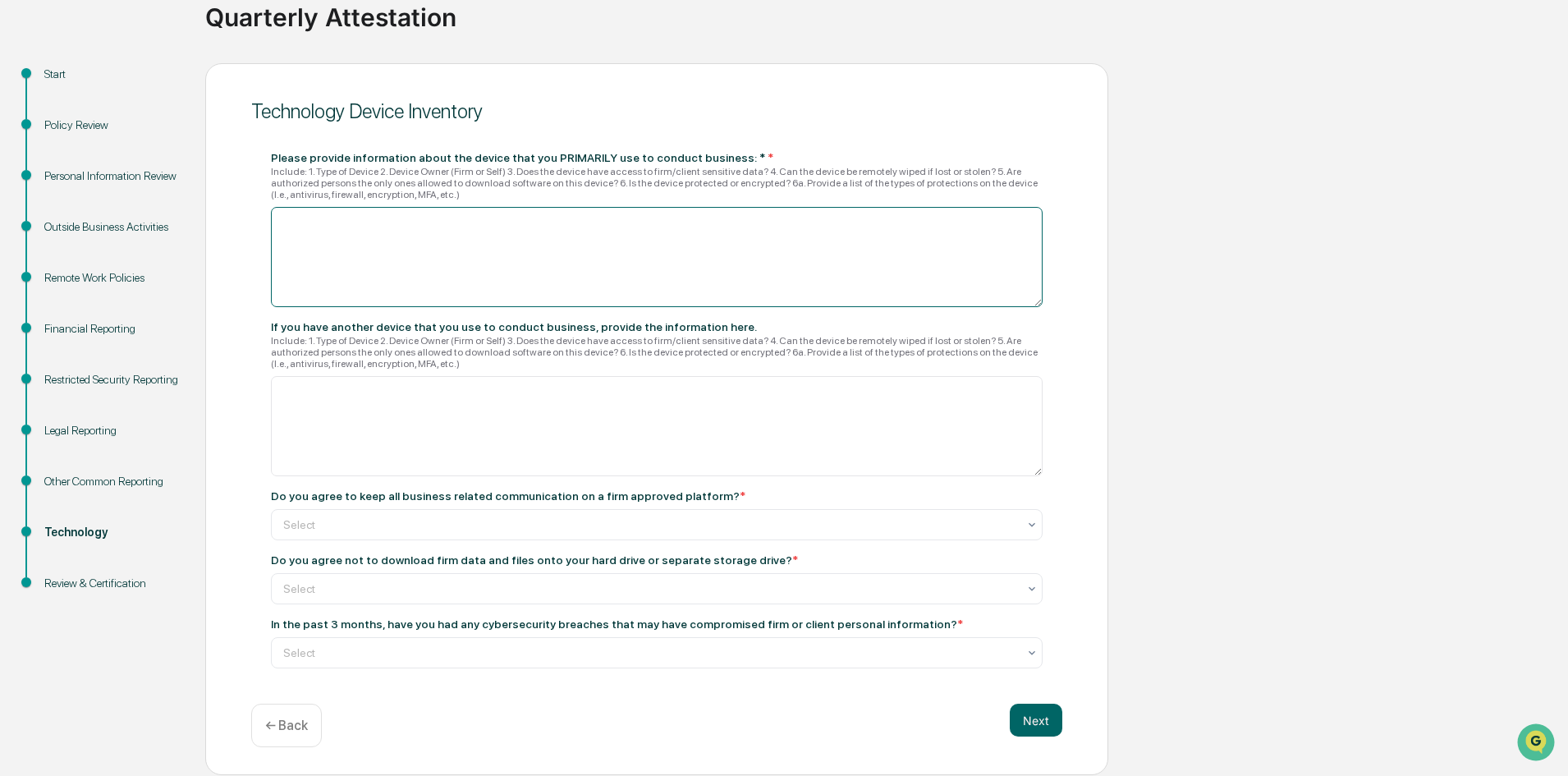
click at [355, 257] on textarea at bounding box center [656, 257] width 771 height 100
type textarea "*"
type textarea "**********"
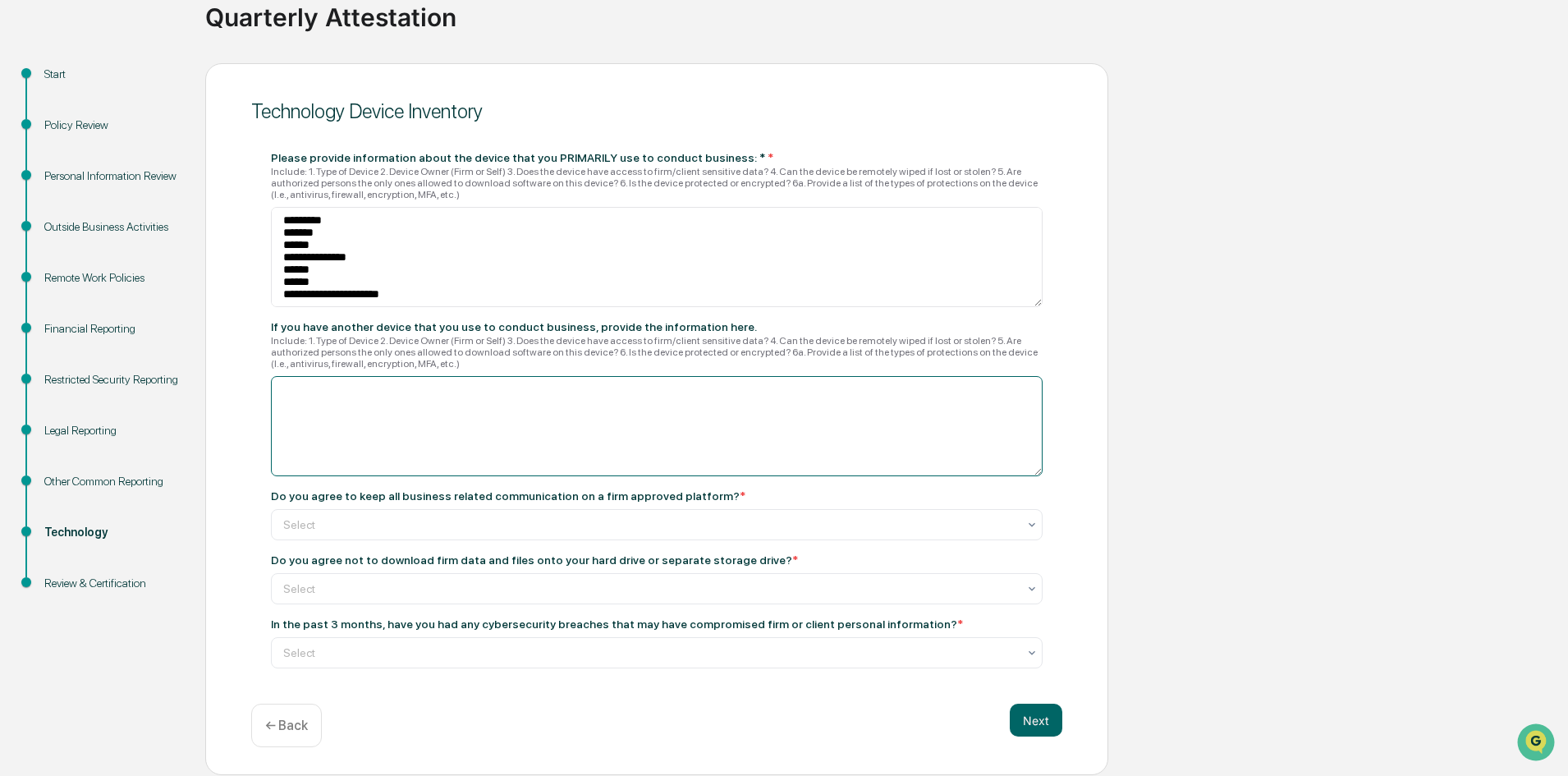
click at [428, 409] on textarea at bounding box center [656, 426] width 771 height 100
type textarea "*"
click at [377, 387] on textarea "**********" at bounding box center [656, 426] width 771 height 100
click at [324, 451] on textarea "**********" at bounding box center [656, 426] width 771 height 100
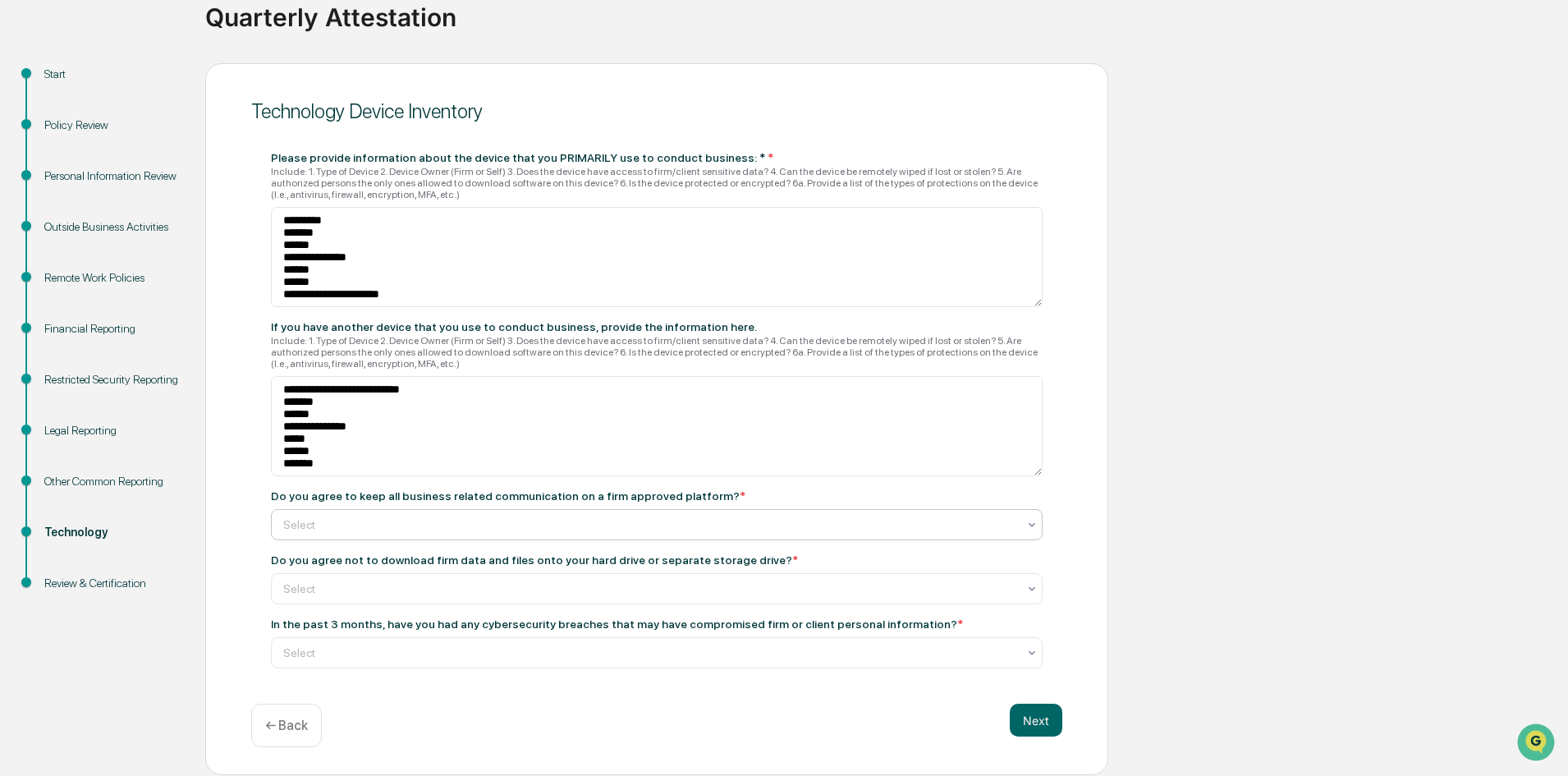
drag, startPoint x: 425, startPoint y: 523, endPoint x: 413, endPoint y: 525, distance: 12.2
click at [421, 523] on div at bounding box center [650, 524] width 734 height 16
click at [330, 560] on div "Yes" at bounding box center [656, 564] width 770 height 33
click at [535, 586] on div at bounding box center [650, 588] width 734 height 16
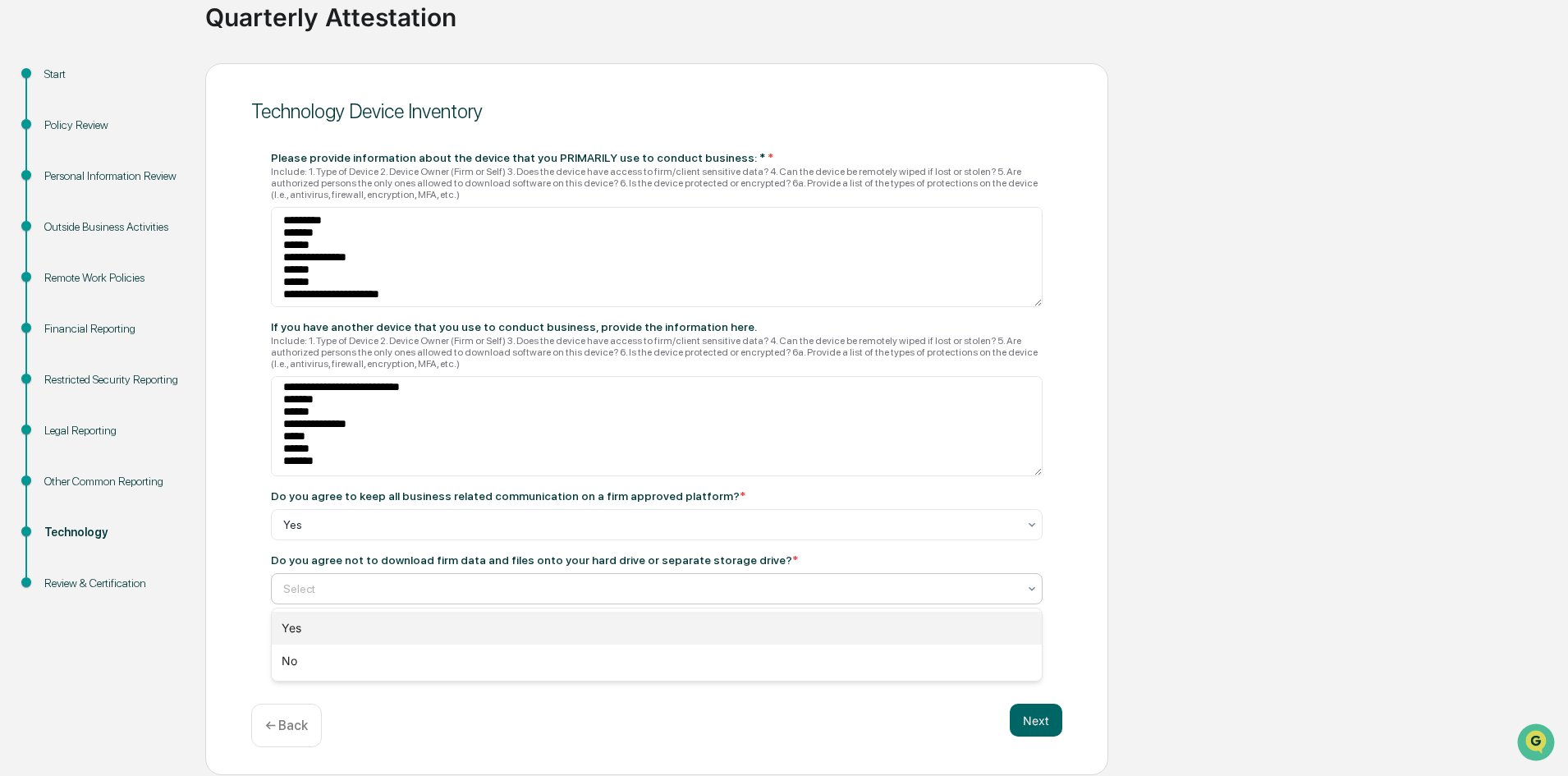
click at [315, 619] on div "Yes" at bounding box center [656, 628] width 770 height 33
click at [564, 654] on div at bounding box center [650, 652] width 734 height 16
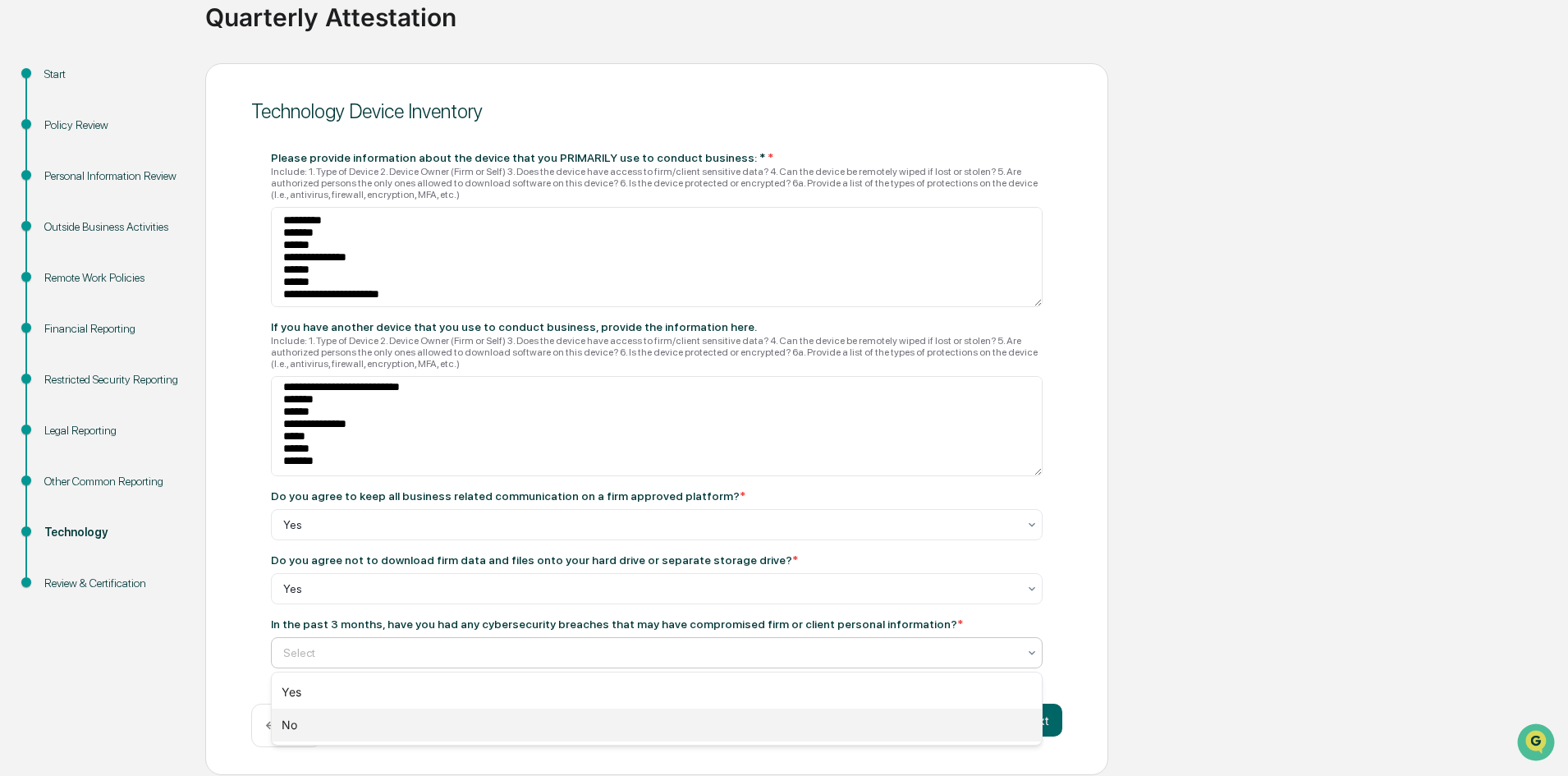
click at [352, 722] on div "No" at bounding box center [656, 725] width 770 height 33
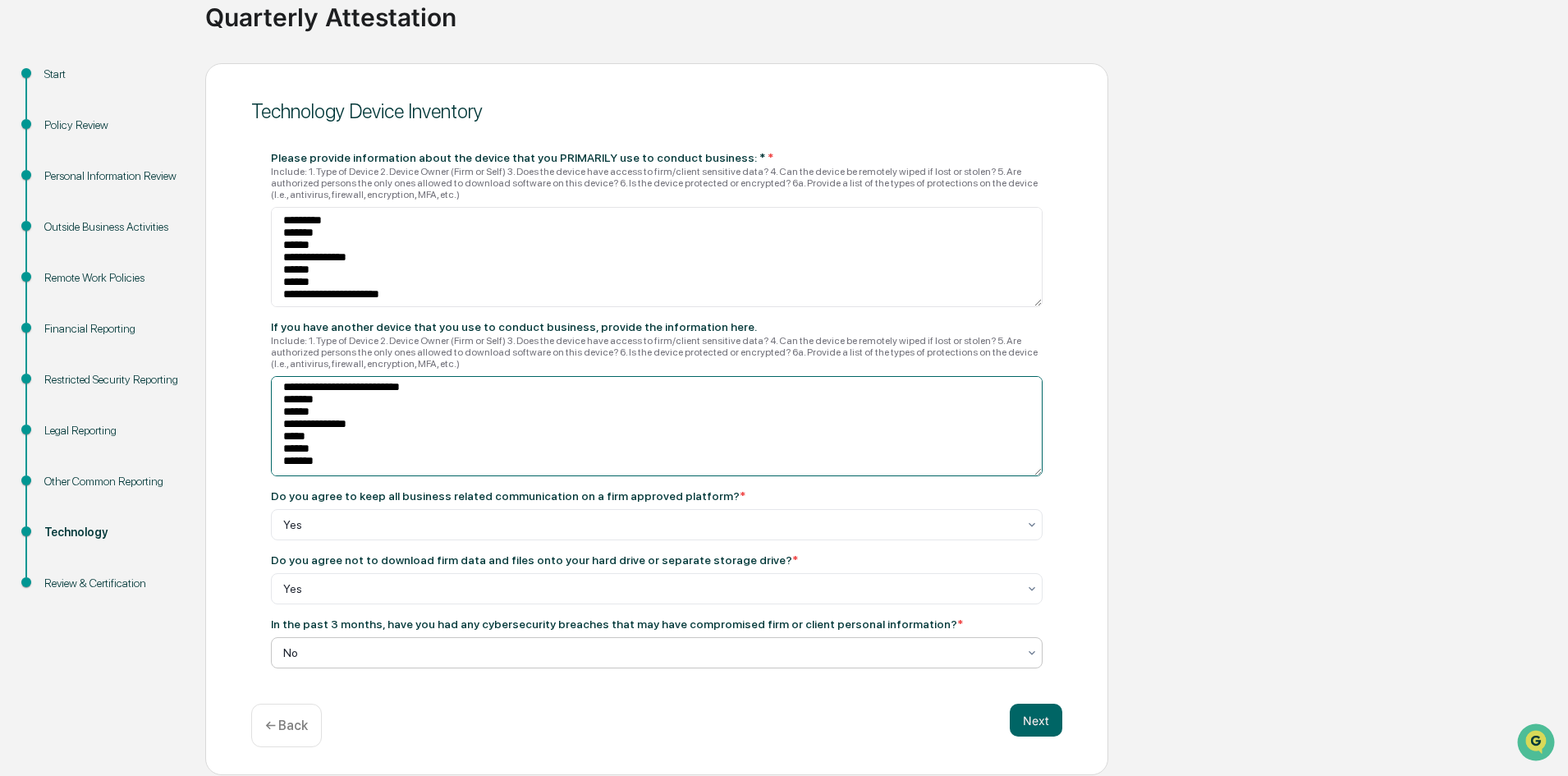
click at [386, 390] on textarea "**********" at bounding box center [656, 426] width 771 height 100
click at [391, 386] on textarea "**********" at bounding box center [656, 426] width 771 height 100
type textarea "**********"
click at [477, 702] on div "**********" at bounding box center [656, 420] width 903 height 713
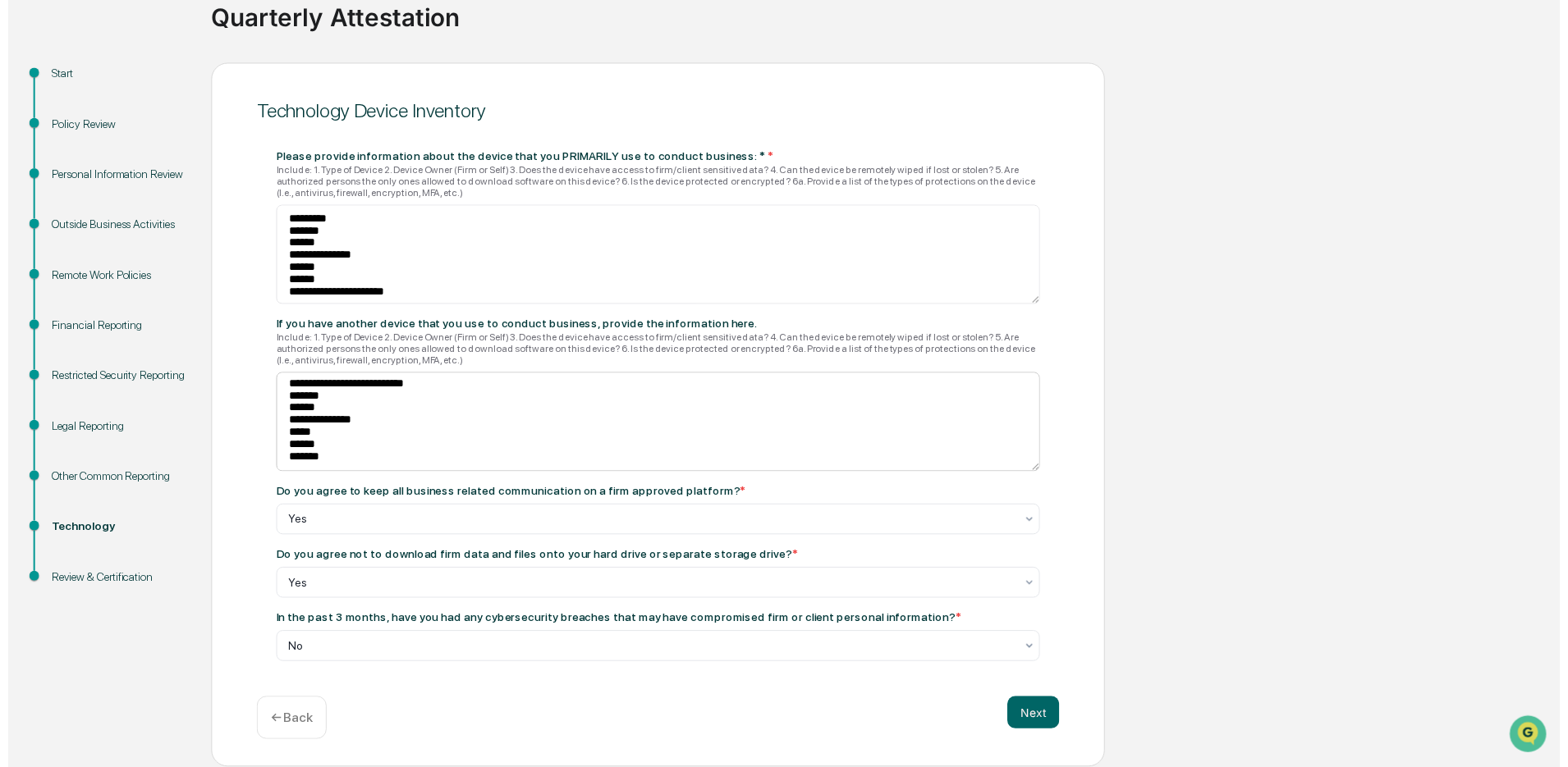
scroll to position [10, 0]
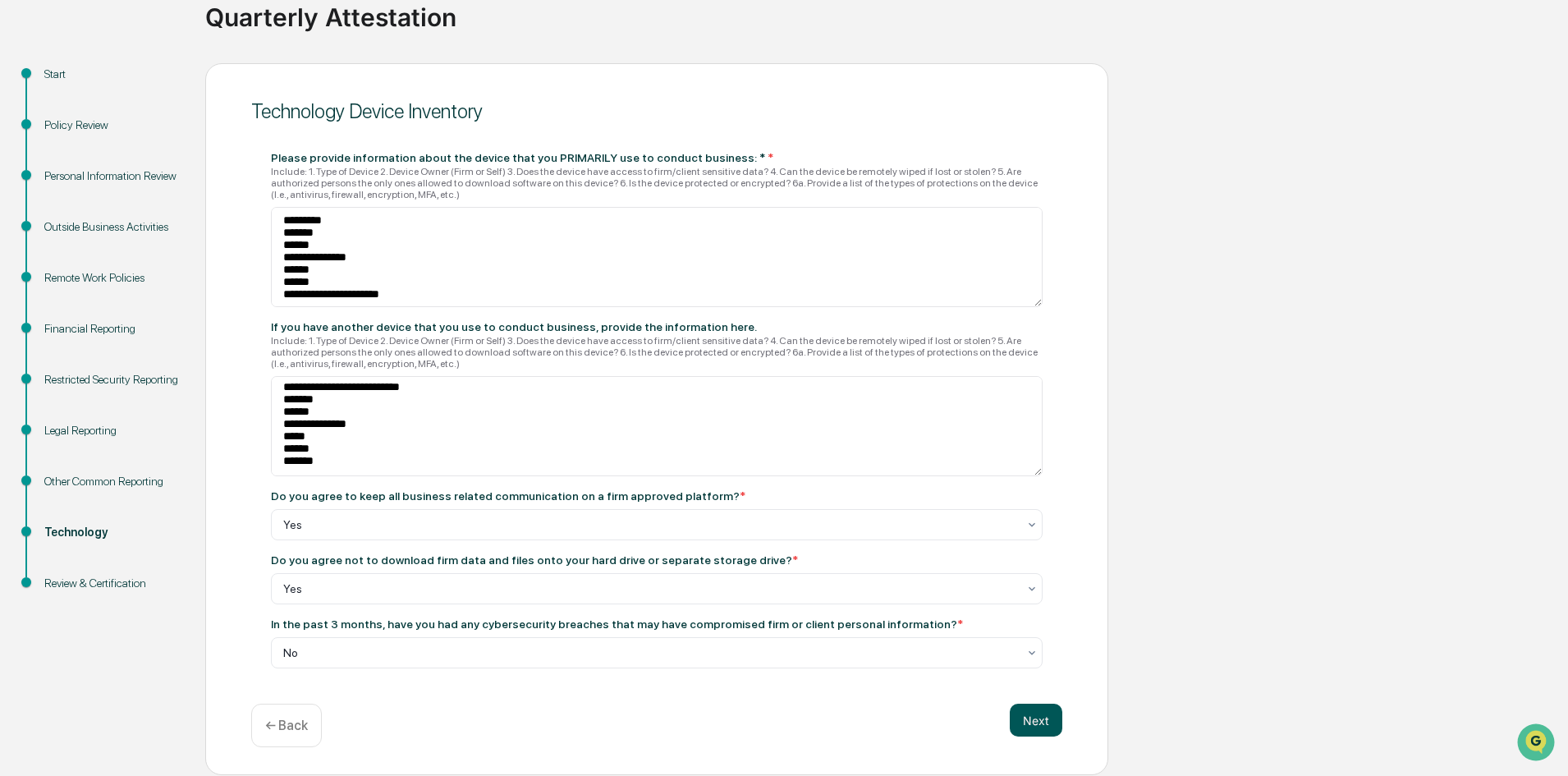
click at [1045, 720] on button "Next" at bounding box center [1035, 720] width 53 height 33
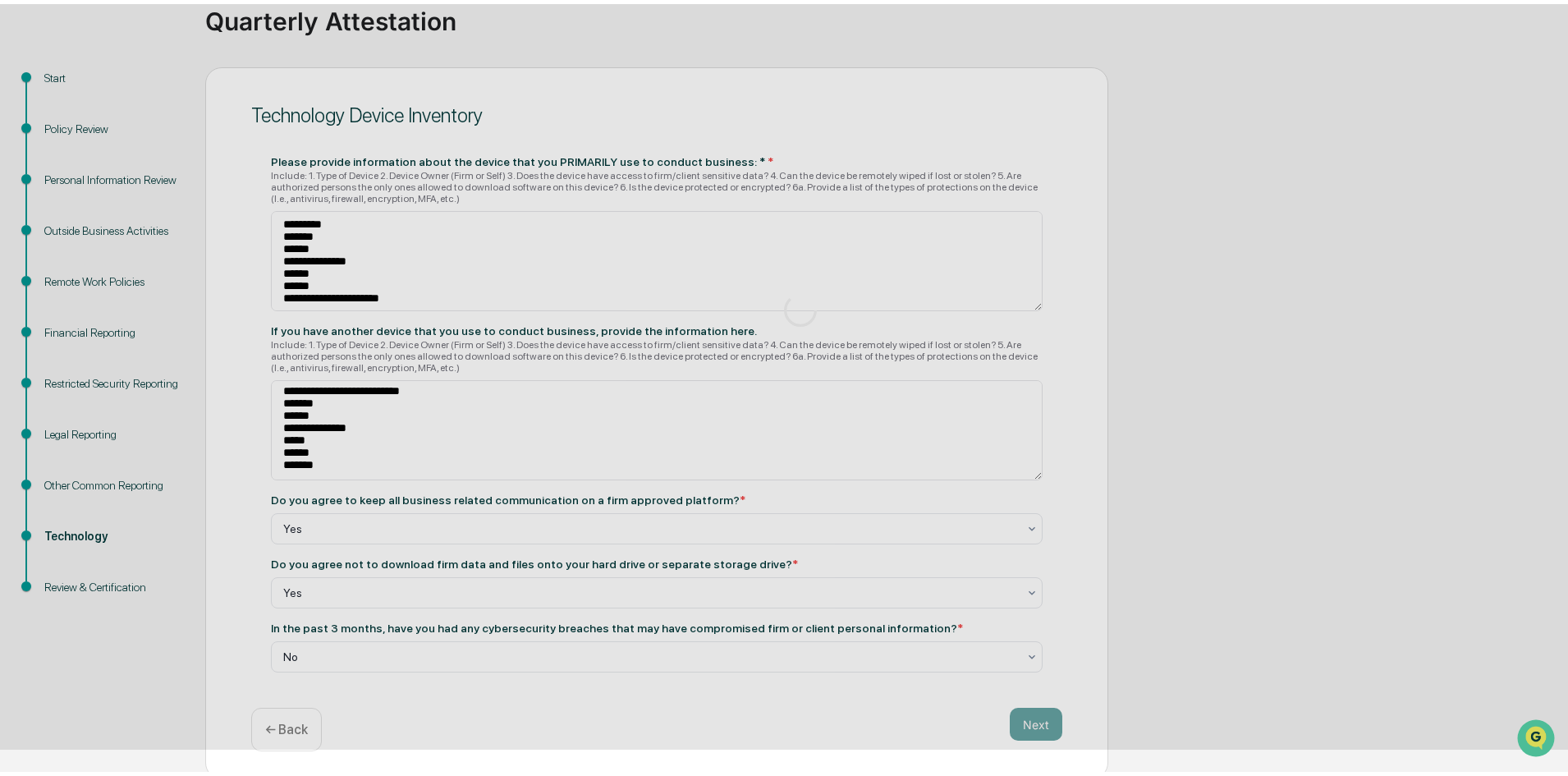
scroll to position [1, 0]
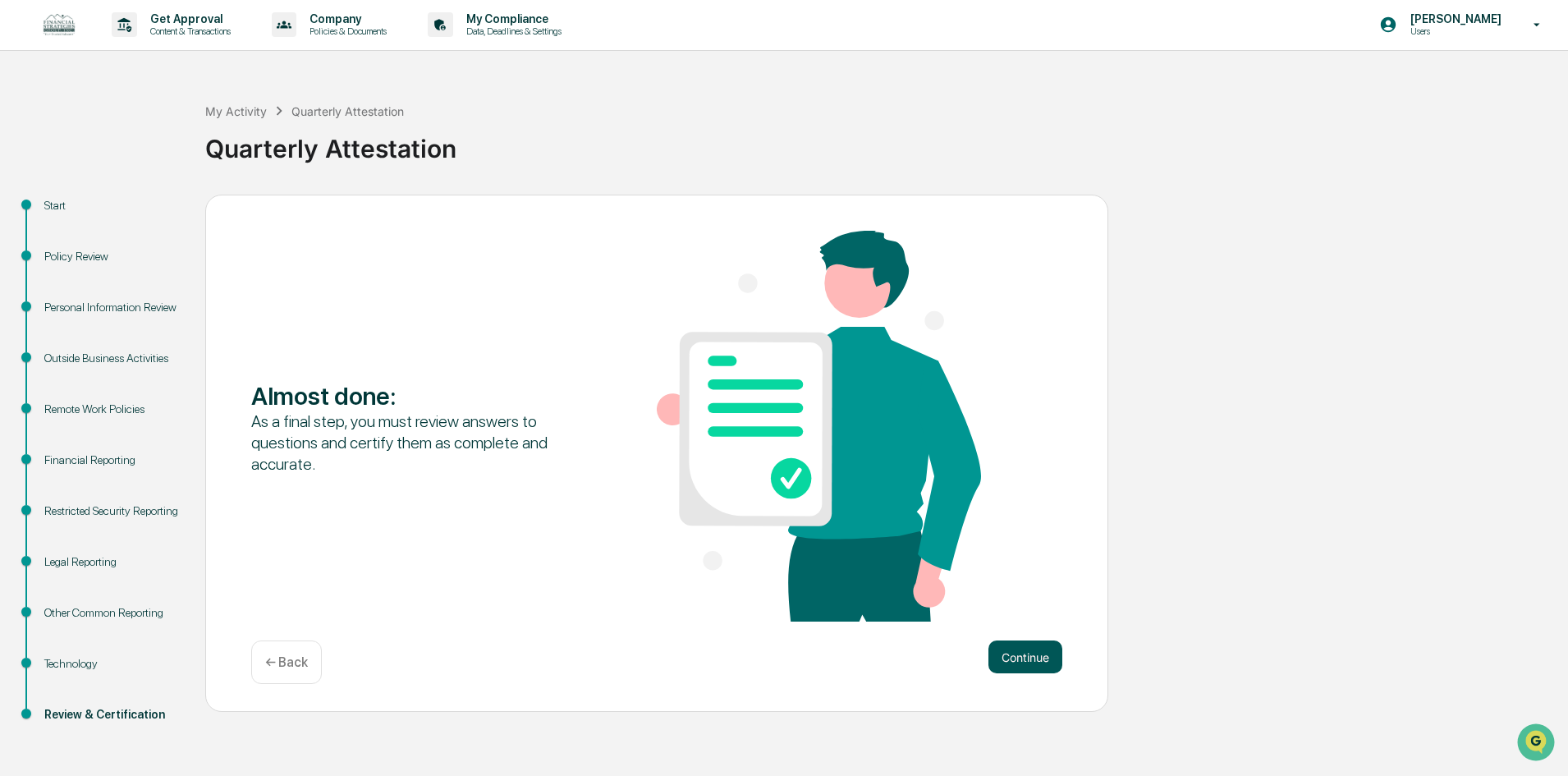
click at [1032, 664] on button "Continue" at bounding box center [1025, 657] width 74 height 33
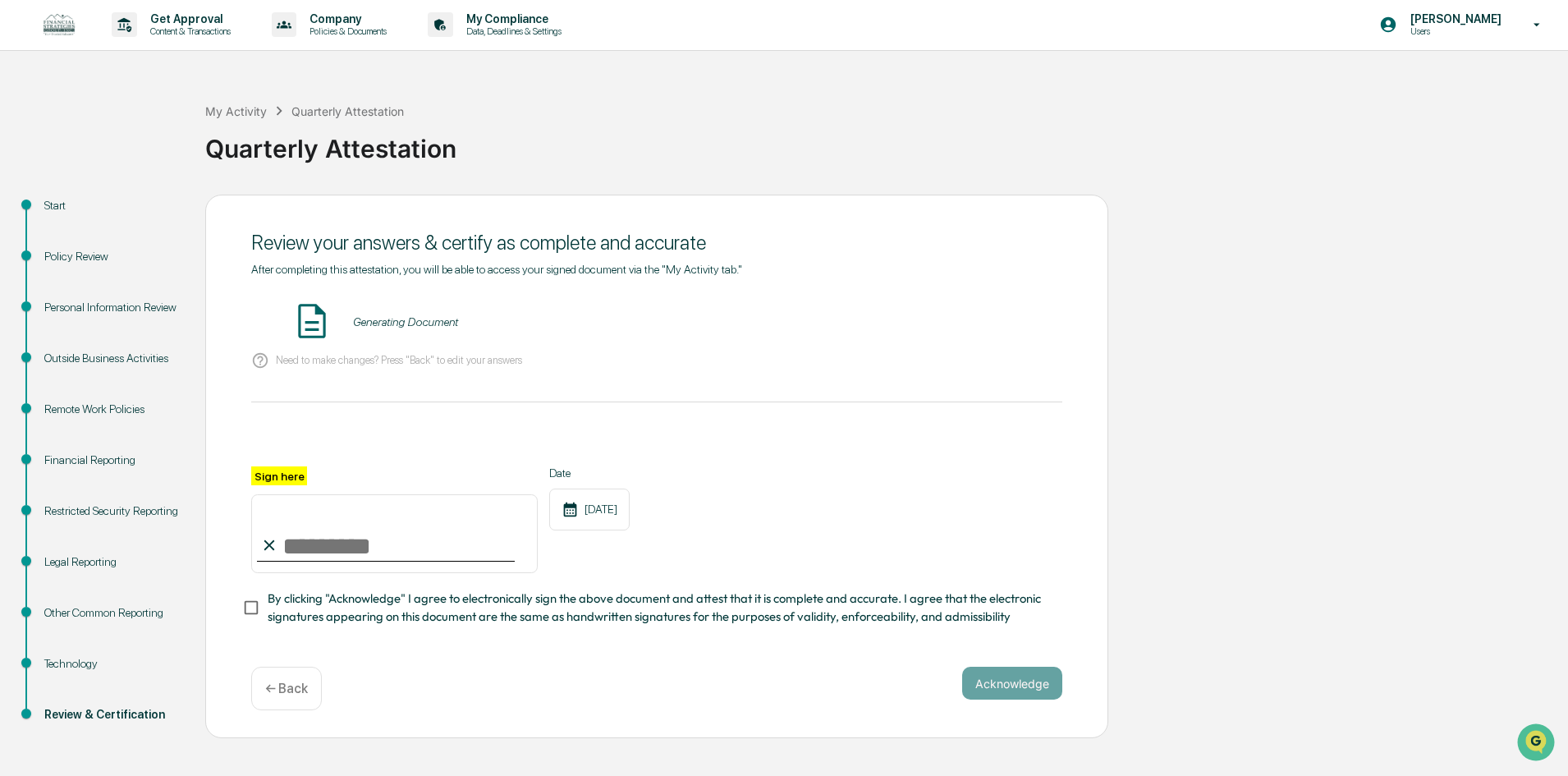
click at [314, 536] on input "Sign here" at bounding box center [394, 533] width 286 height 79
type input "**********"
click at [969, 675] on button "Acknowledge" at bounding box center [1012, 683] width 100 height 33
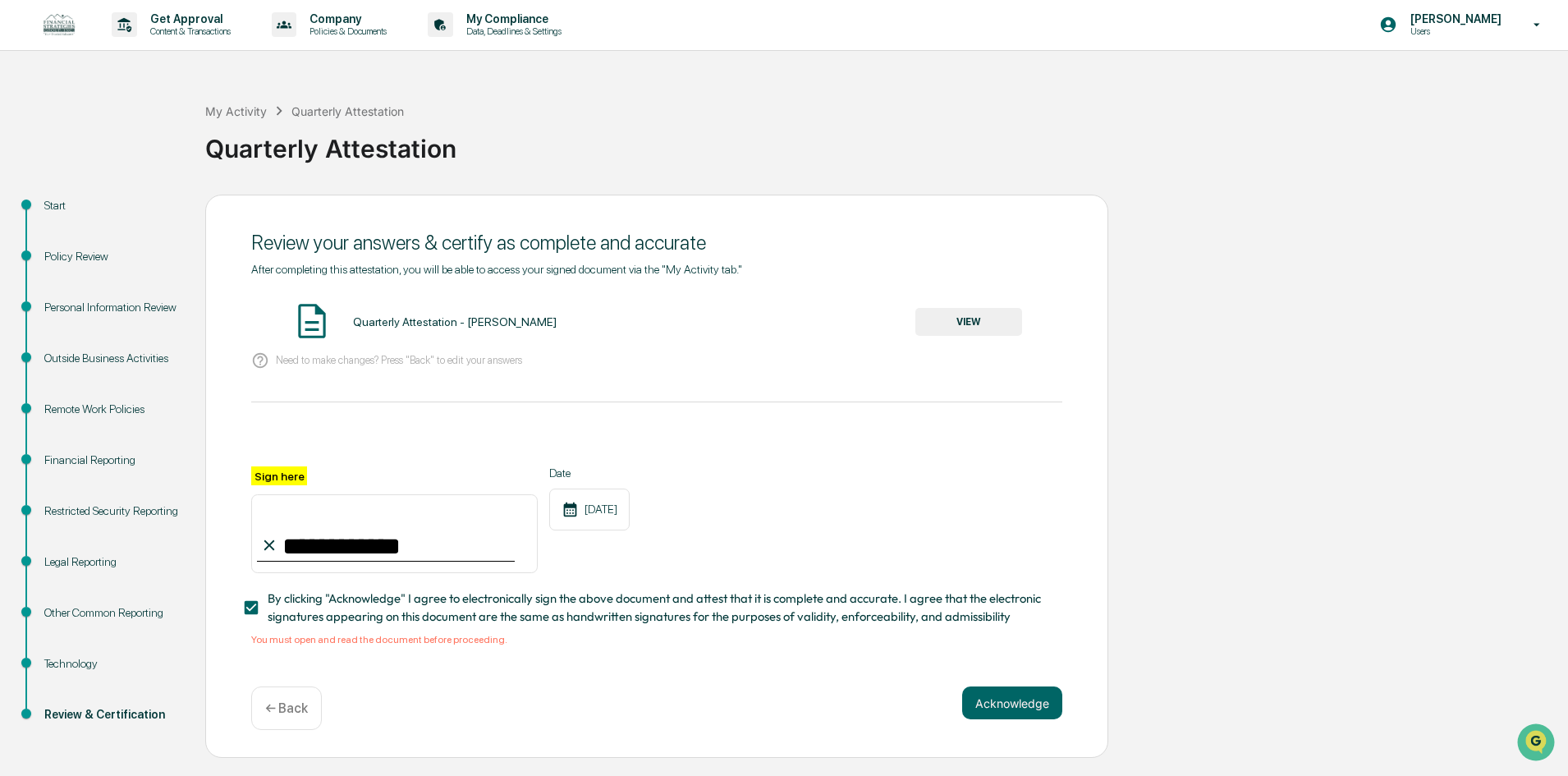
click at [936, 324] on button "VIEW" at bounding box center [968, 322] width 106 height 28
